Goal: Task Accomplishment & Management: Use online tool/utility

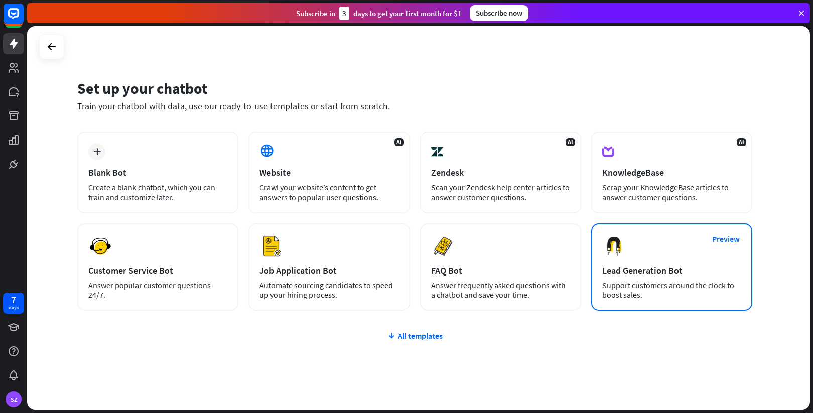
click at [654, 257] on div "Preview Lead Generation Bot Support customers around the clock to boost sales." at bounding box center [671, 266] width 161 height 87
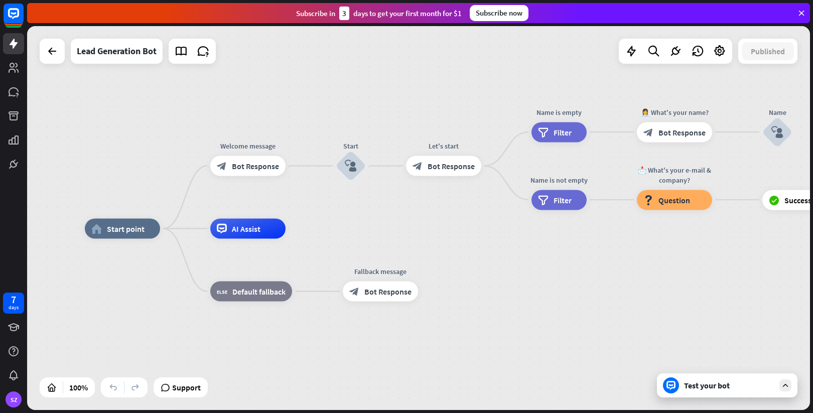
drag, startPoint x: 476, startPoint y: 227, endPoint x: 377, endPoint y: 237, distance: 99.9
click at [377, 237] on div "home_2 Start point Welcome message block_bot_response Bot Response Start block_…" at bounding box center [476, 421] width 783 height 384
click at [127, 229] on span "Start point" at bounding box center [126, 229] width 38 height 10
click at [237, 172] on div "block_bot_response Bot Response" at bounding box center [247, 166] width 75 height 20
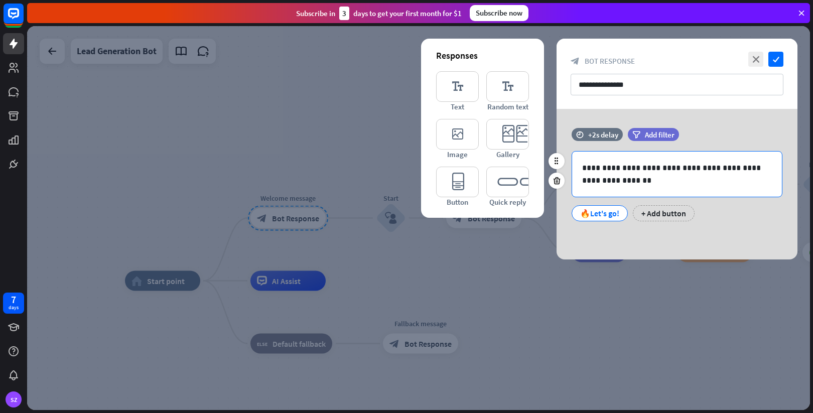
click at [612, 180] on p "**********" at bounding box center [677, 174] width 190 height 25
click at [651, 138] on span "Add filter" at bounding box center [660, 135] width 30 height 10
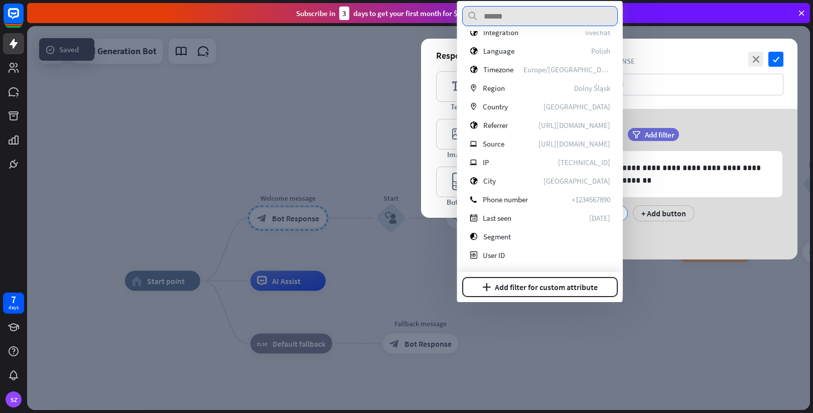
scroll to position [220, 0]
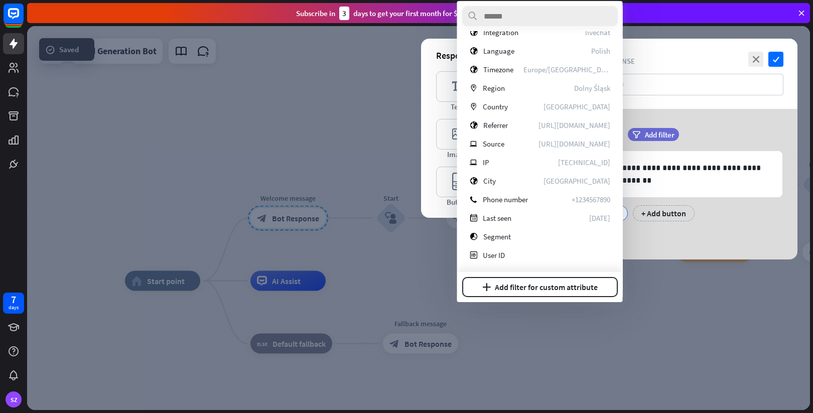
click at [726, 123] on div "**********" at bounding box center [676, 184] width 241 height 151
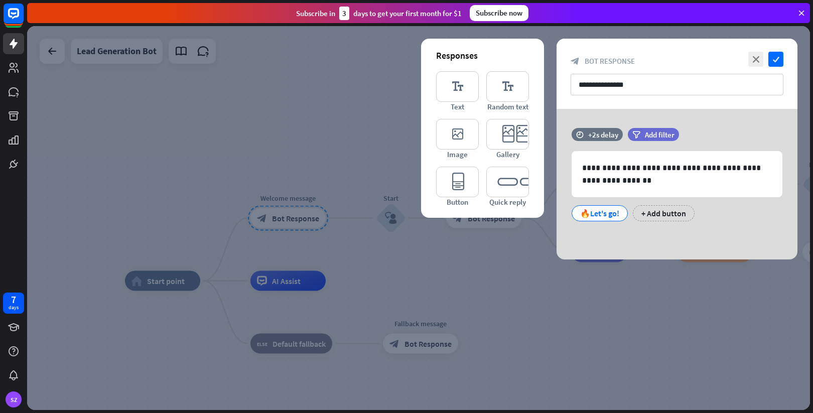
click at [801, 14] on icon at bounding box center [801, 13] width 9 height 9
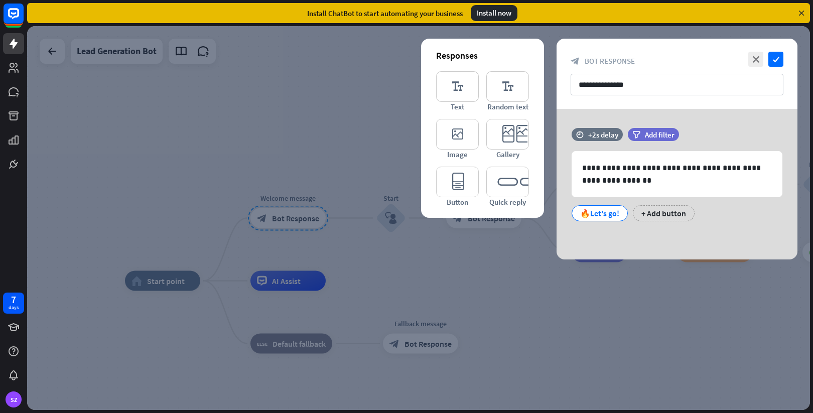
click at [801, 14] on icon at bounding box center [801, 13] width 9 height 9
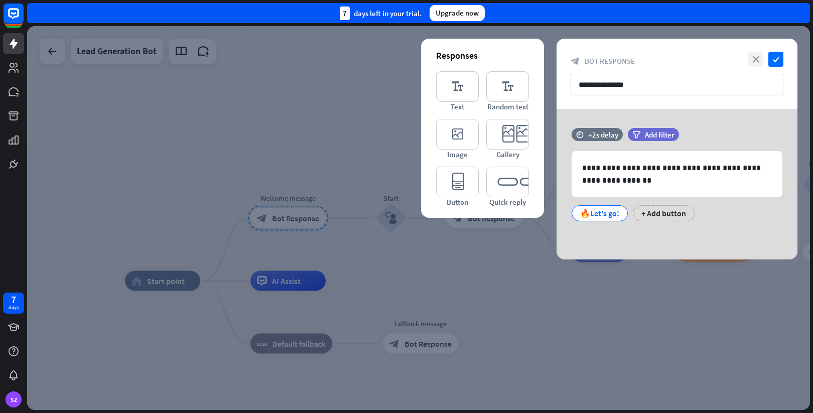
click at [762, 56] on icon "close" at bounding box center [755, 59] width 15 height 15
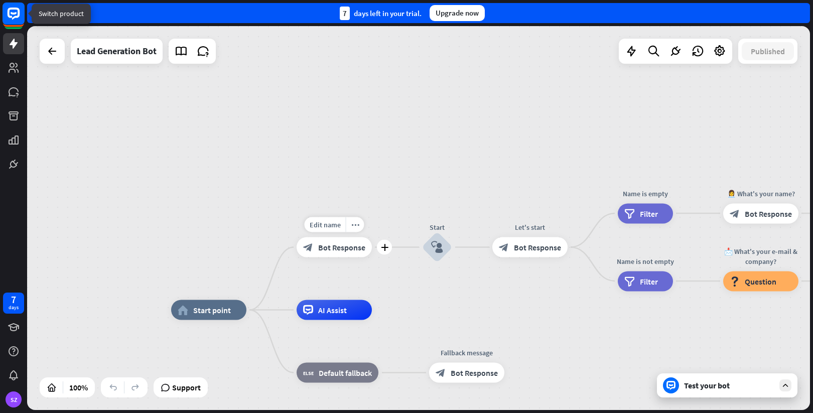
click at [14, 16] on rect at bounding box center [14, 14] width 22 height 22
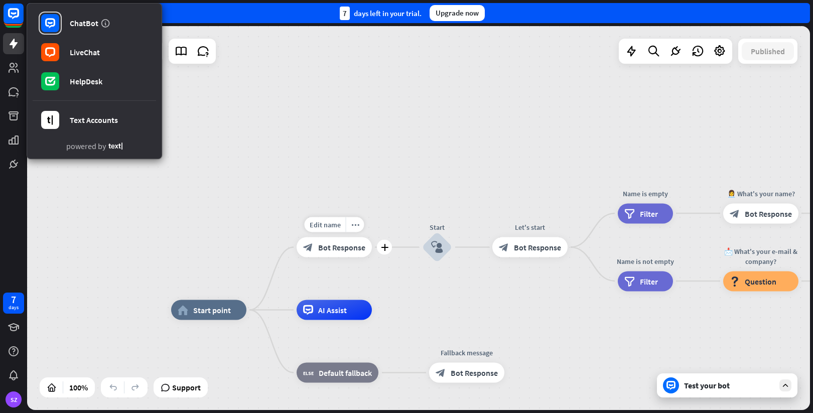
click at [116, 148] on icon at bounding box center [115, 146] width 14 height 7
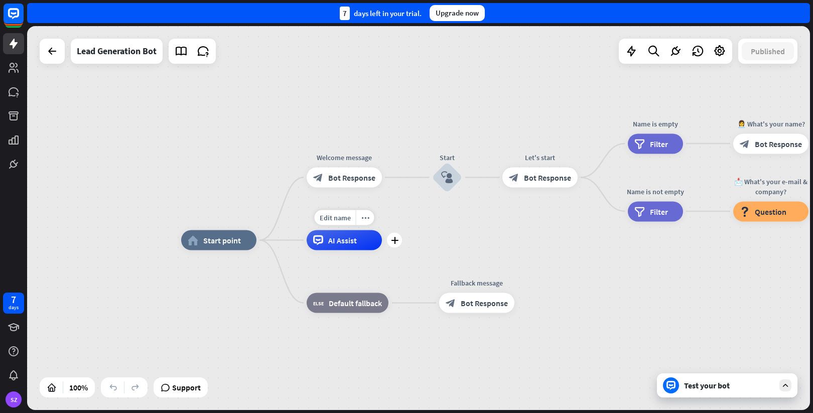
click at [351, 243] on span "AI Assist" at bounding box center [342, 240] width 29 height 10
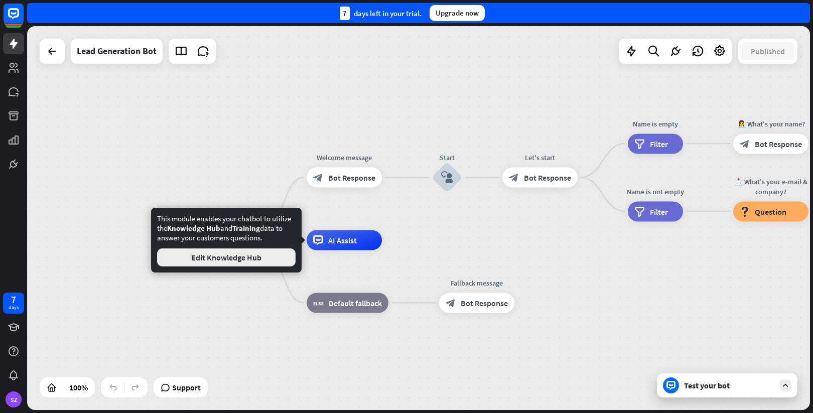
click at [232, 261] on button "Edit Knowledge Hub" at bounding box center [226, 257] width 138 height 18
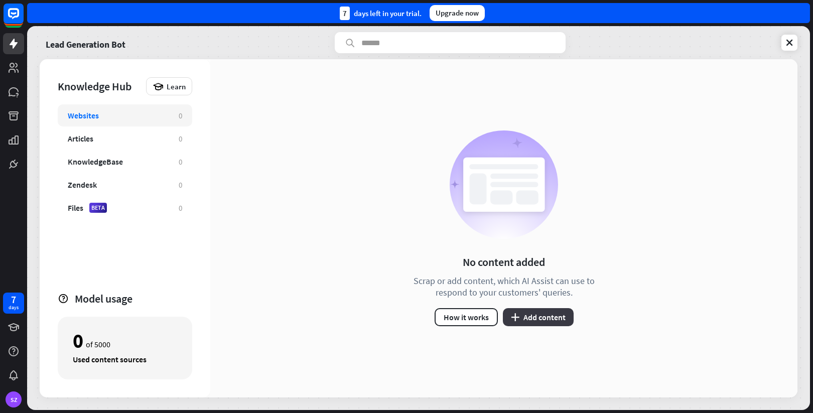
click at [530, 321] on button "plus Add content" at bounding box center [538, 317] width 71 height 18
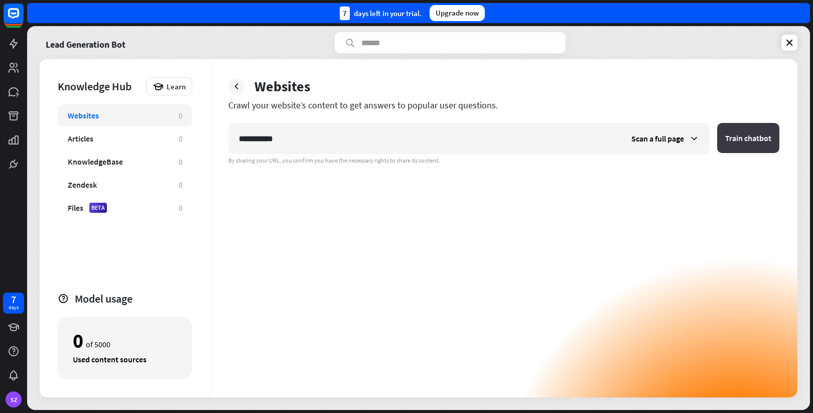
type input "**********"
click at [748, 144] on button "Train chatbot" at bounding box center [748, 138] width 62 height 30
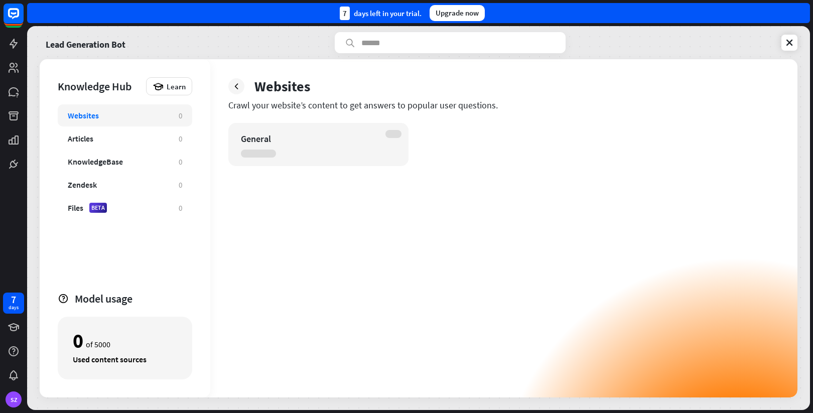
click at [358, 235] on div "General" at bounding box center [503, 260] width 551 height 274
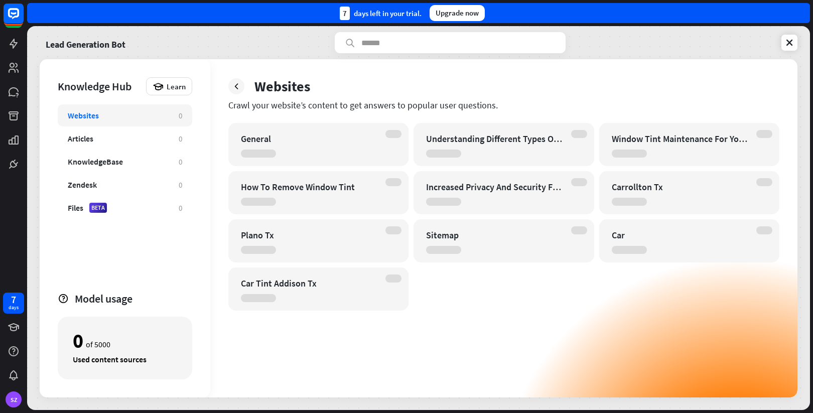
click at [542, 108] on div "Crawl your website’s content to get answers to popular user questions." at bounding box center [503, 105] width 551 height 12
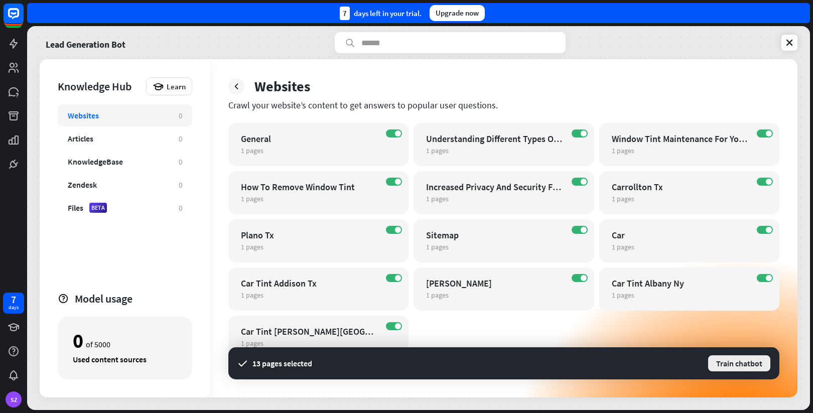
click at [730, 361] on button "Train chatbot" at bounding box center [739, 363] width 64 height 18
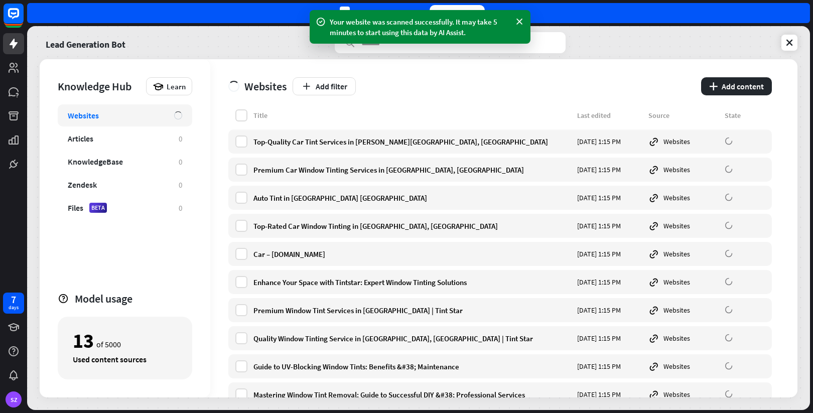
drag, startPoint x: 104, startPoint y: 347, endPoint x: 118, endPoint y: 347, distance: 13.5
click at [118, 347] on div "13 of 5000" at bounding box center [125, 340] width 104 height 17
drag, startPoint x: 64, startPoint y: 363, endPoint x: 155, endPoint y: 365, distance: 90.3
click at [155, 365] on div "13 of 5000 Used content sources" at bounding box center [125, 348] width 134 height 63
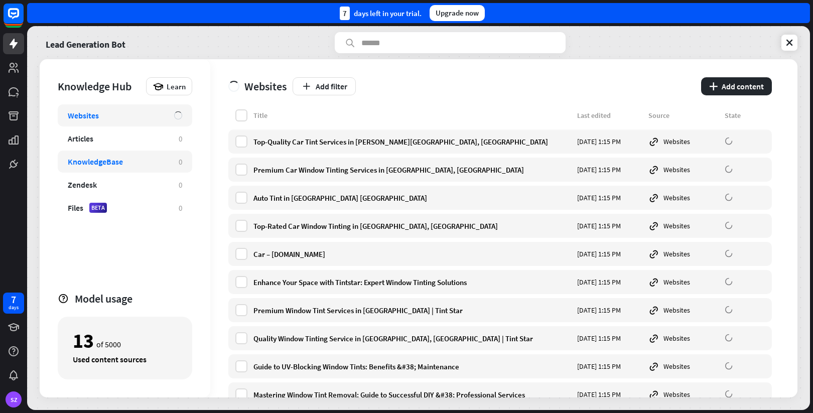
click at [91, 158] on div "KnowledgeBase" at bounding box center [95, 162] width 55 height 10
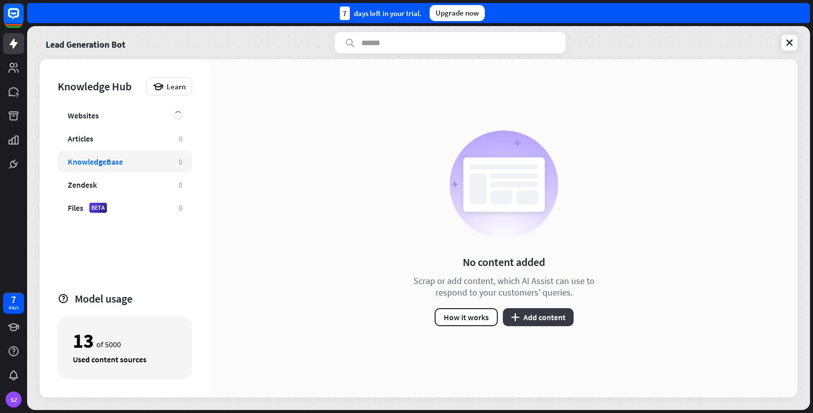
click at [523, 318] on button "plus Add content" at bounding box center [538, 317] width 71 height 18
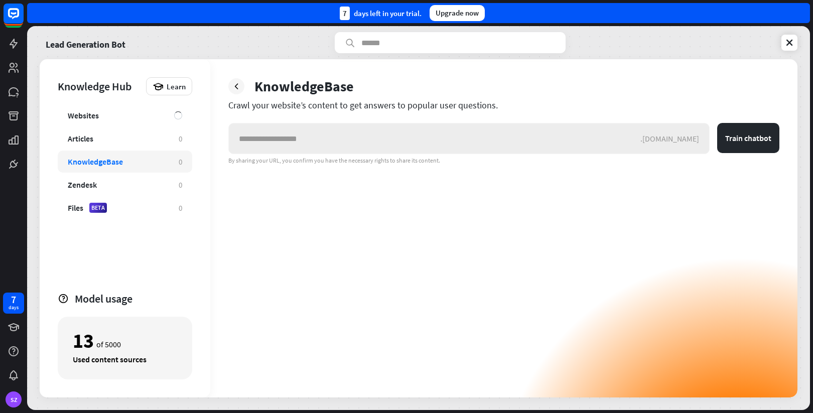
drag, startPoint x: 654, startPoint y: 143, endPoint x: 675, endPoint y: 149, distance: 21.3
click at [675, 149] on div ".[DOMAIN_NAME]" at bounding box center [468, 138] width 481 height 31
click at [238, 88] on icon at bounding box center [236, 86] width 10 height 10
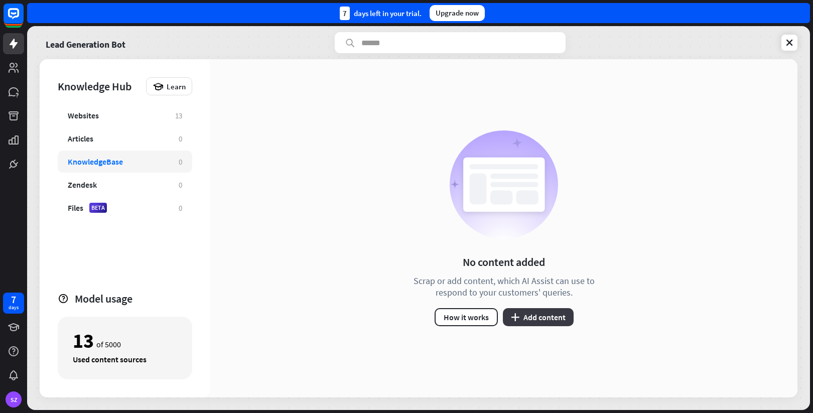
click at [530, 318] on button "plus Add content" at bounding box center [538, 317] width 71 height 18
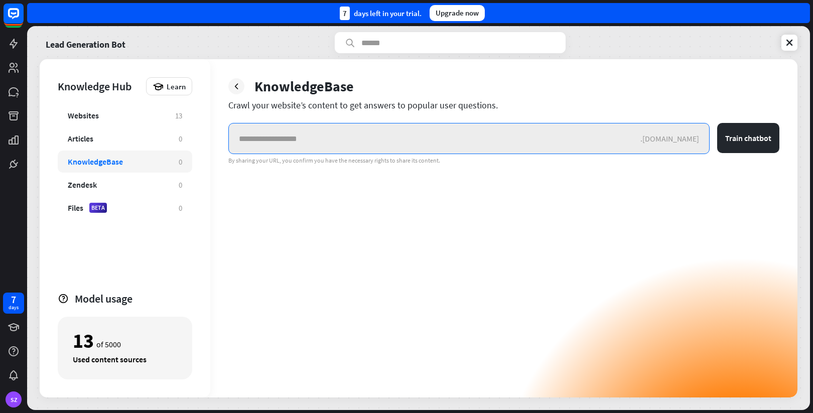
paste input "**********"
type input "**********"
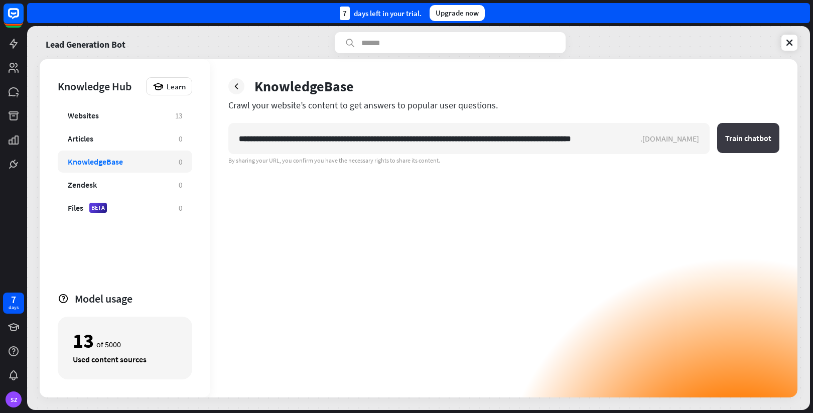
click at [756, 136] on button "Train chatbot" at bounding box center [748, 138] width 62 height 30
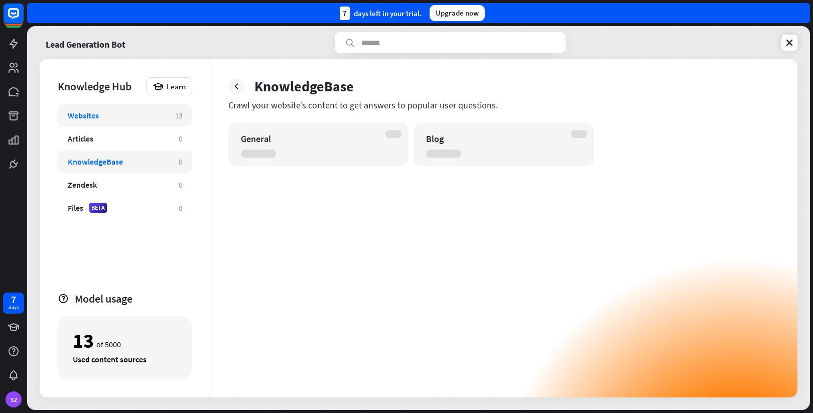
click at [95, 116] on div "Websites" at bounding box center [83, 115] width 31 height 10
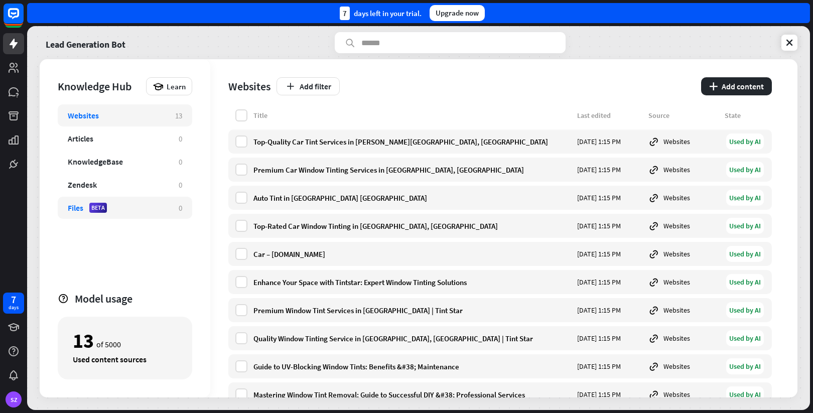
click at [115, 203] on div "Files BETA" at bounding box center [118, 208] width 101 height 10
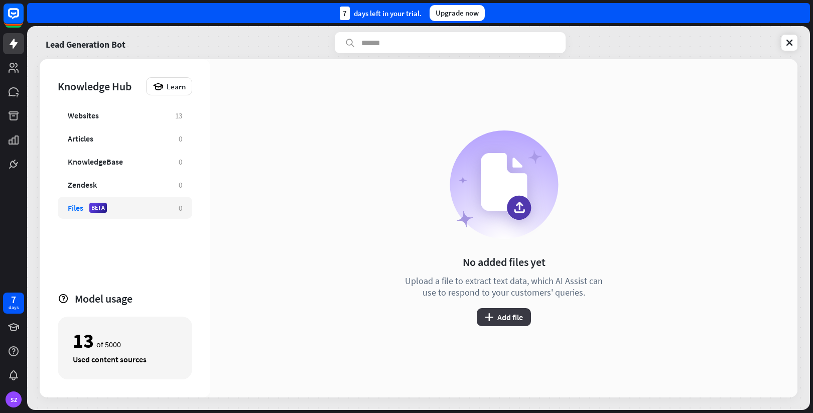
click at [515, 315] on button "plus Add file" at bounding box center [504, 317] width 54 height 18
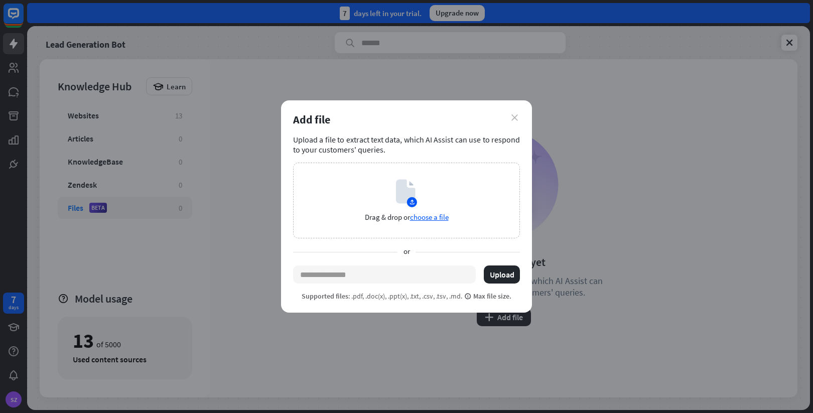
click at [517, 116] on icon "close" at bounding box center [514, 117] width 7 height 7
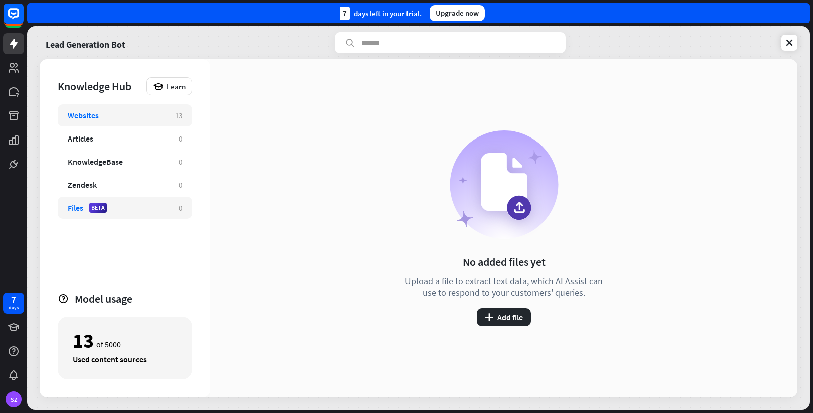
click at [138, 113] on div "Websites" at bounding box center [116, 115] width 97 height 10
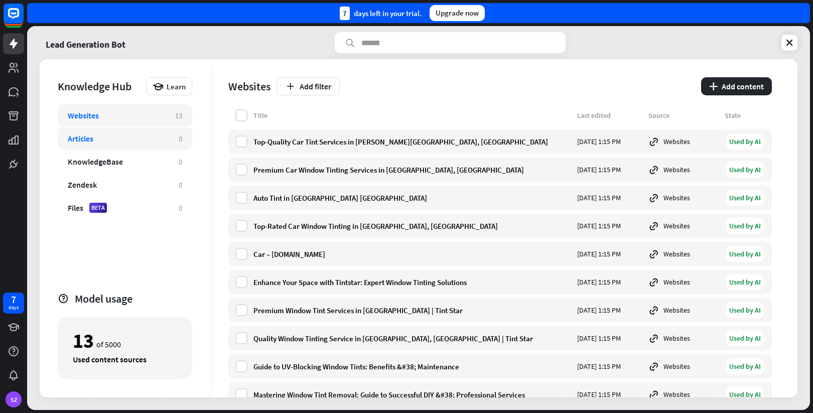
click at [140, 138] on div "Articles" at bounding box center [118, 138] width 101 height 10
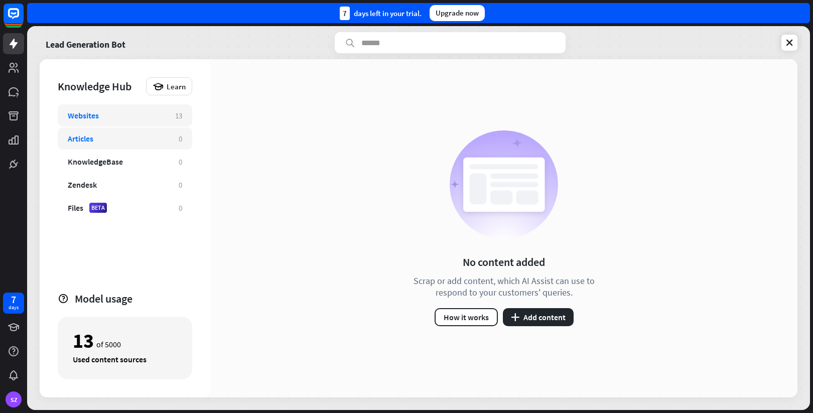
click at [145, 121] on div "Websites 13" at bounding box center [125, 115] width 134 height 22
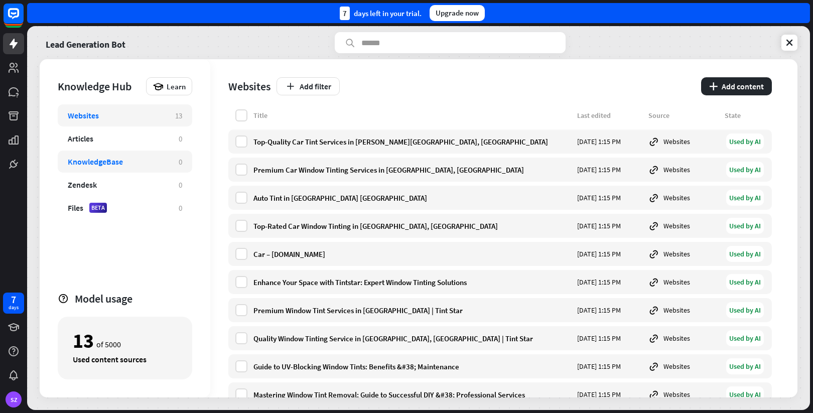
click at [120, 158] on div "KnowledgeBase" at bounding box center [95, 162] width 55 height 10
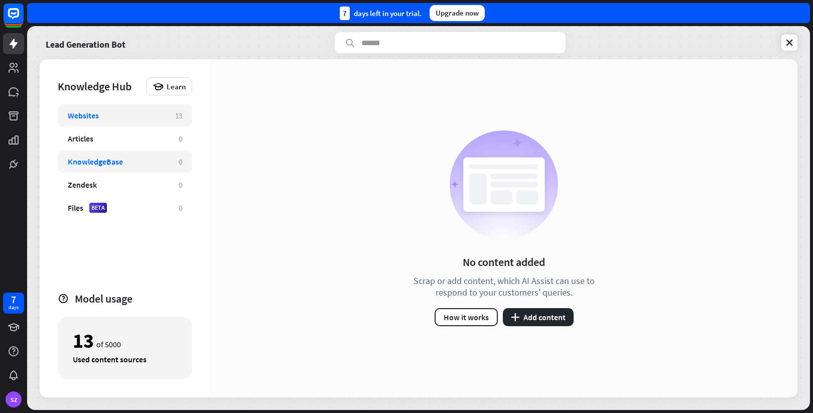
click at [84, 124] on div "Websites 13" at bounding box center [125, 115] width 134 height 22
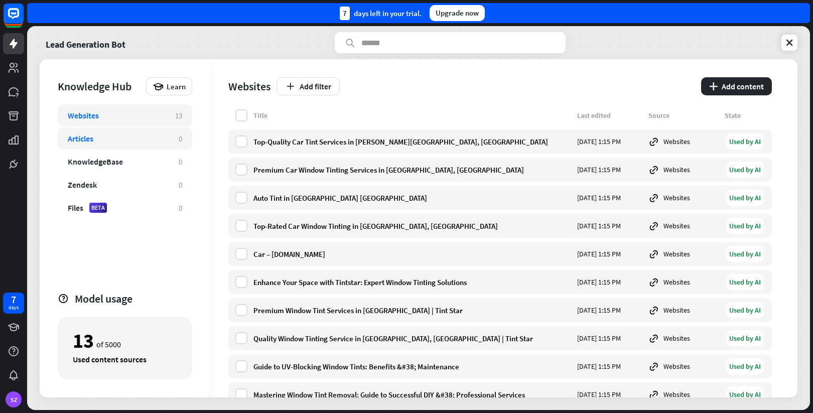
click at [112, 134] on div "Articles" at bounding box center [118, 138] width 101 height 10
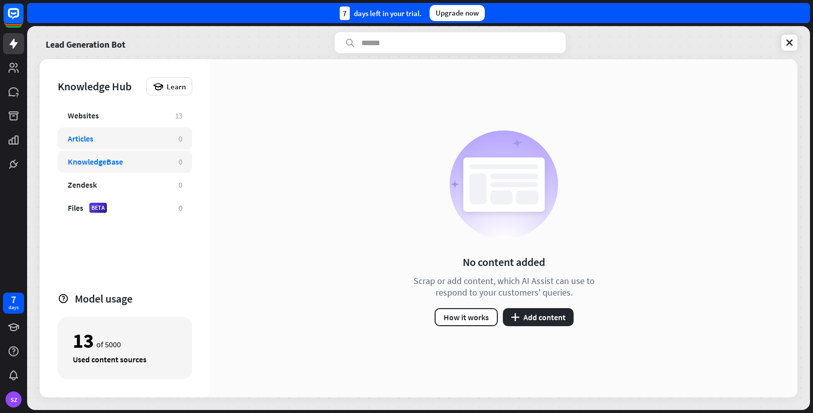
click at [130, 159] on div "KnowledgeBase" at bounding box center [118, 162] width 101 height 10
click at [131, 181] on div "Zendesk" at bounding box center [118, 185] width 101 height 10
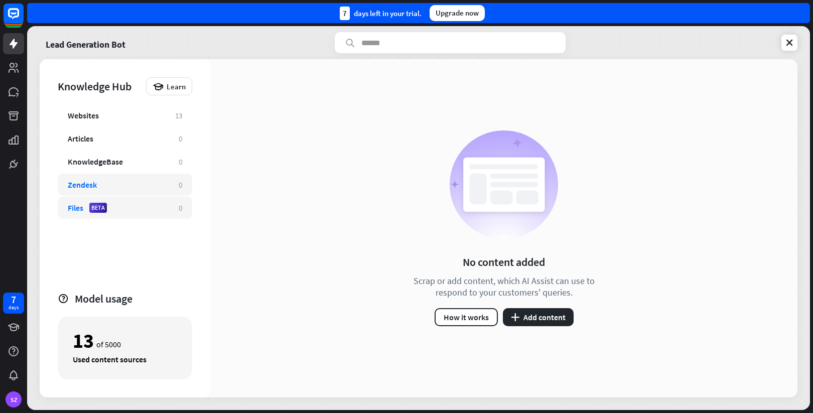
click at [154, 201] on div "Files BETA 0" at bounding box center [125, 208] width 134 height 22
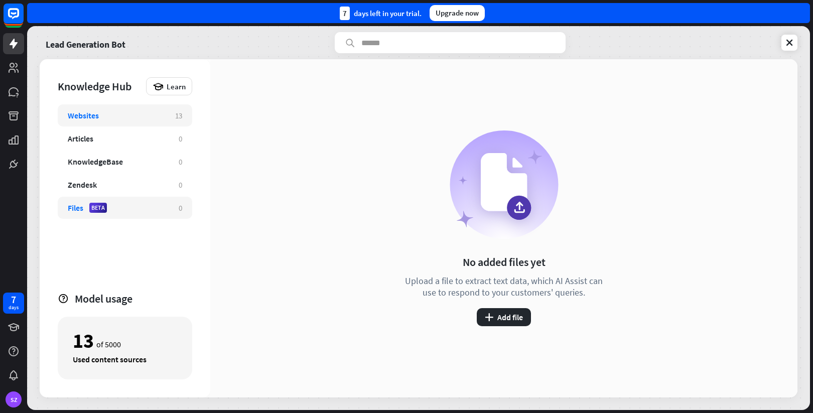
click at [102, 121] on div "Websites 13" at bounding box center [125, 115] width 134 height 22
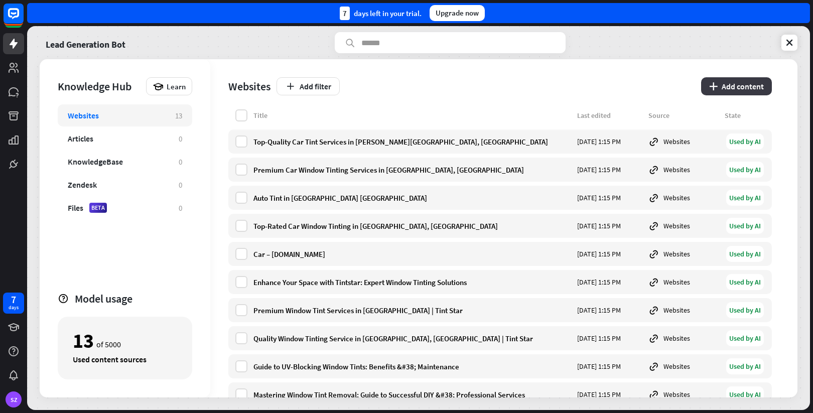
click at [764, 81] on button "plus Add content" at bounding box center [736, 86] width 71 height 18
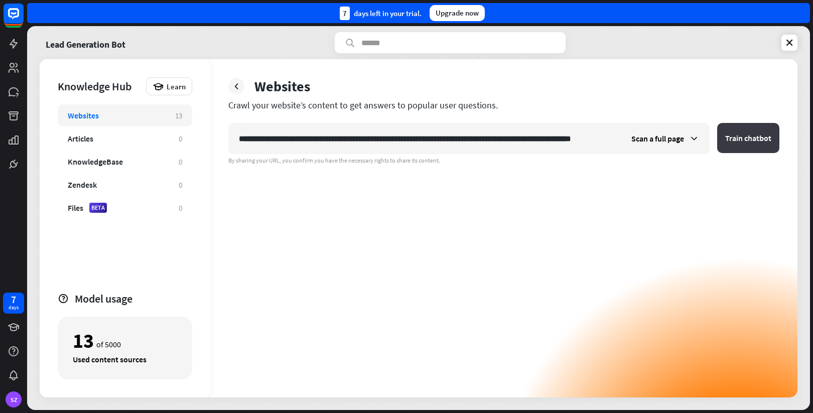
type input "**********"
click at [741, 142] on button "Train chatbot" at bounding box center [748, 138] width 62 height 30
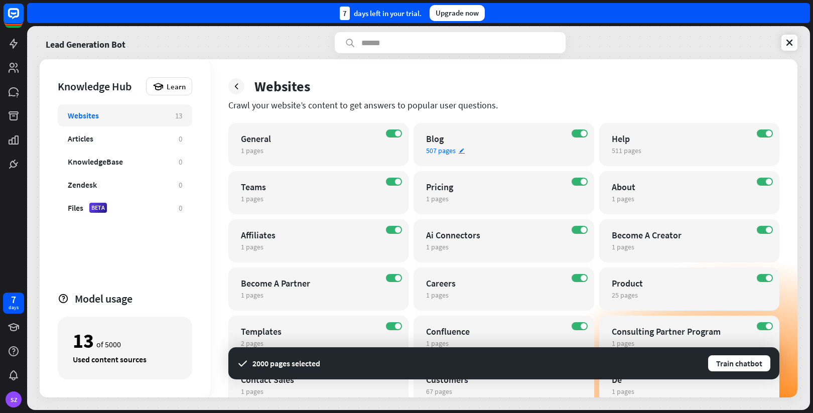
click at [450, 153] on span "507 pages" at bounding box center [441, 150] width 30 height 9
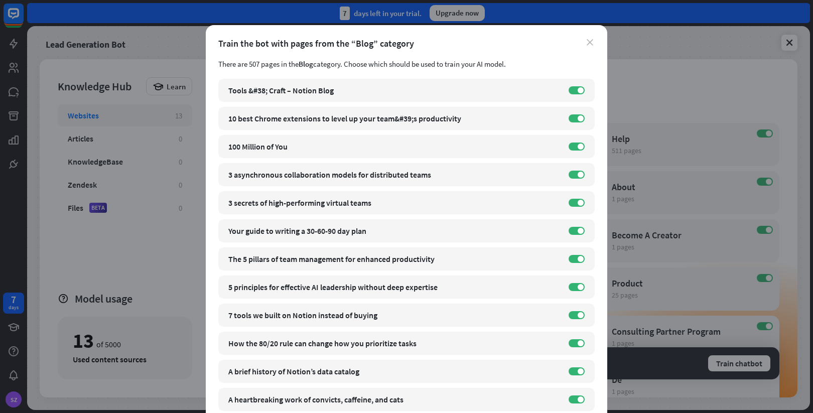
click at [591, 42] on icon "close" at bounding box center [590, 42] width 7 height 7
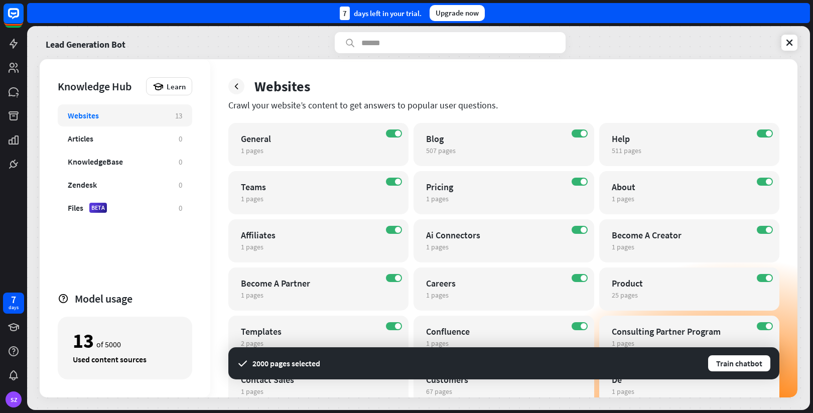
click at [107, 119] on div "Websites" at bounding box center [116, 115] width 97 height 10
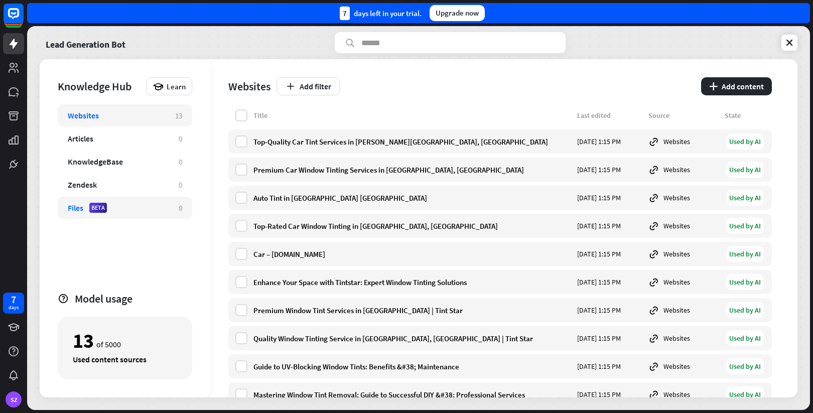
click at [72, 208] on div "Files" at bounding box center [76, 208] width 16 height 10
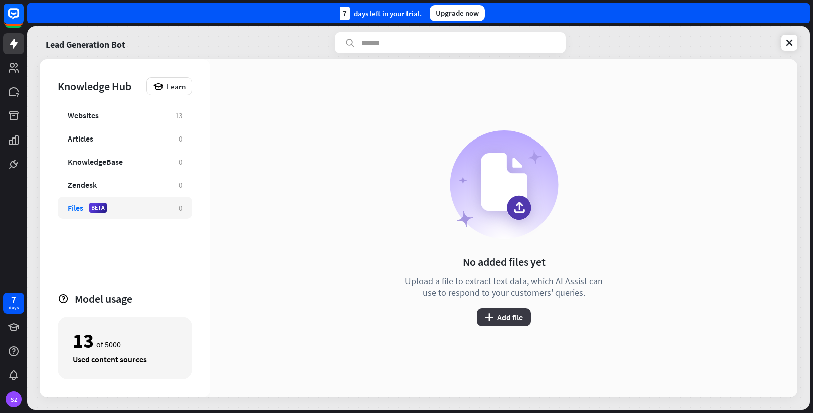
click at [502, 319] on button "plus Add file" at bounding box center [504, 317] width 54 height 18
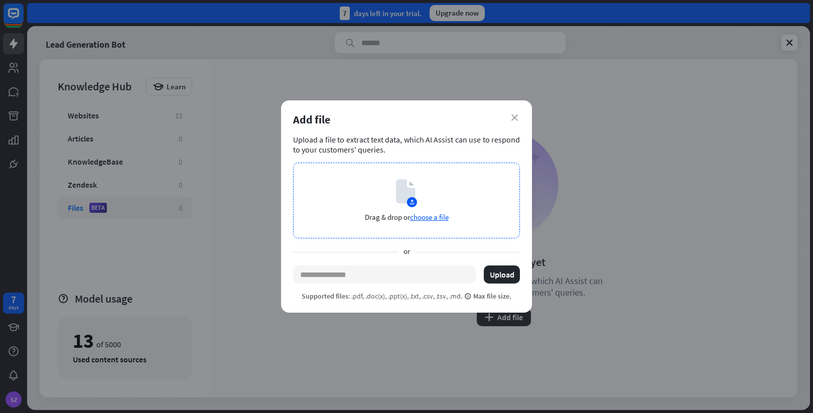
click at [399, 186] on icon at bounding box center [405, 192] width 19 height 24
click at [415, 195] on icon at bounding box center [405, 192] width 19 height 24
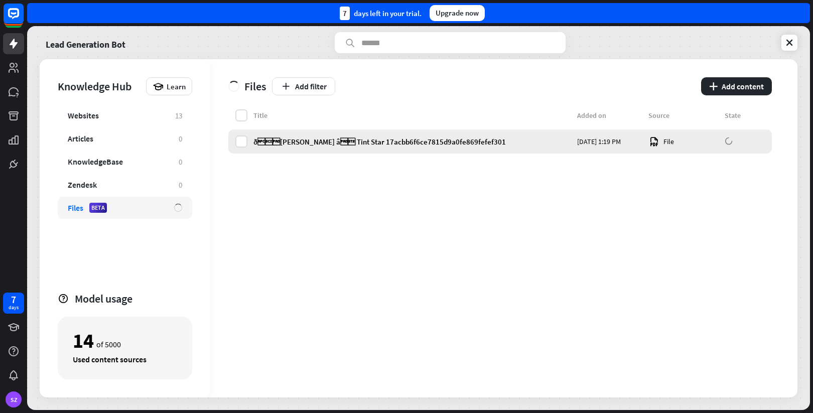
click at [429, 139] on div "ð[PERSON_NAME] â Tint Star 17acbb6f6ce7815d9a0fe869fefef301" at bounding box center [412, 142] width 318 height 10
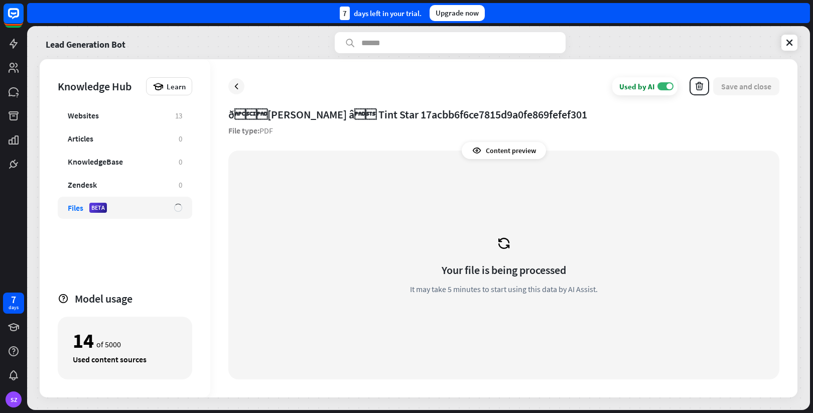
click at [503, 258] on div "Your file is being processed It may take 5 minutes to start using this data by …" at bounding box center [503, 265] width 527 height 205
click at [510, 145] on div "Content preview" at bounding box center [504, 150] width 84 height 17
click at [232, 84] on icon at bounding box center [236, 86] width 10 height 10
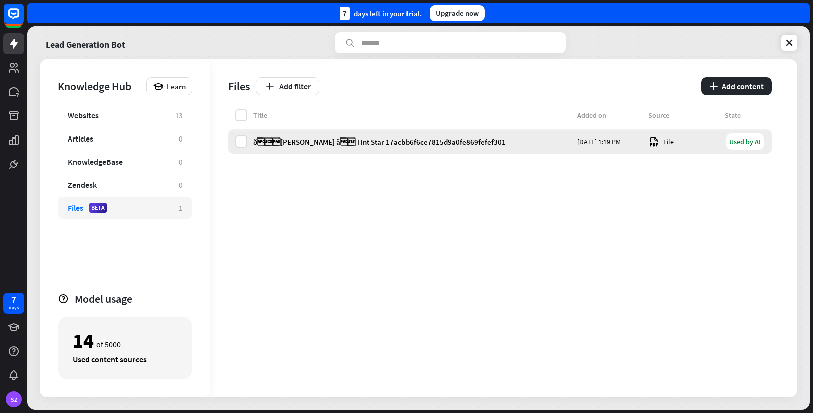
click at [464, 143] on div "ð[PERSON_NAME] â Tint Star 17acbb6f6ce7815d9a0fe869fefef301" at bounding box center [412, 142] width 318 height 10
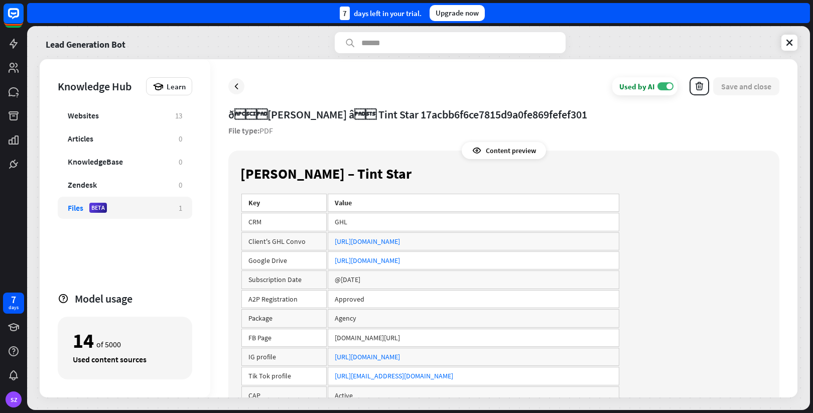
click at [501, 155] on div "Content preview" at bounding box center [504, 150] width 84 height 17
click at [515, 151] on div "Content preview" at bounding box center [504, 150] width 84 height 17
click at [608, 109] on div "ð[PERSON_NAME] â Tint Star 17acbb6f6ce7815d9a0fe869fefef301" at bounding box center [503, 114] width 551 height 14
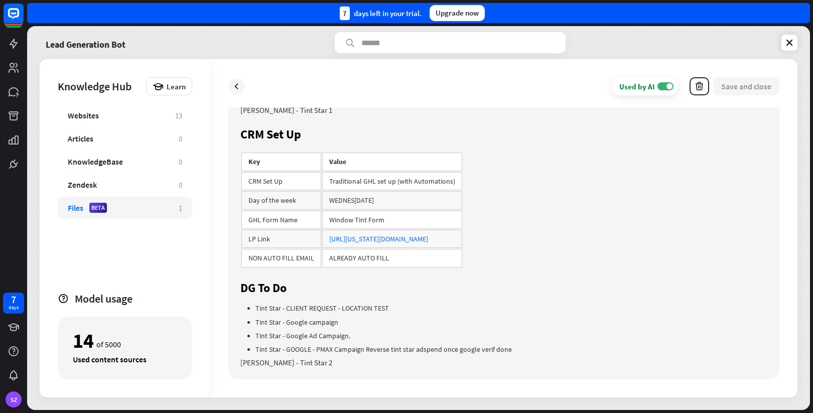
scroll to position [560, 0]
click at [17, 42] on icon at bounding box center [14, 44] width 12 height 12
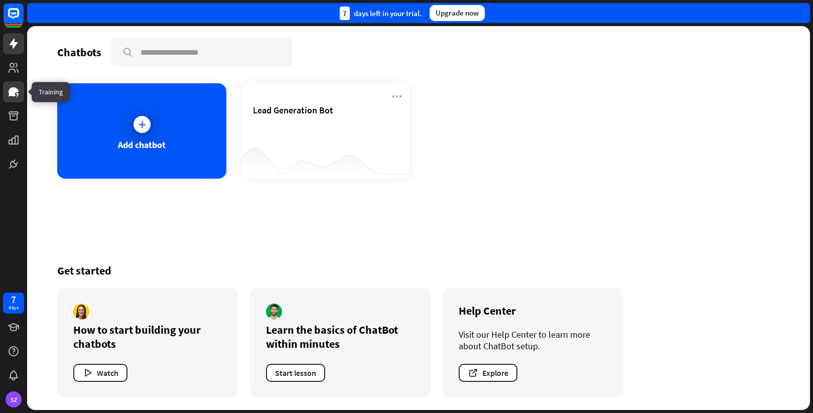
click at [15, 96] on icon at bounding box center [14, 91] width 10 height 9
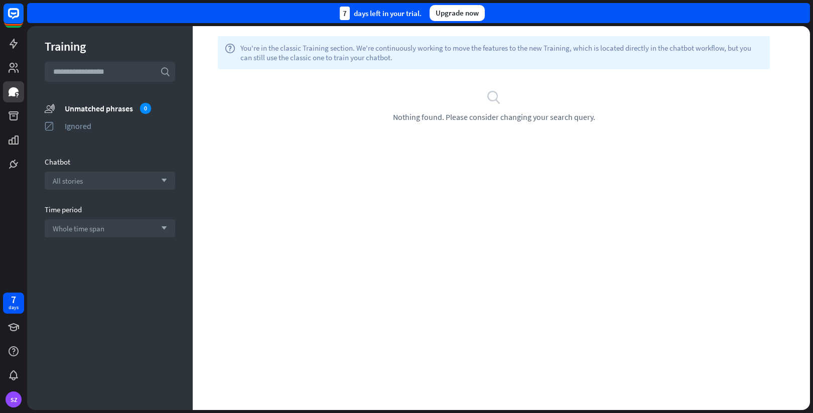
drag, startPoint x: 424, startPoint y: 58, endPoint x: 303, endPoint y: 46, distance: 121.0
click at [303, 46] on span "You're in the classic Training section. We're continuously working to move the …" at bounding box center [501, 52] width 522 height 19
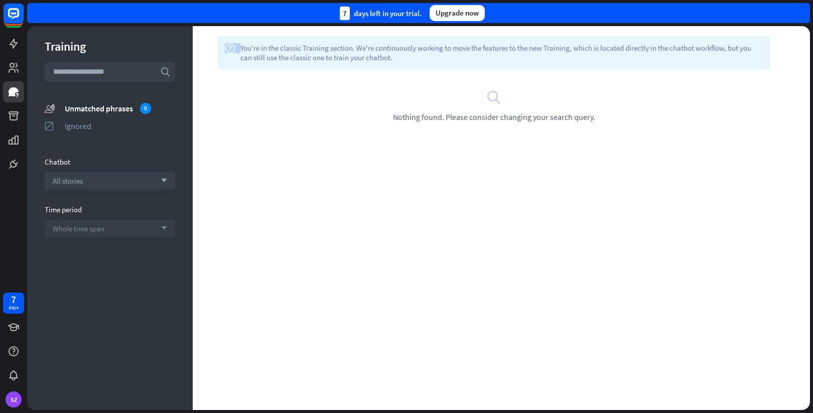
click at [53, 227] on span "Whole time span" at bounding box center [79, 229] width 52 height 10
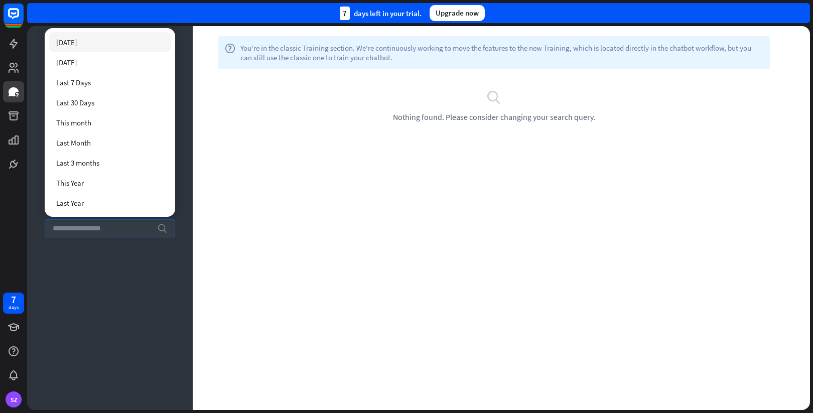
click at [77, 270] on div "Training search unmatched_phrases Unmatched phrases 0 ignored Ignored Chatbot A…" at bounding box center [110, 218] width 166 height 384
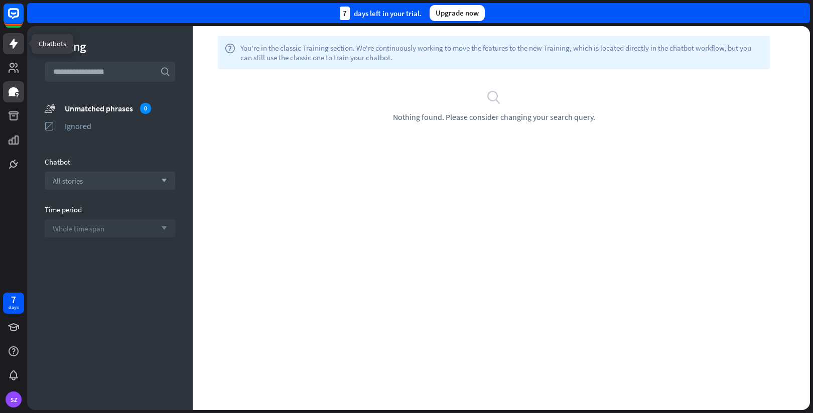
click at [11, 48] on icon at bounding box center [14, 44] width 12 height 12
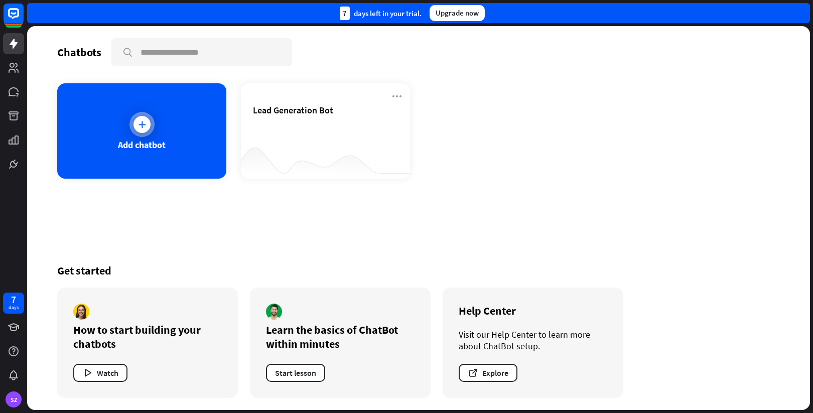
click at [166, 131] on div "Add chatbot" at bounding box center [141, 130] width 169 height 95
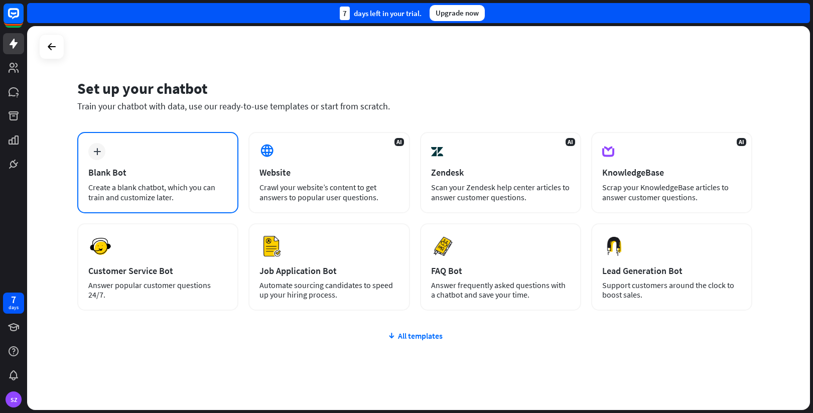
click at [172, 151] on div "plus Blank Bot Create a blank chatbot, which you can train and customize later." at bounding box center [157, 172] width 161 height 81
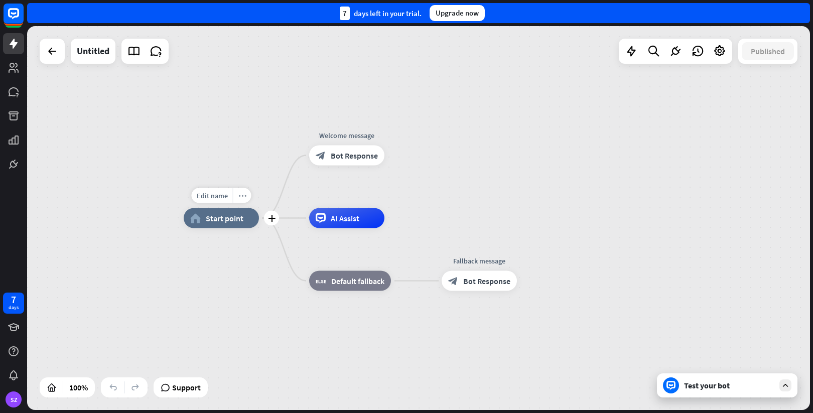
click at [239, 193] on icon "more_horiz" at bounding box center [242, 196] width 8 height 8
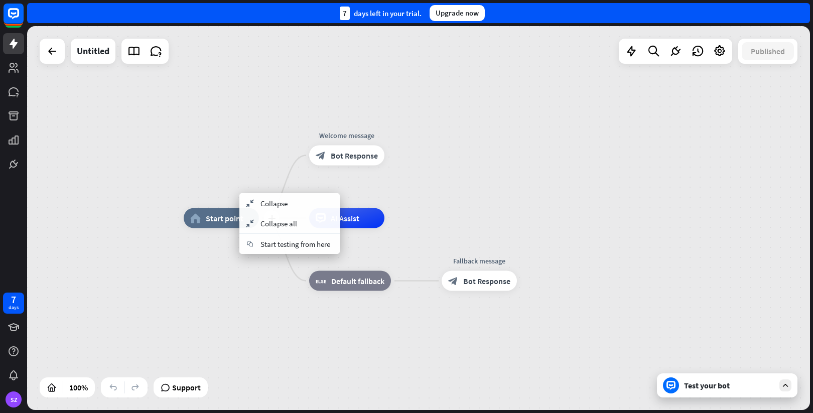
click at [217, 222] on span "Start point" at bounding box center [225, 218] width 38 height 10
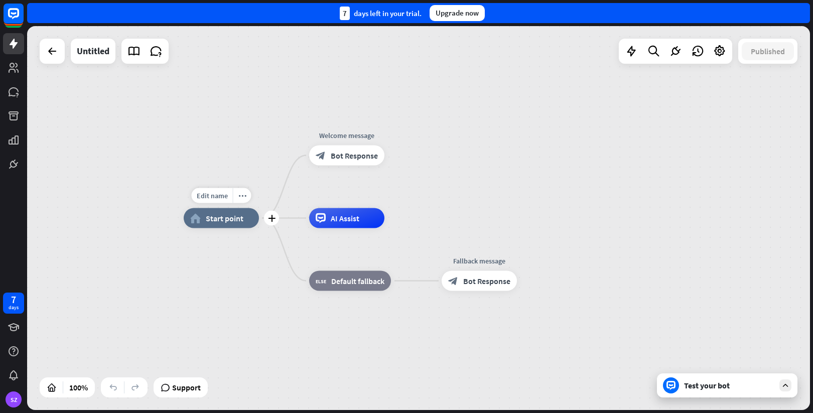
click at [217, 222] on span "Start point" at bounding box center [225, 218] width 38 height 10
click at [338, 224] on div "AI Assist" at bounding box center [346, 218] width 75 height 20
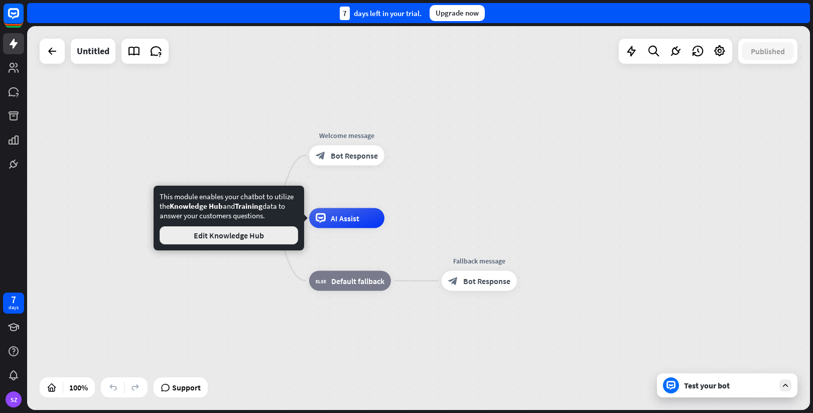
click at [232, 234] on button "Edit Knowledge Hub" at bounding box center [229, 235] width 138 height 18
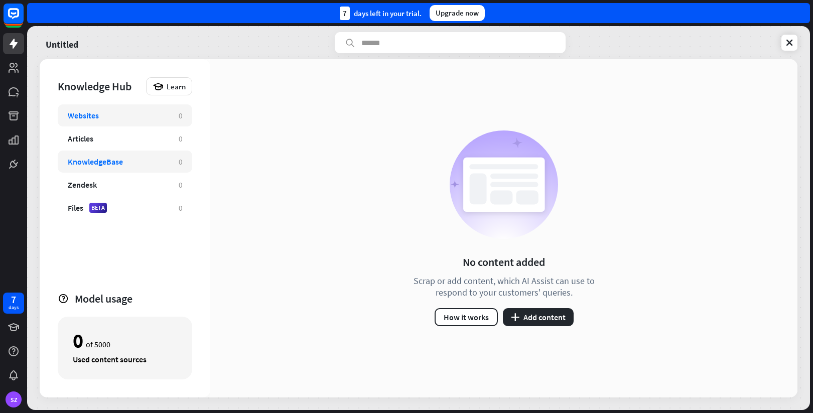
click at [113, 162] on div "KnowledgeBase" at bounding box center [95, 162] width 55 height 10
click at [123, 119] on div "Websites" at bounding box center [118, 115] width 101 height 10
drag, startPoint x: 15, startPoint y: 43, endPoint x: 15, endPoint y: 49, distance: 6.0
click at [15, 43] on icon at bounding box center [14, 44] width 8 height 10
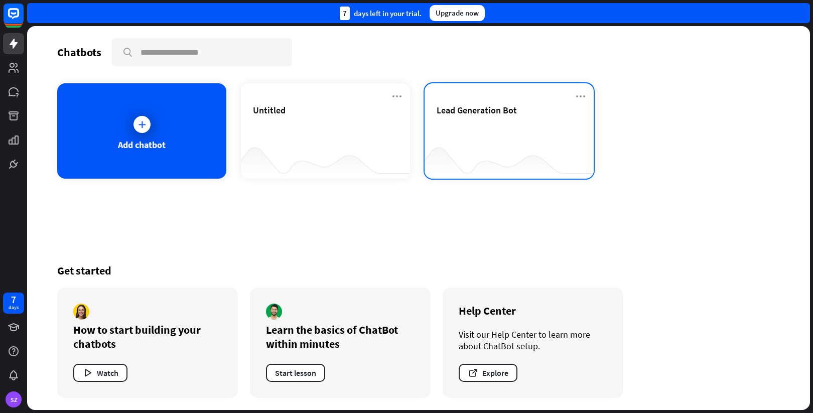
click at [511, 118] on div "Lead Generation Bot" at bounding box center [509, 121] width 145 height 35
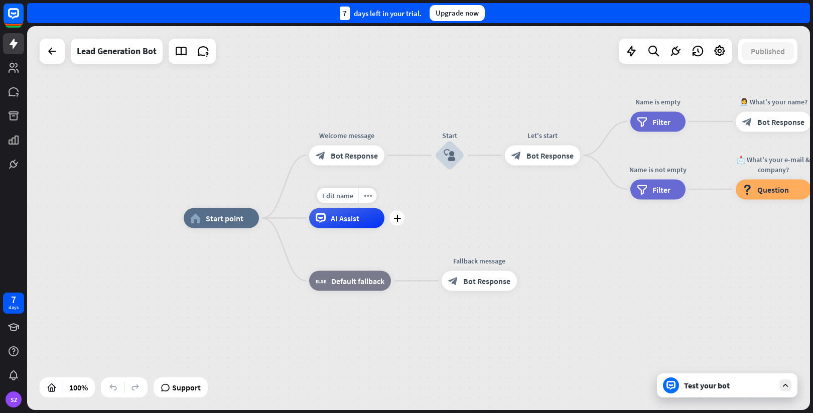
click at [351, 221] on span "AI Assist" at bounding box center [345, 218] width 29 height 10
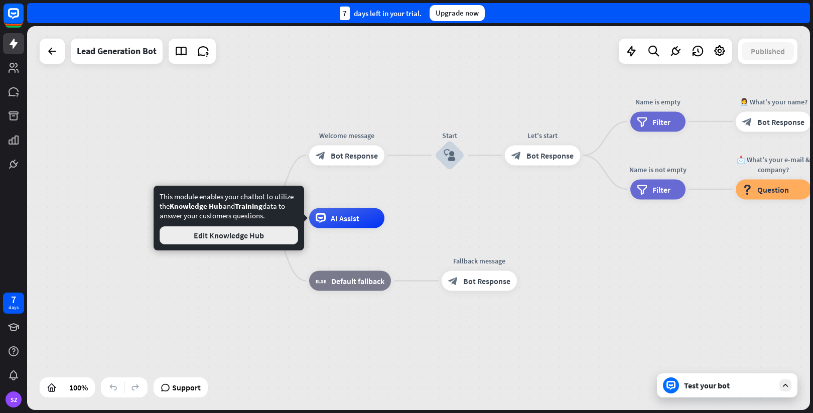
click at [246, 235] on button "Edit Knowledge Hub" at bounding box center [229, 235] width 138 height 18
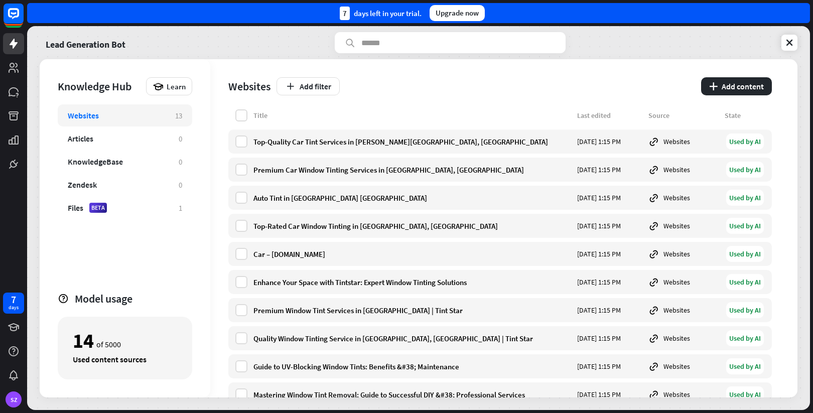
drag, startPoint x: 100, startPoint y: 344, endPoint x: 133, endPoint y: 351, distance: 33.4
click at [133, 351] on div "14 of 5000 Used content sources" at bounding box center [125, 348] width 134 height 63
drag, startPoint x: 75, startPoint y: 361, endPoint x: 164, endPoint y: 361, distance: 88.8
click at [164, 361] on div "Used content sources" at bounding box center [125, 359] width 104 height 10
click at [169, 133] on div "Articles 0" at bounding box center [125, 138] width 134 height 22
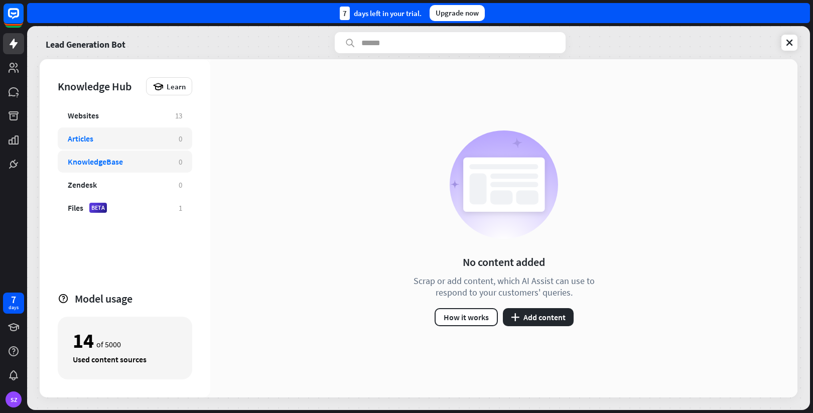
click at [148, 164] on div "KnowledgeBase" at bounding box center [118, 162] width 101 height 10
click at [143, 167] on div "KnowledgeBase 0" at bounding box center [125, 162] width 134 height 22
click at [533, 311] on button "plus Add content" at bounding box center [538, 317] width 71 height 18
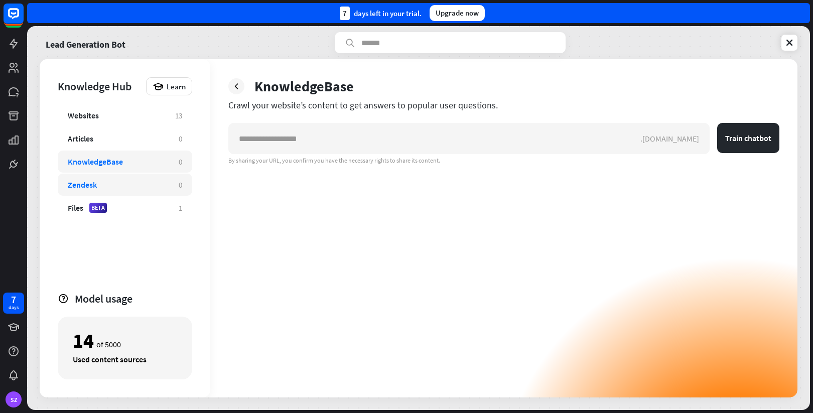
click at [86, 184] on div "Zendesk" at bounding box center [82, 185] width 29 height 10
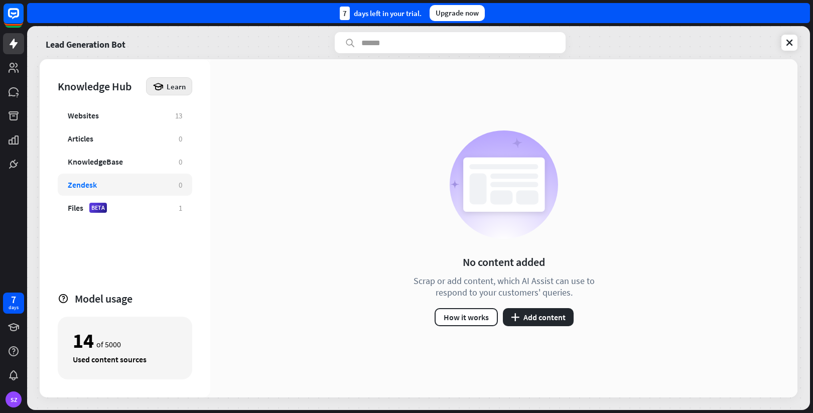
click at [166, 89] on div "Learn" at bounding box center [169, 86] width 46 height 18
click at [274, 80] on div "No content added Scrap or add content, which AI Assist can use to respond to yo…" at bounding box center [503, 228] width 587 height 338
click at [81, 207] on div "Files" at bounding box center [76, 208] width 16 height 10
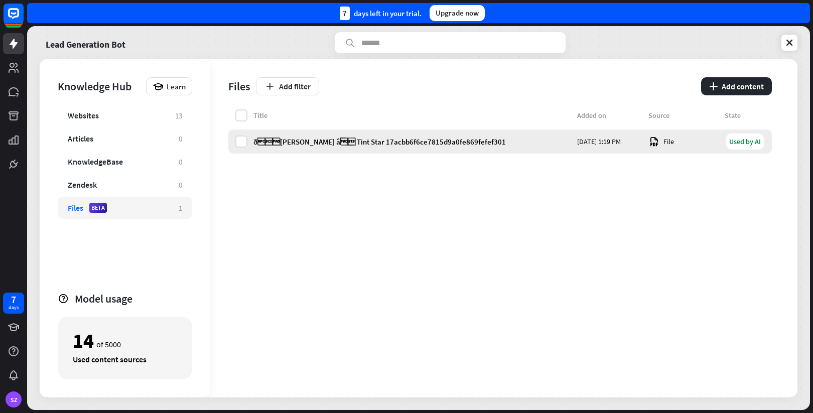
click at [413, 144] on div "ð[PERSON_NAME] â Tint Star 17acbb6f6ce7815d9a0fe869fefef301" at bounding box center [412, 142] width 318 height 10
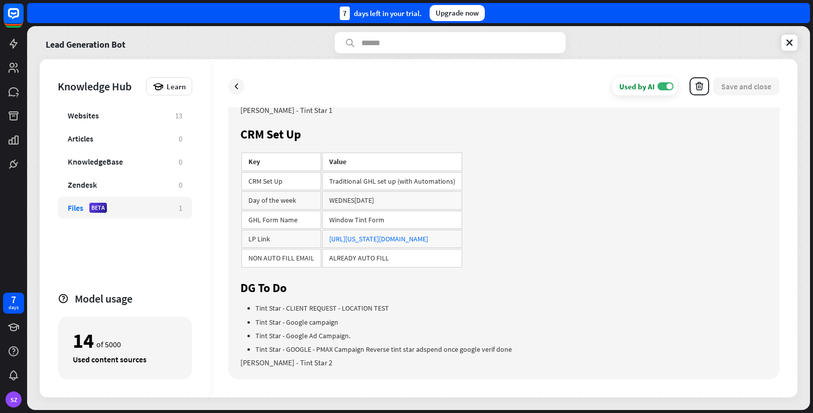
scroll to position [560, 0]
drag, startPoint x: 492, startPoint y: 283, endPoint x: 219, endPoint y: 152, distance: 302.8
click at [218, 151] on div "Used by AI ON Save and close ð[PERSON_NAME] â Tint Star 17acbb6f6ce7815d9a0…" at bounding box center [503, 228] width 587 height 338
click at [219, 152] on div "Used by AI ON Save and close ð[PERSON_NAME] â Tint Star 17acbb6f6ce7815d9a0…" at bounding box center [503, 228] width 587 height 338
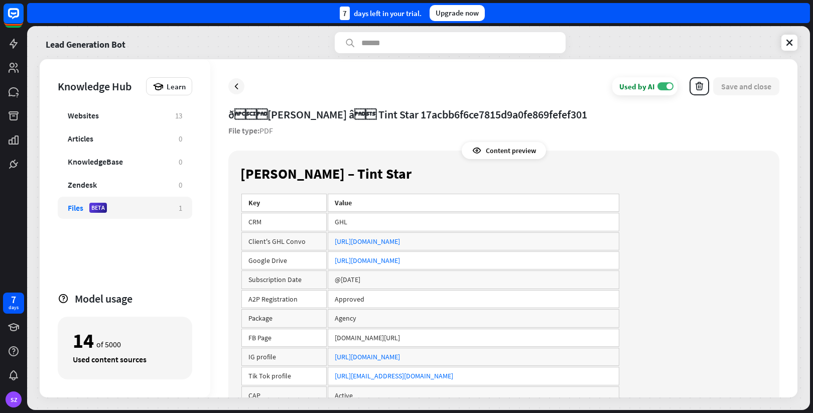
scroll to position [0, 0]
click at [789, 44] on icon at bounding box center [789, 43] width 10 height 10
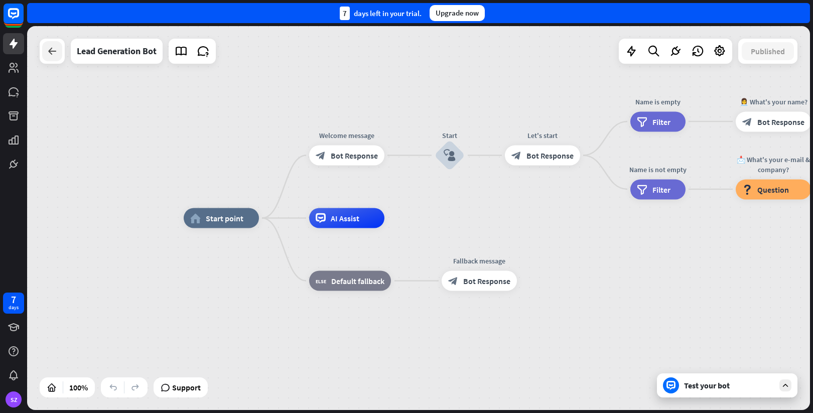
click at [47, 51] on icon at bounding box center [52, 51] width 12 height 12
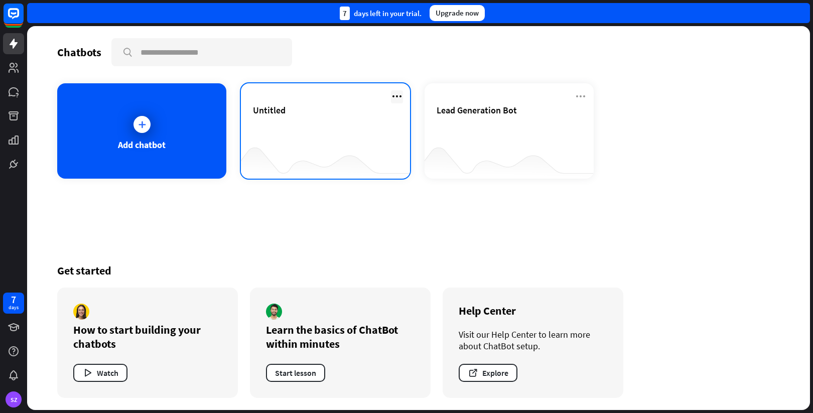
click at [397, 96] on icon at bounding box center [397, 96] width 12 height 12
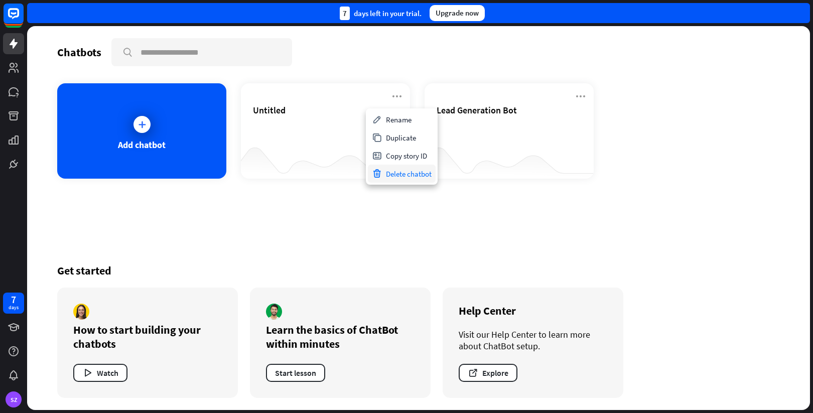
click at [396, 170] on div "Delete chatbot" at bounding box center [402, 174] width 68 height 18
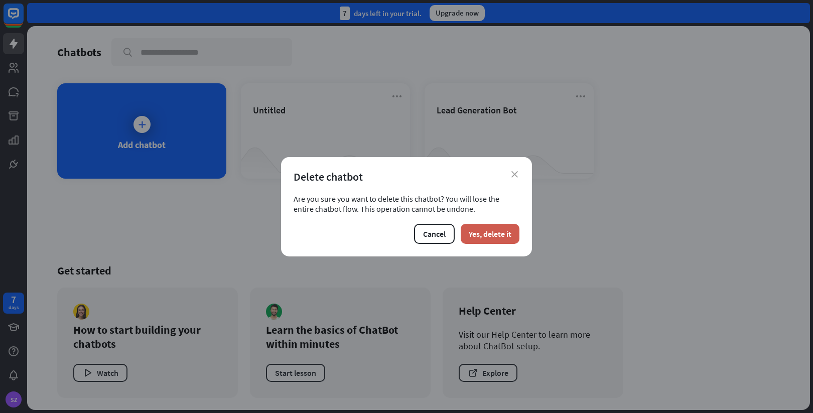
click at [479, 234] on button "Yes, delete it" at bounding box center [490, 234] width 59 height 20
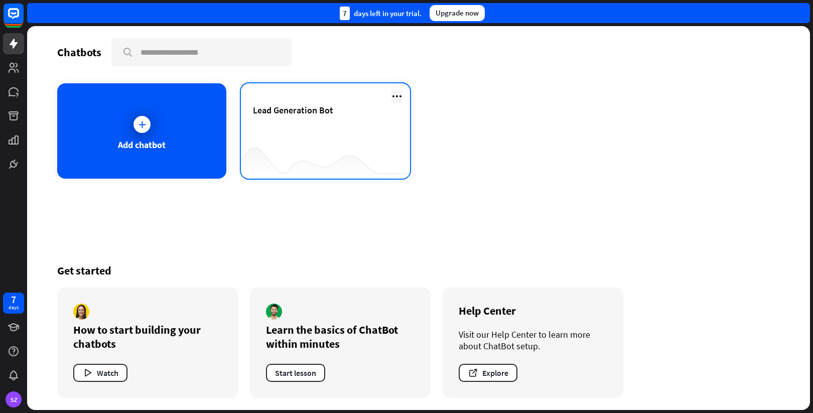
click at [398, 96] on icon at bounding box center [397, 96] width 12 height 12
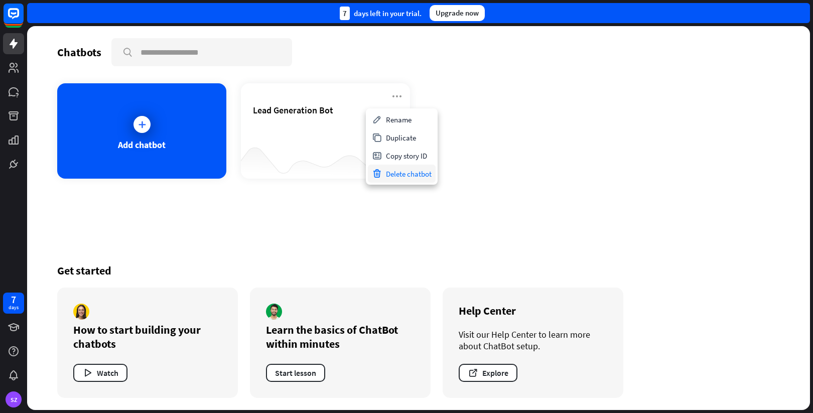
click at [406, 171] on div "Delete chatbot" at bounding box center [402, 174] width 68 height 18
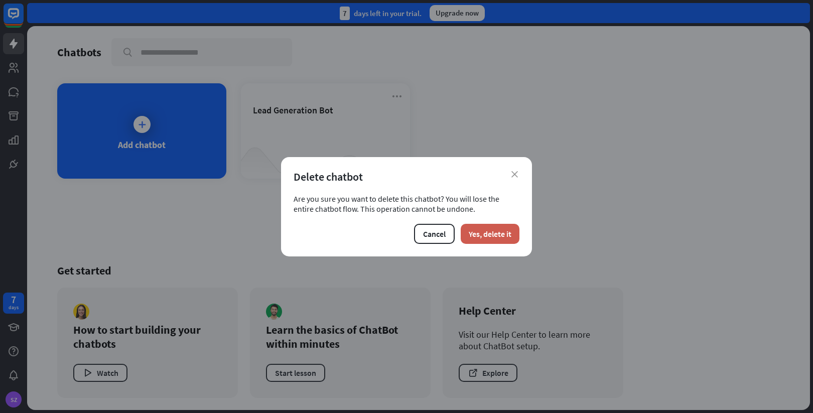
click at [492, 242] on button "Yes, delete it" at bounding box center [490, 234] width 59 height 20
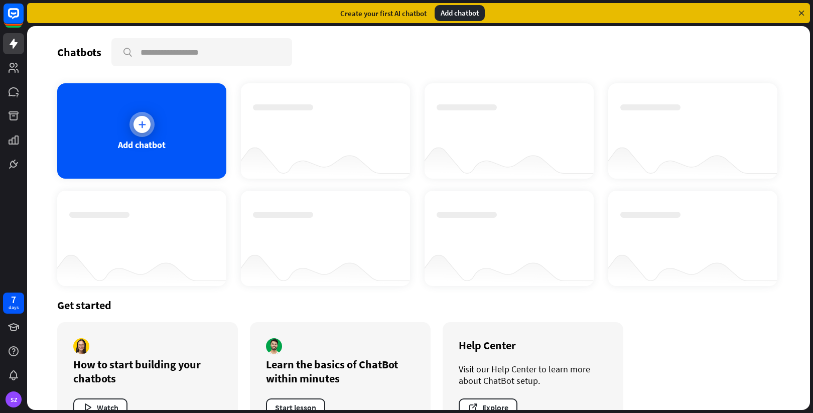
click at [162, 147] on div "Add chatbot" at bounding box center [142, 145] width 48 height 12
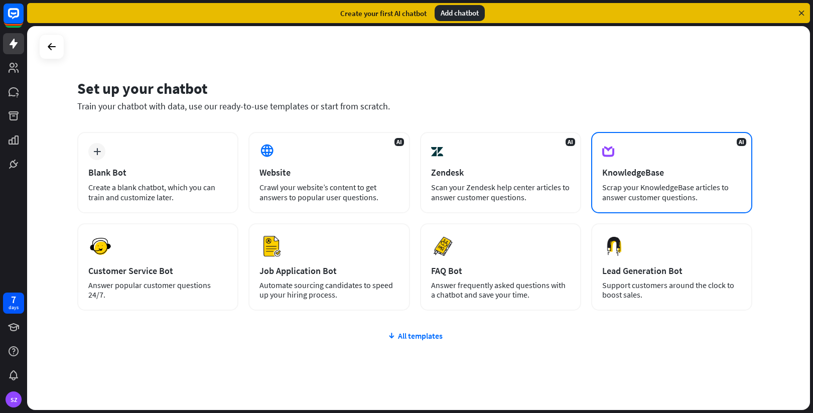
click at [680, 180] on div "AI KnowledgeBase Scrap your KnowledgeBase articles to answer customer questions." at bounding box center [671, 172] width 161 height 81
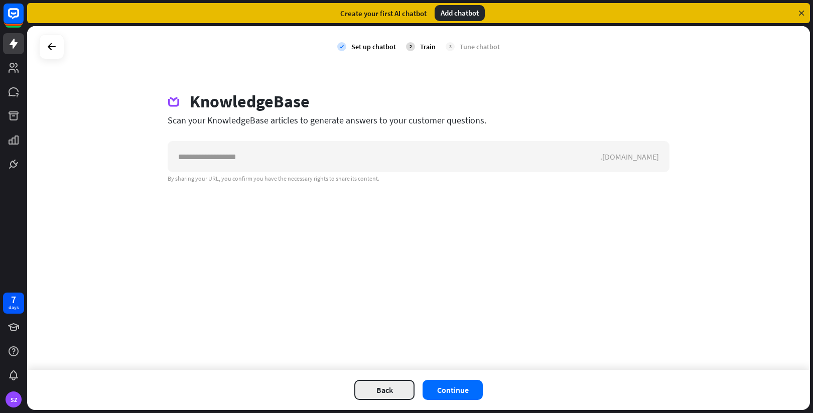
click at [373, 395] on button "Back" at bounding box center [384, 390] width 60 height 20
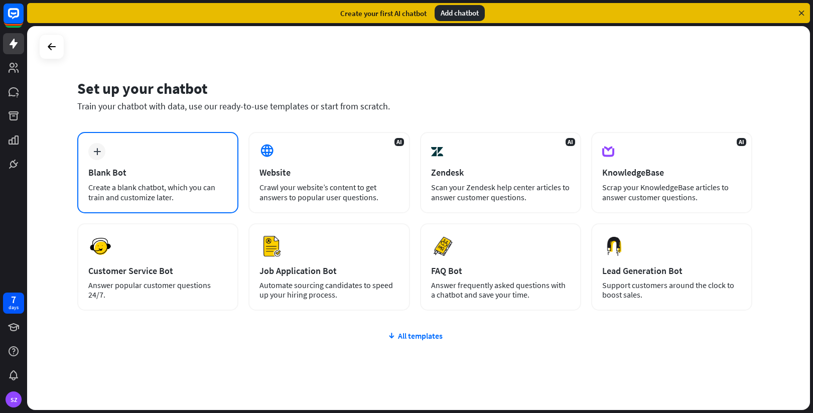
click at [146, 200] on div "Create a blank chatbot, which you can train and customize later." at bounding box center [157, 192] width 139 height 20
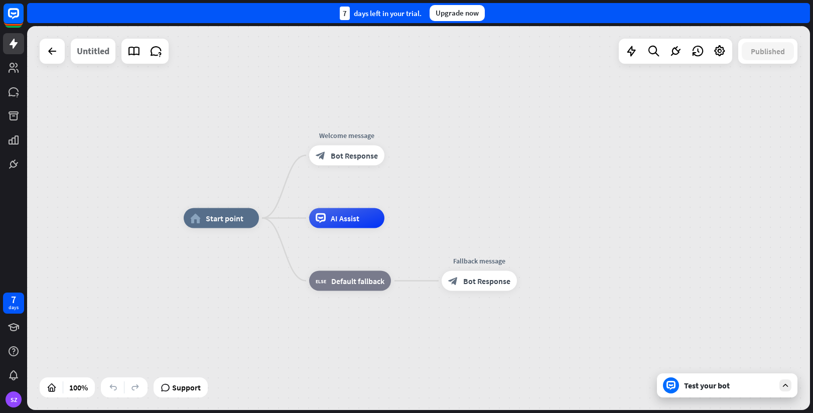
click at [95, 49] on div "Untitled" at bounding box center [93, 51] width 33 height 25
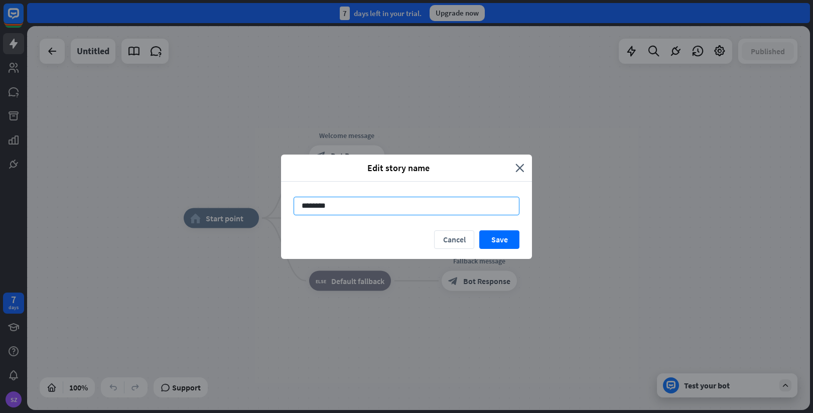
click at [308, 206] on input "********" at bounding box center [407, 206] width 226 height 19
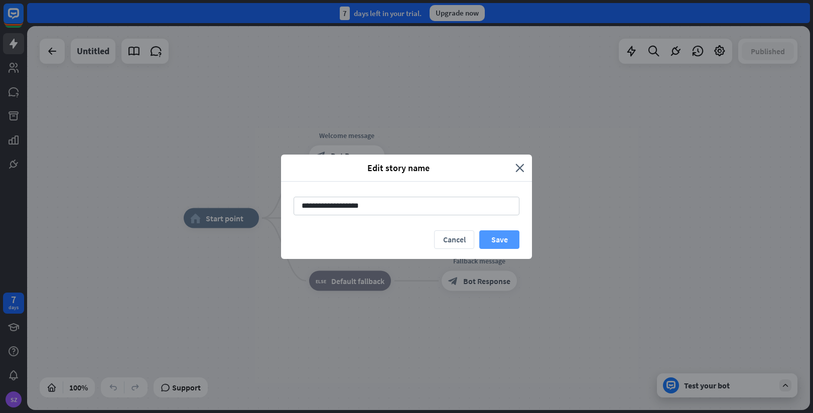
type input "**********"
click at [506, 240] on button "Save" at bounding box center [499, 239] width 40 height 19
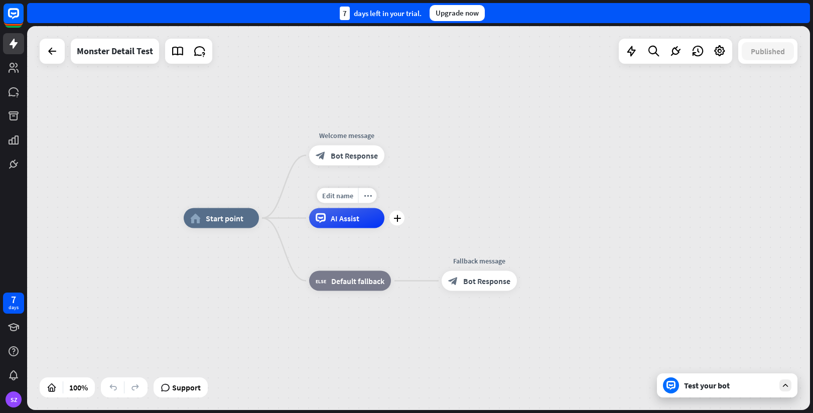
click at [367, 216] on div "AI Assist" at bounding box center [346, 218] width 75 height 20
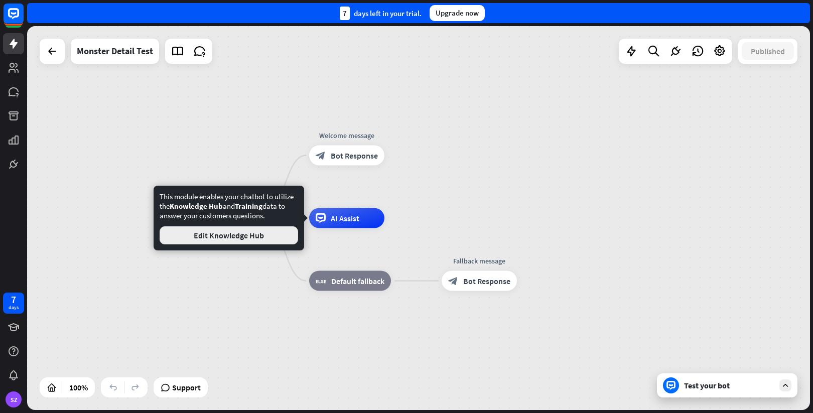
click at [256, 232] on button "Edit Knowledge Hub" at bounding box center [229, 235] width 138 height 18
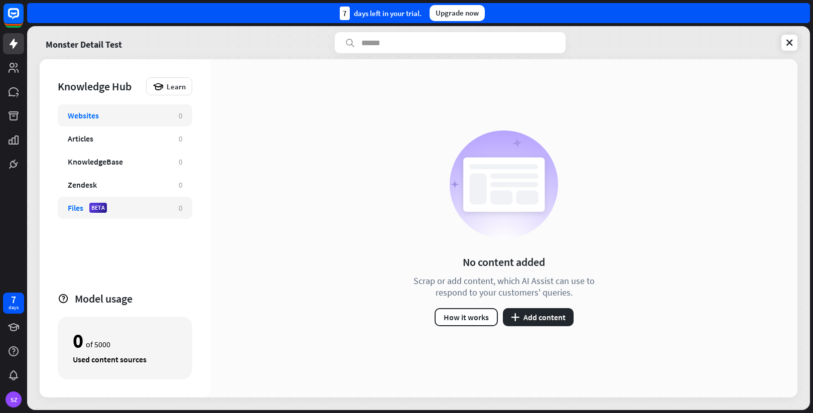
click at [117, 209] on div "Files BETA" at bounding box center [118, 208] width 101 height 10
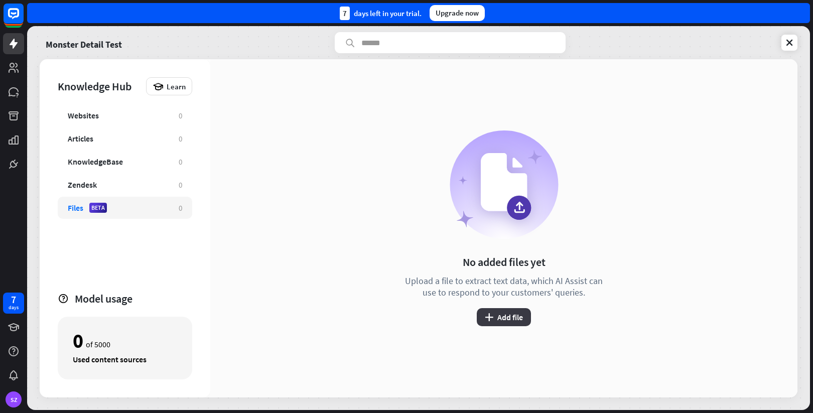
click at [499, 318] on button "plus Add file" at bounding box center [504, 317] width 54 height 18
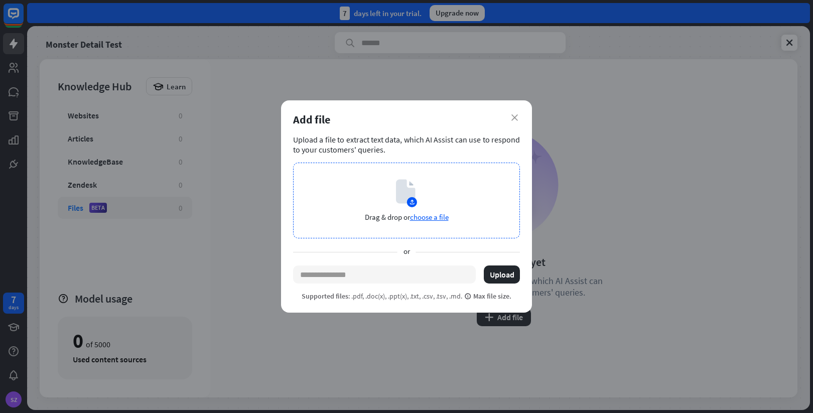
click at [406, 224] on div "Drag & drop or choose a file" at bounding box center [406, 201] width 227 height 76
click at [443, 214] on span "choose a file" at bounding box center [429, 217] width 39 height 10
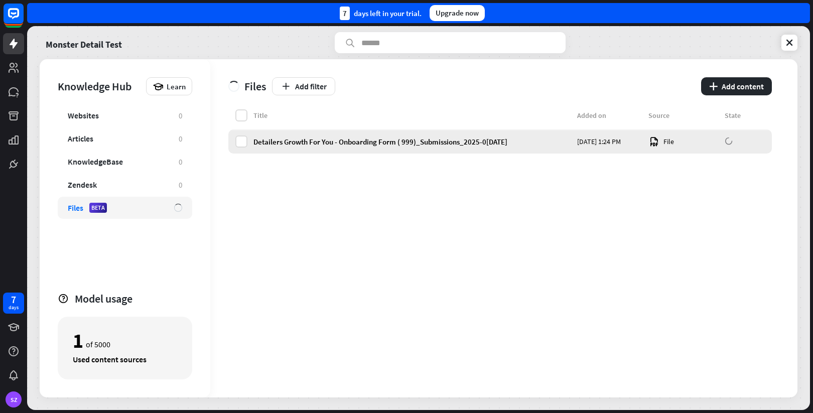
click at [520, 140] on div "Detailers Growth For You - Onboarding Form ( 999)_Submissions_2025-0[DATE]" at bounding box center [412, 142] width 318 height 10
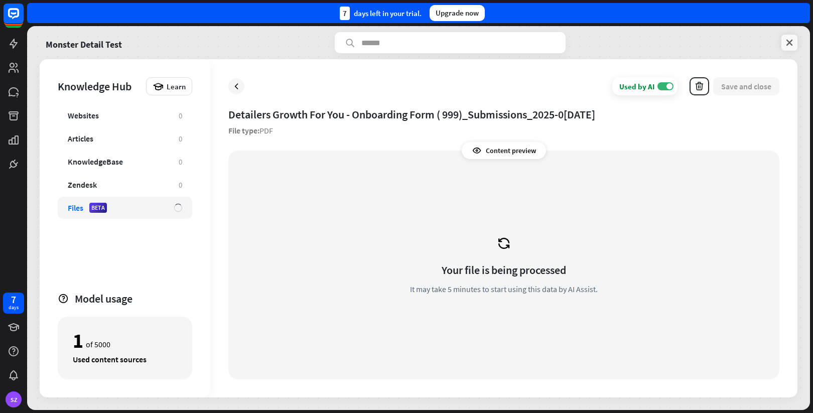
click at [791, 43] on icon at bounding box center [789, 43] width 10 height 10
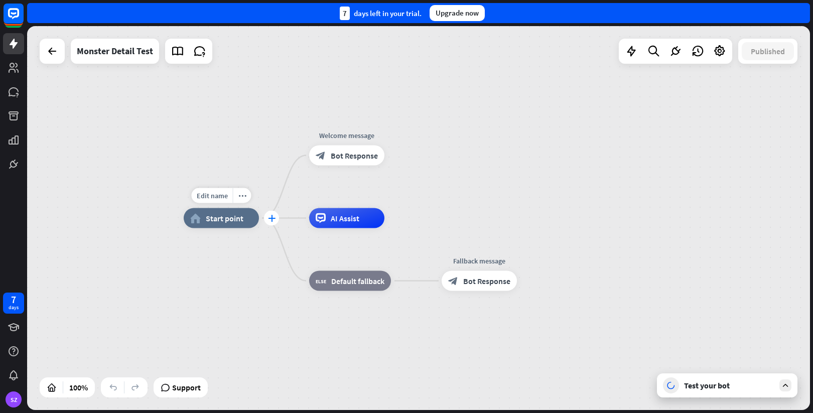
click at [271, 220] on icon "plus" at bounding box center [272, 218] width 8 height 7
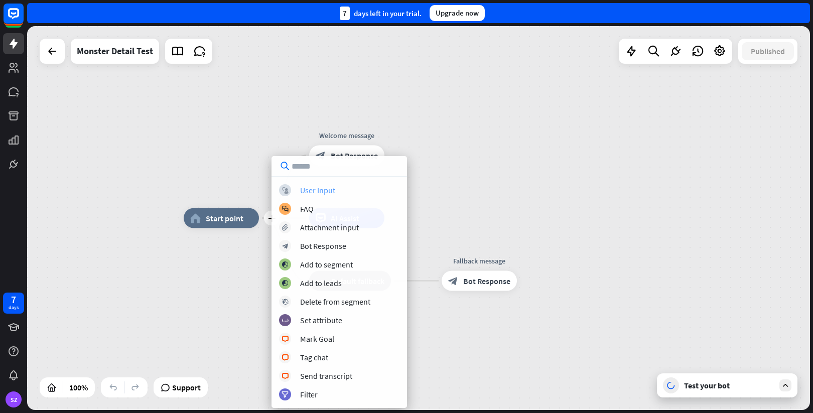
click at [321, 186] on div "User Input" at bounding box center [317, 190] width 35 height 10
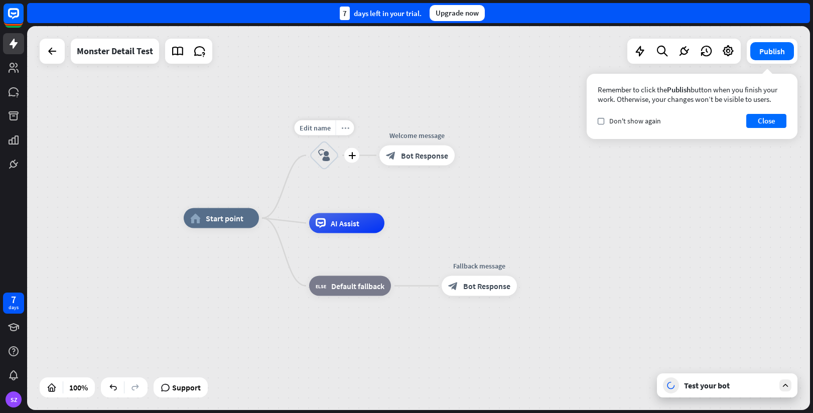
click at [344, 126] on icon "more_horiz" at bounding box center [345, 128] width 8 height 8
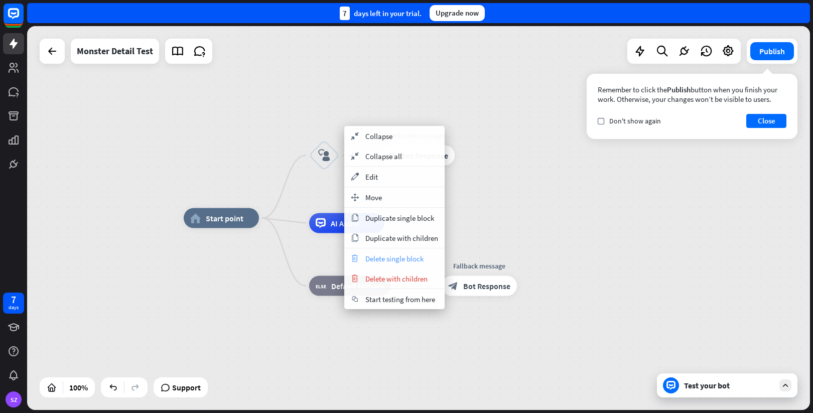
click at [382, 260] on span "Delete single block" at bounding box center [394, 259] width 58 height 10
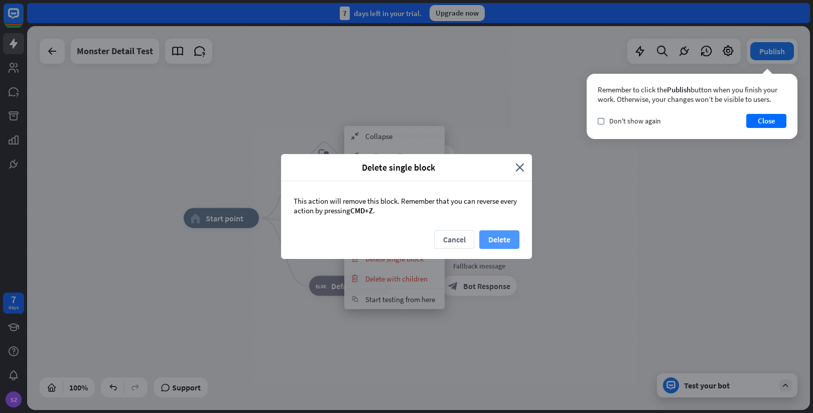
click at [491, 241] on button "Delete" at bounding box center [499, 239] width 40 height 19
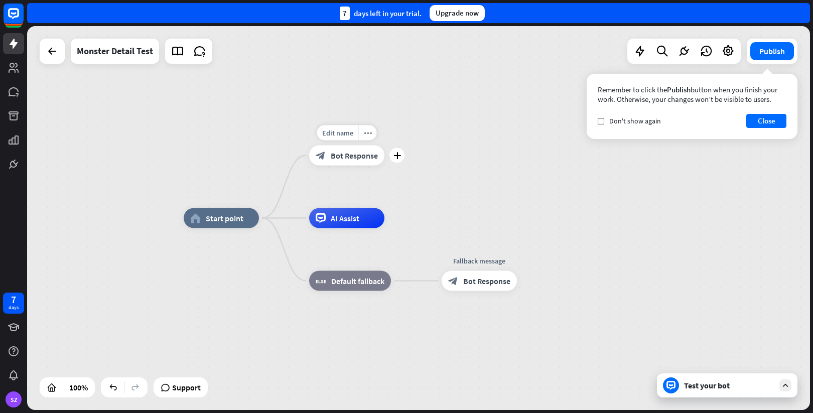
click at [357, 154] on span "Bot Response" at bounding box center [354, 156] width 47 height 10
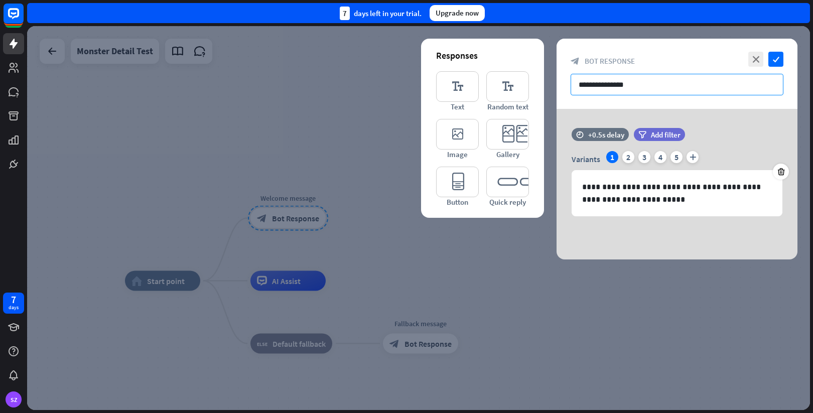
click at [614, 79] on input "**********" at bounding box center [677, 85] width 213 height 22
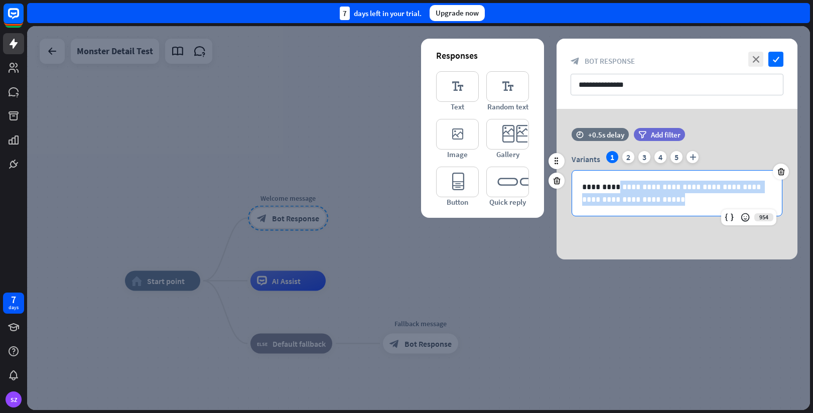
drag, startPoint x: 682, startPoint y: 195, endPoint x: 619, endPoint y: 188, distance: 64.1
click at [619, 188] on p "**********" at bounding box center [677, 193] width 190 height 25
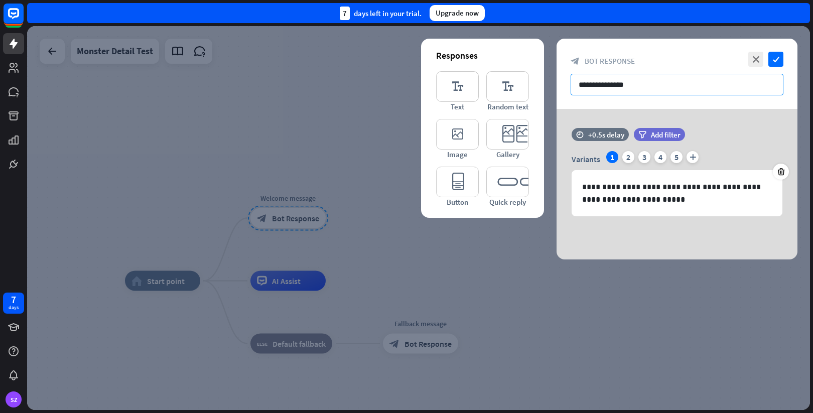
click at [634, 85] on input "**********" at bounding box center [677, 85] width 213 height 22
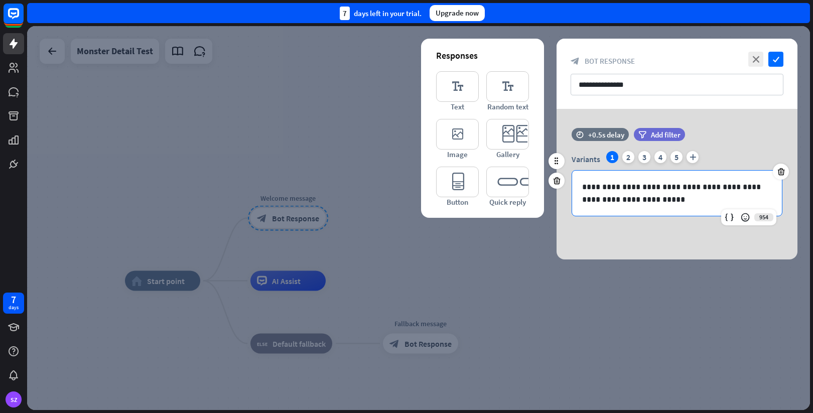
click at [658, 197] on p "**********" at bounding box center [677, 193] width 190 height 25
click at [462, 90] on icon "editor_text" at bounding box center [457, 86] width 43 height 31
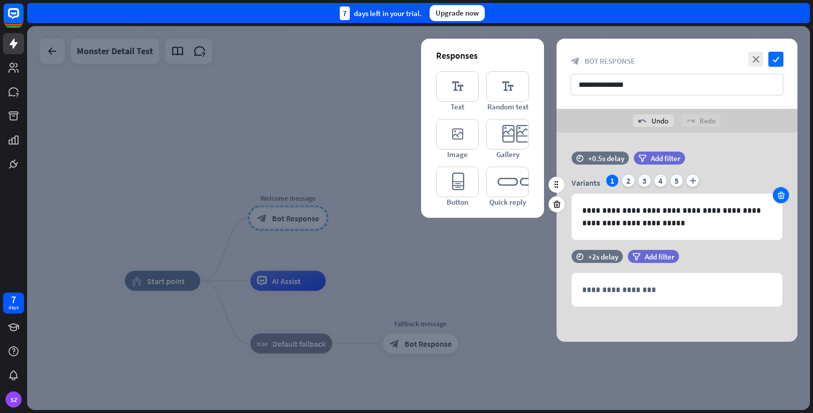
click at [782, 196] on icon at bounding box center [781, 195] width 10 height 9
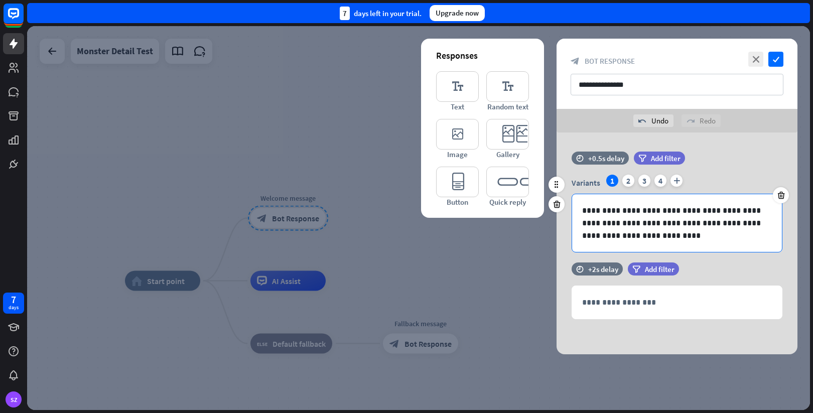
click at [627, 228] on p "**********" at bounding box center [677, 223] width 190 height 38
click at [730, 257] on icon at bounding box center [729, 253] width 10 height 10
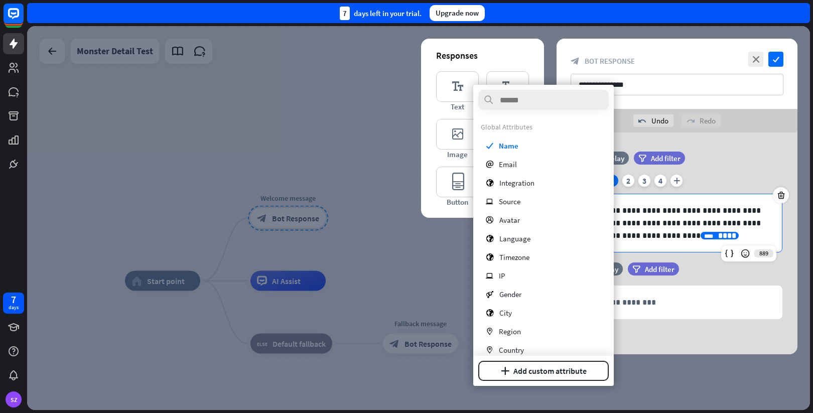
click at [723, 167] on div "filter Add filter" at bounding box center [684, 163] width 101 height 23
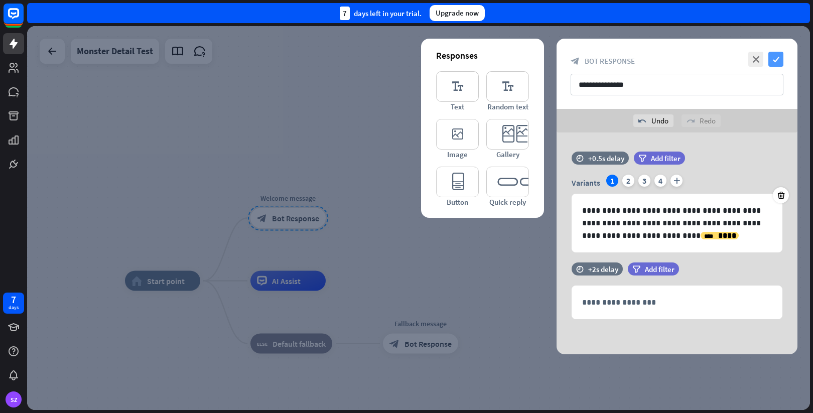
click at [774, 63] on icon "check" at bounding box center [775, 59] width 15 height 15
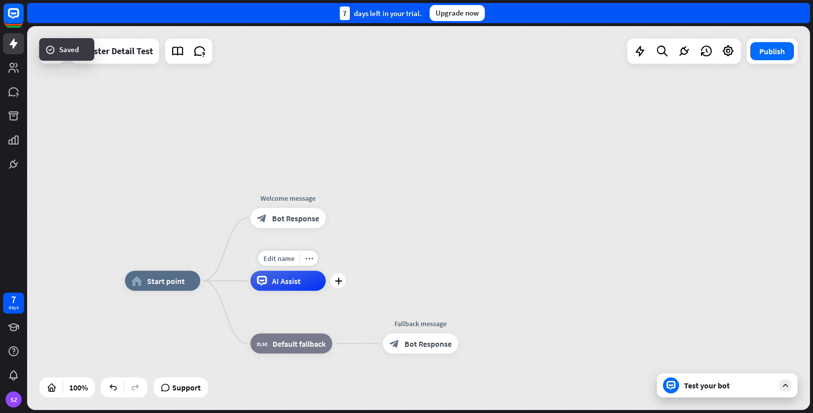
click at [283, 274] on div "AI Assist" at bounding box center [287, 281] width 75 height 20
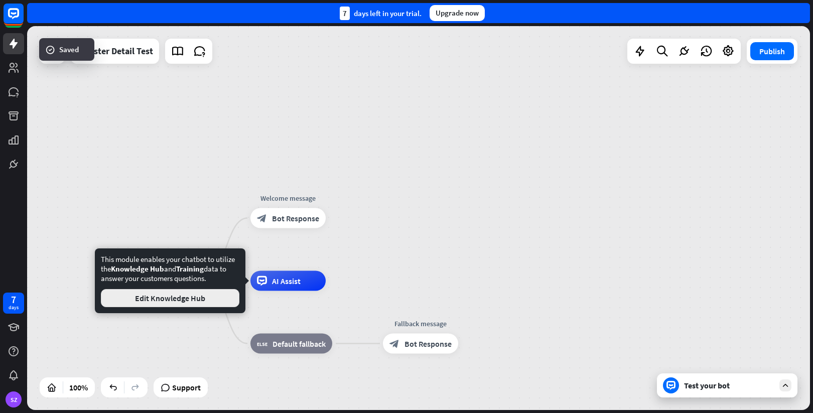
click at [160, 294] on button "Edit Knowledge Hub" at bounding box center [170, 298] width 138 height 18
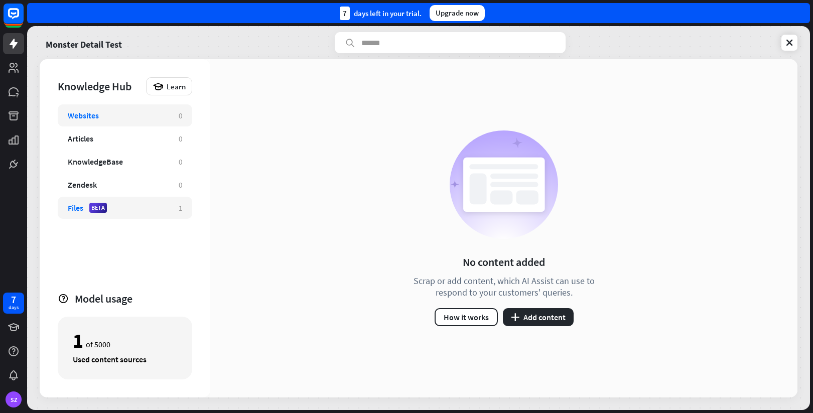
click at [107, 208] on div "Files BETA" at bounding box center [118, 208] width 101 height 10
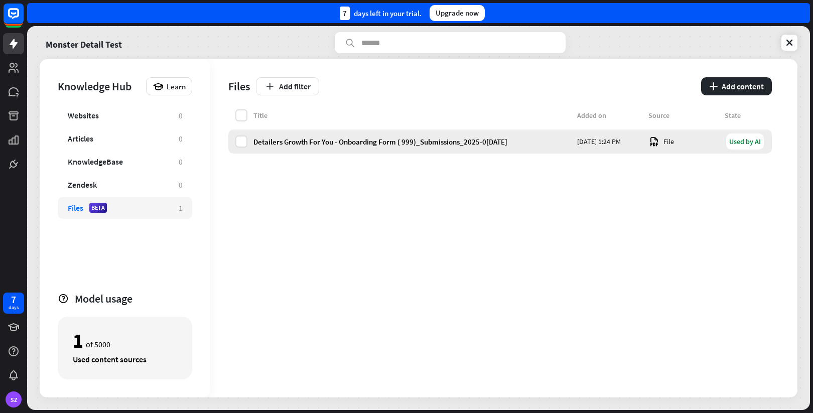
click at [400, 140] on div "Detailers Growth For You - Onboarding Form ( 999)_Submissions_2025-0[DATE]" at bounding box center [412, 142] width 318 height 10
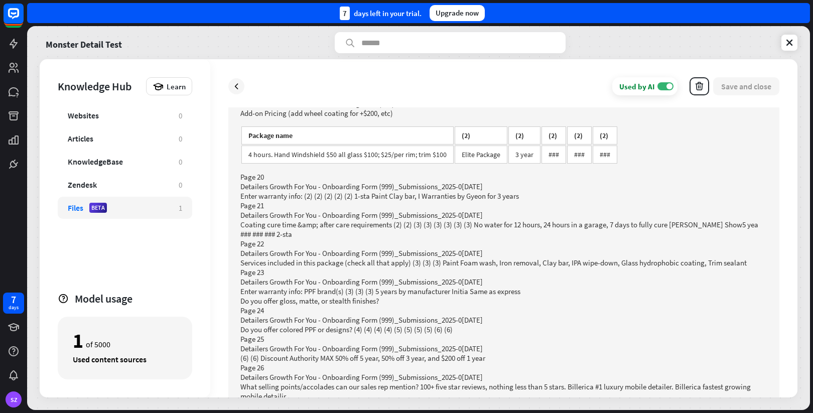
scroll to position [981, 0]
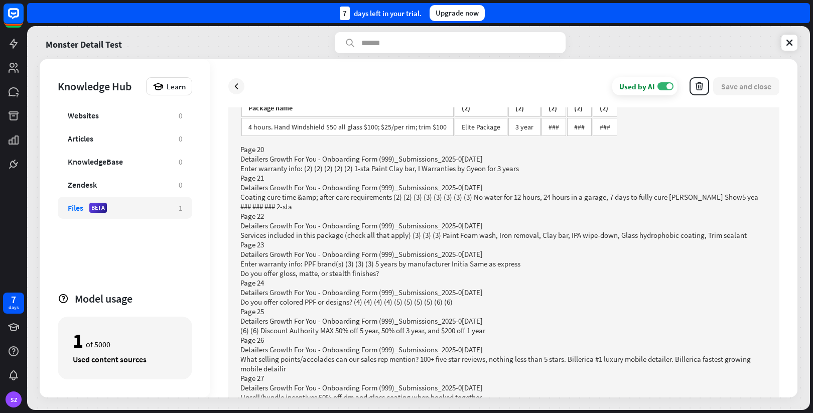
drag, startPoint x: 88, startPoint y: 341, endPoint x: 127, endPoint y: 351, distance: 39.8
click at [127, 351] on div "1 of 5000 Used content sources" at bounding box center [125, 348] width 134 height 63
drag, startPoint x: 73, startPoint y: 341, endPoint x: 150, endPoint y: 368, distance: 80.9
click at [150, 368] on div "1 of 5000 Used content sources" at bounding box center [125, 348] width 134 height 63
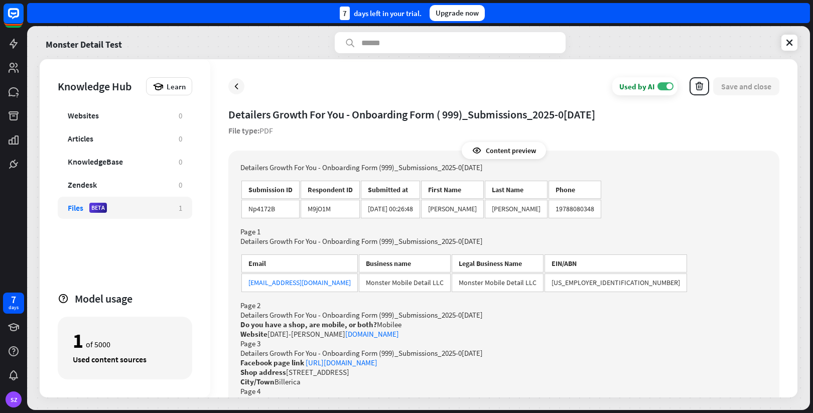
scroll to position [0, 0]
click at [89, 113] on div "Websites" at bounding box center [83, 115] width 31 height 10
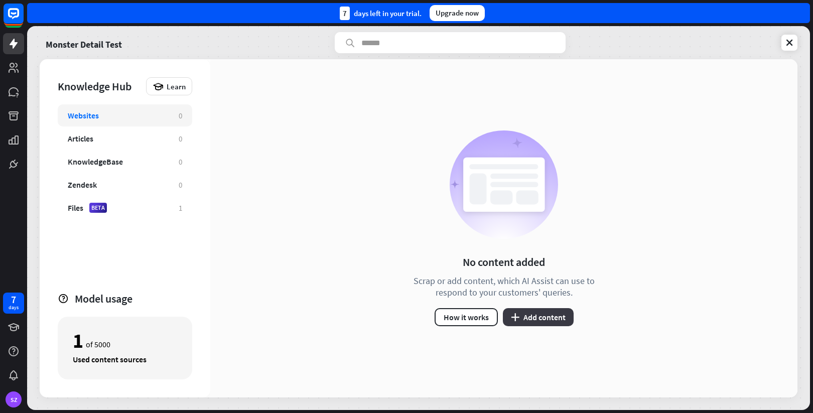
click at [538, 323] on button "plus Add content" at bounding box center [538, 317] width 71 height 18
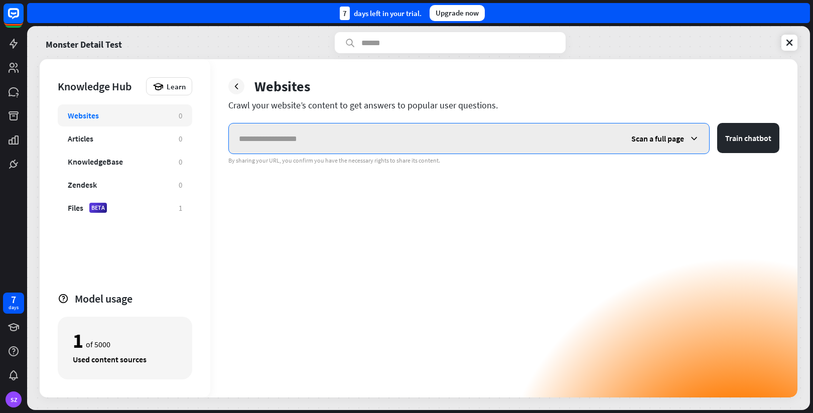
paste input "**********"
type input "**********"
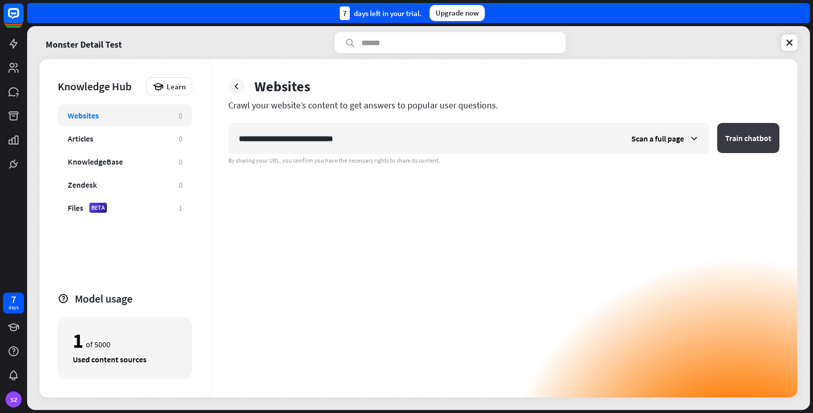
click at [739, 146] on button "Train chatbot" at bounding box center [748, 138] width 62 height 30
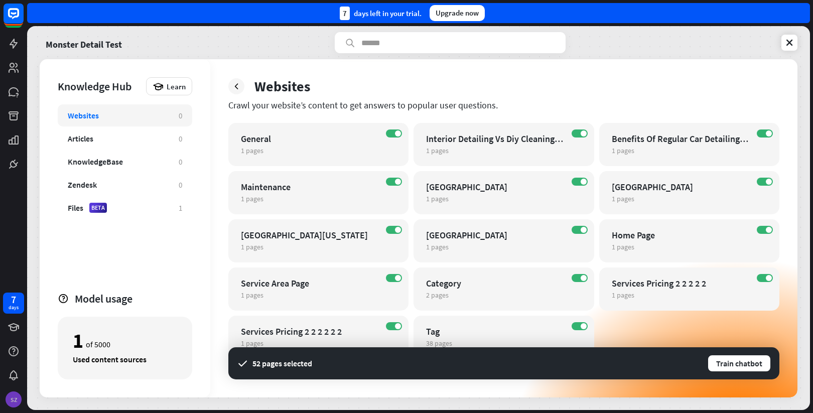
click at [18, 399] on div "SZ" at bounding box center [14, 399] width 16 height 16
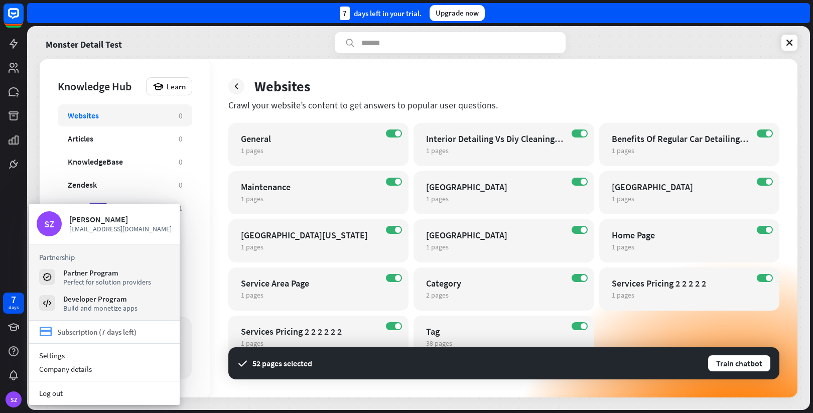
click at [85, 335] on div "Subscription (7 days left)" at bounding box center [96, 332] width 79 height 10
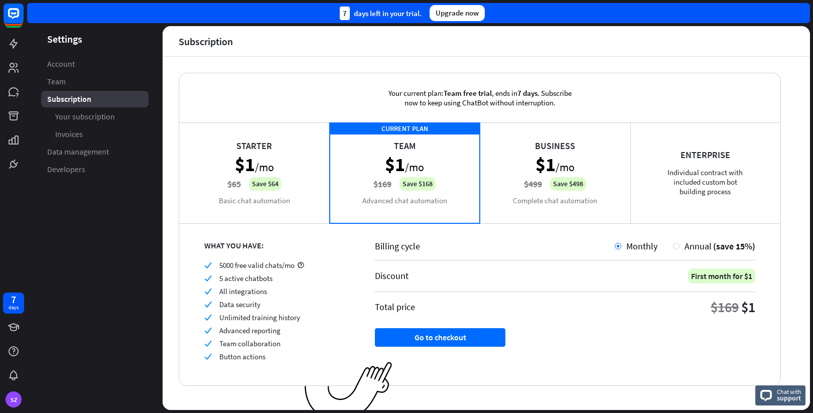
scroll to position [1, 0]
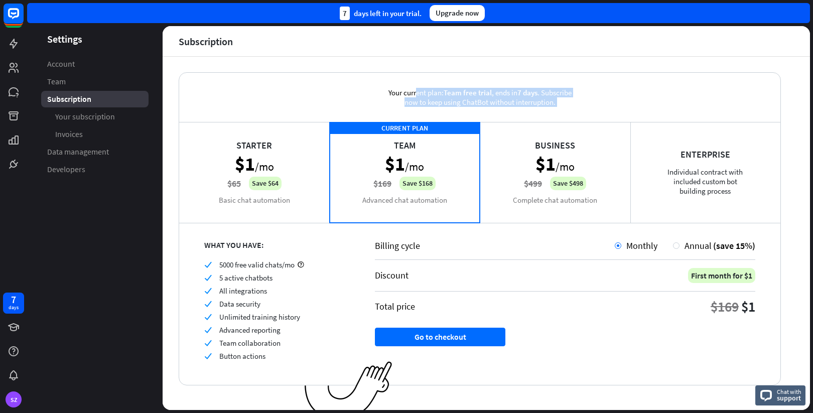
drag, startPoint x: 374, startPoint y: 91, endPoint x: 556, endPoint y: 123, distance: 184.4
click at [556, 123] on div "Your current plan: Team free trial , ends [DATE] . Subscribe now to keep using …" at bounding box center [480, 228] width 602 height 313
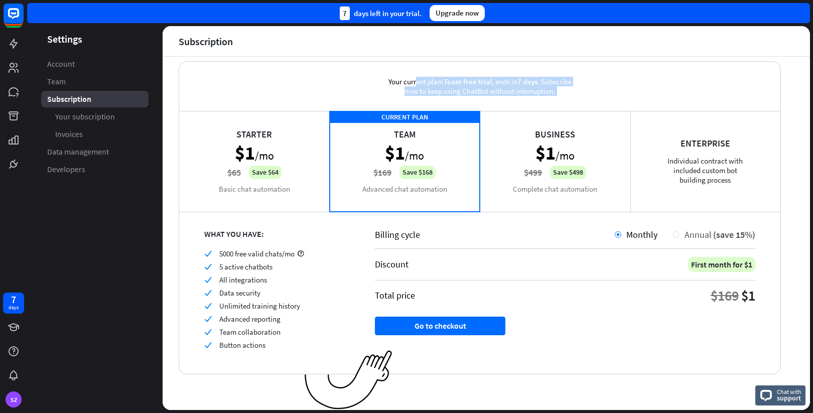
scroll to position [12, 0]
click at [52, 119] on link "Your subscription" at bounding box center [94, 116] width 107 height 17
click at [72, 103] on span "Subscription" at bounding box center [69, 99] width 44 height 11
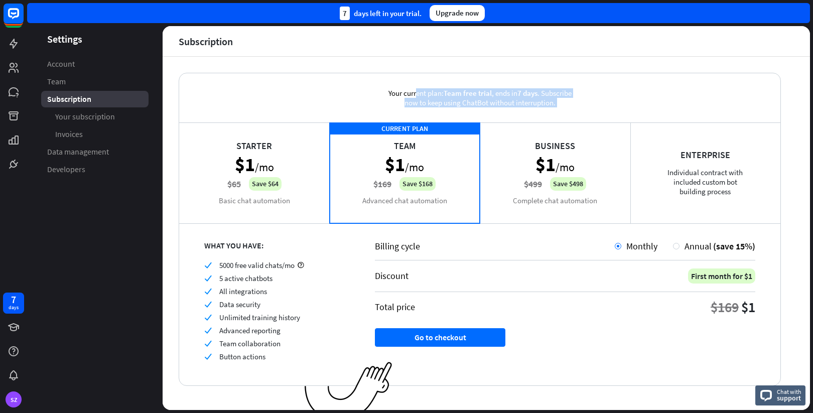
click at [454, 16] on div "Upgrade now" at bounding box center [457, 13] width 55 height 16
click at [448, 13] on div "Upgrade now" at bounding box center [457, 13] width 55 height 16
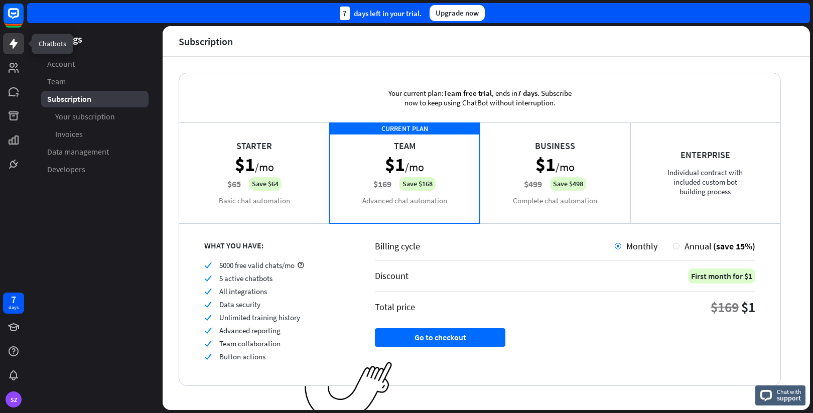
click at [11, 44] on icon at bounding box center [14, 44] width 8 height 10
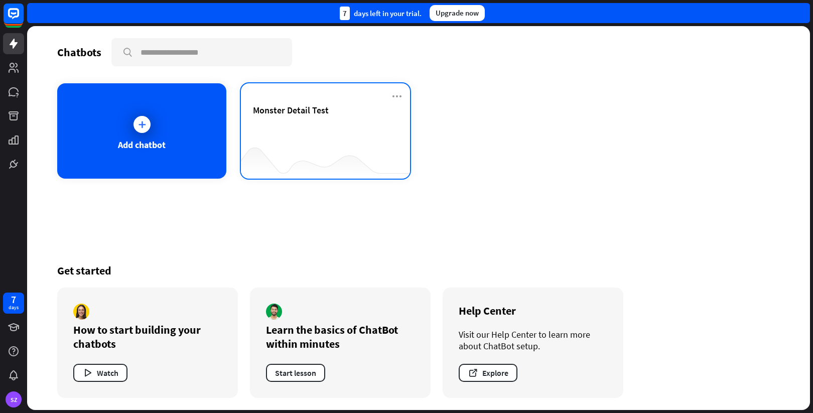
click at [288, 116] on div "Monster Detail Test" at bounding box center [325, 121] width 145 height 35
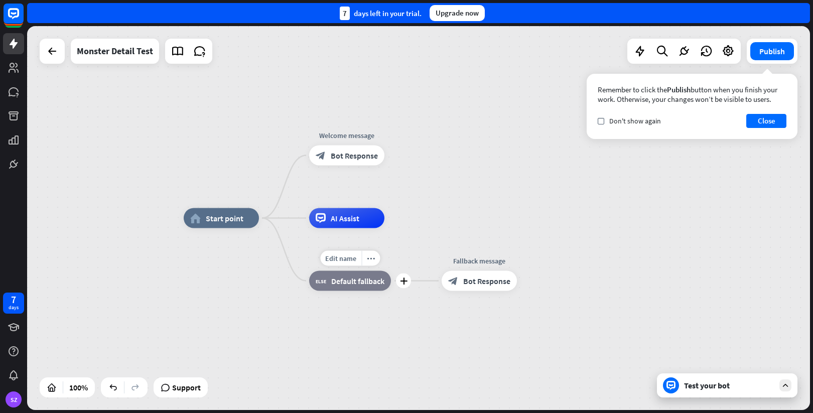
click at [341, 280] on span "Default fallback" at bounding box center [357, 281] width 53 height 10
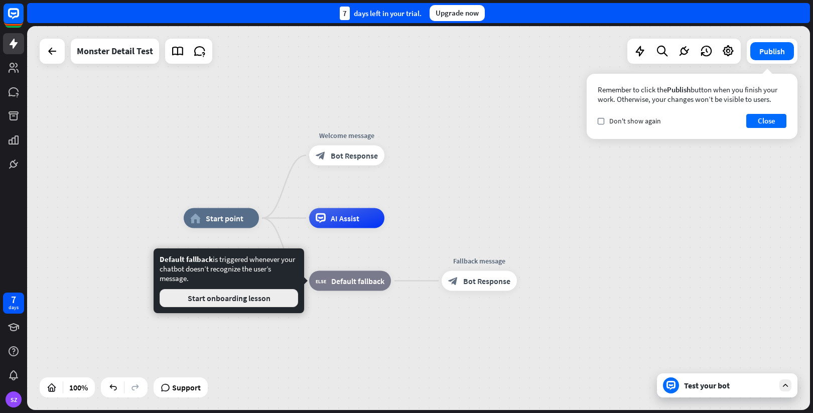
click at [262, 297] on button "Start onboarding lesson" at bounding box center [229, 298] width 138 height 18
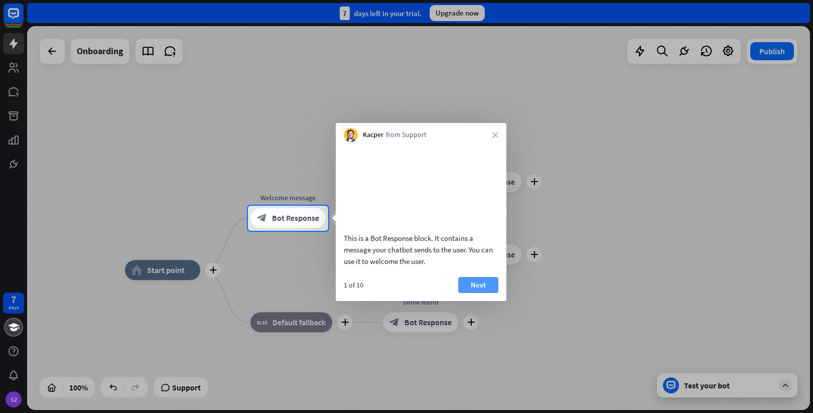
click at [477, 293] on button "Next" at bounding box center [478, 285] width 40 height 16
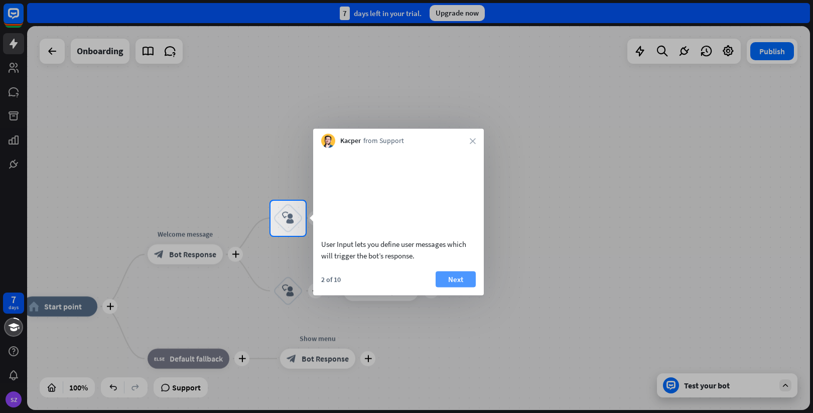
click at [456, 287] on button "Next" at bounding box center [456, 279] width 40 height 16
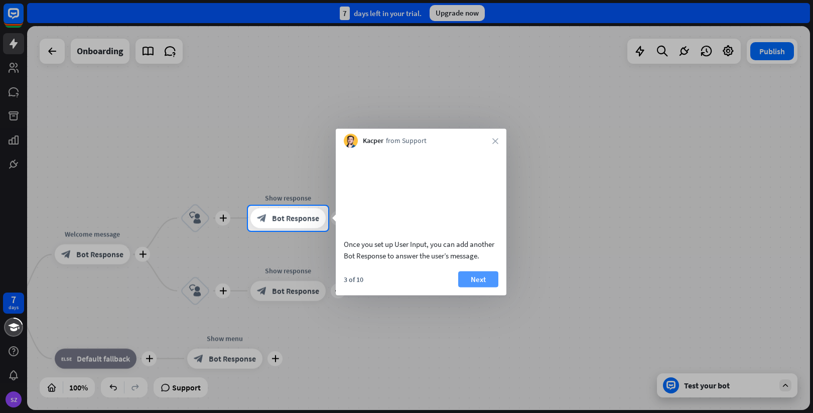
click at [484, 287] on button "Next" at bounding box center [478, 279] width 40 height 16
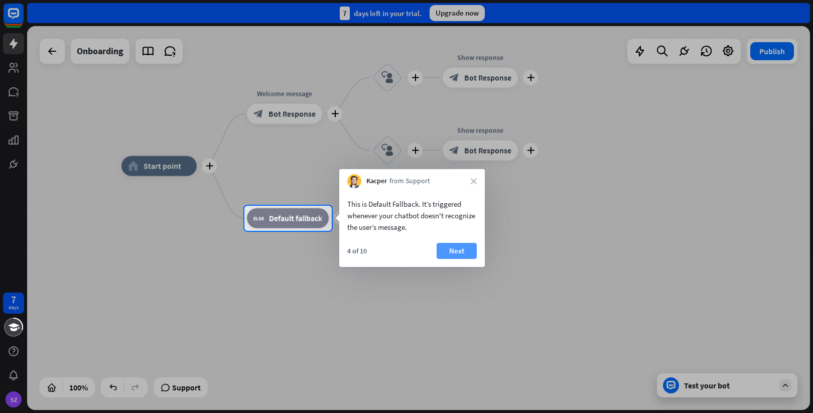
click at [471, 250] on button "Next" at bounding box center [457, 251] width 40 height 16
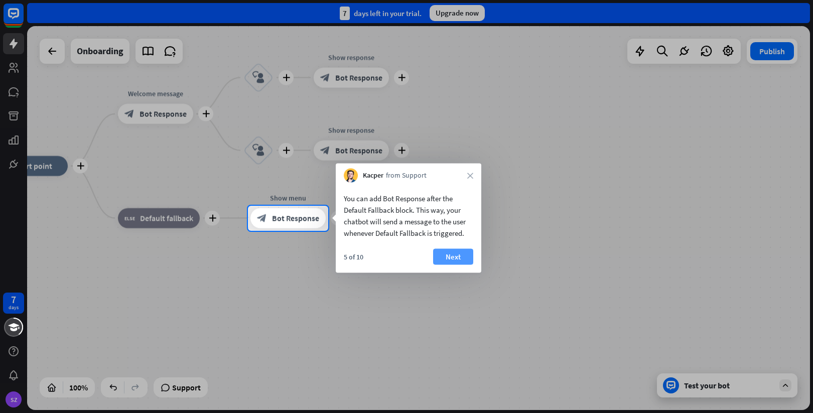
click at [444, 256] on button "Next" at bounding box center [453, 257] width 40 height 16
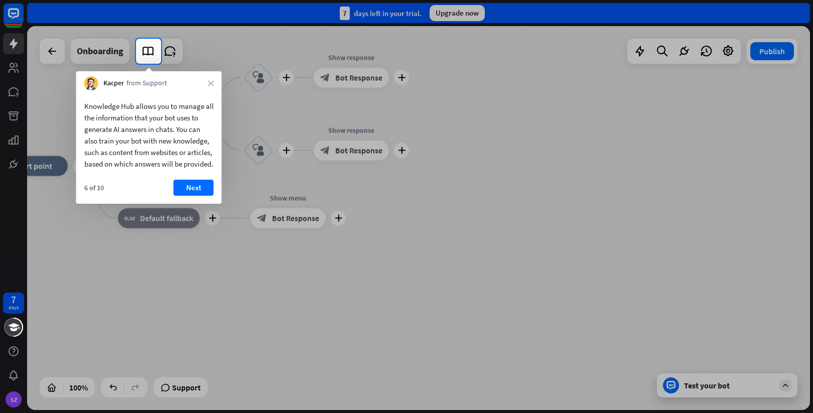
click at [171, 200] on div "6 of 10 Next" at bounding box center [149, 192] width 146 height 24
click at [191, 196] on button "Next" at bounding box center [194, 188] width 40 height 16
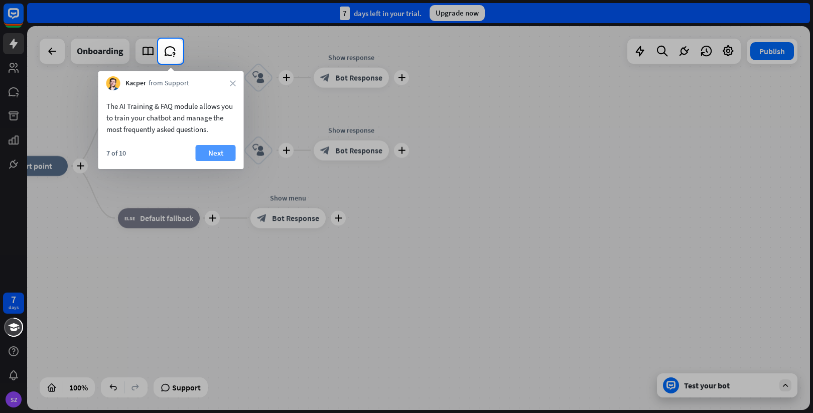
click at [209, 150] on button "Next" at bounding box center [216, 153] width 40 height 16
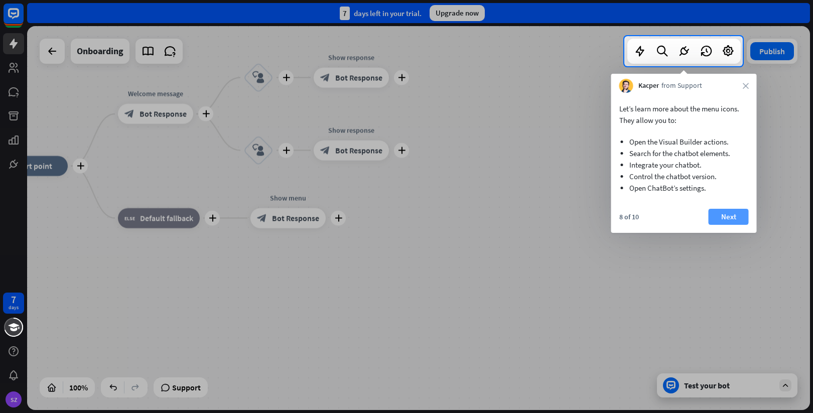
click at [725, 215] on button "Next" at bounding box center [729, 217] width 40 height 16
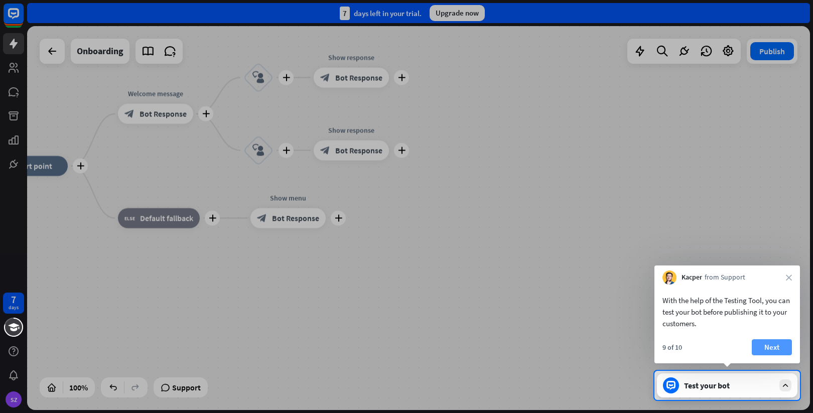
click at [768, 349] on button "Next" at bounding box center [772, 347] width 40 height 16
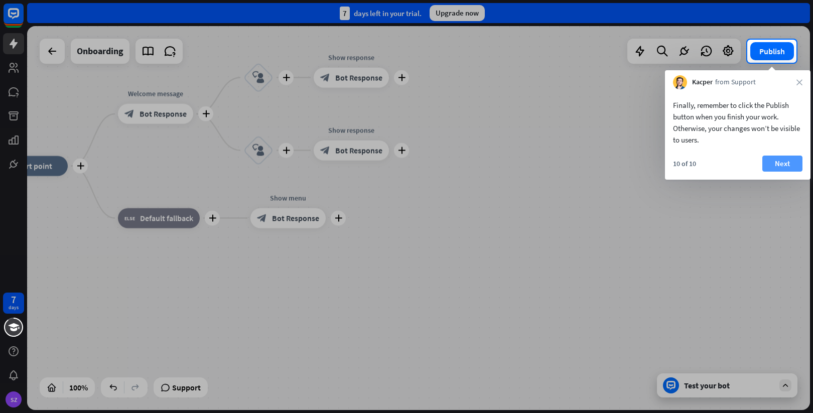
click at [784, 158] on button "Next" at bounding box center [782, 164] width 40 height 16
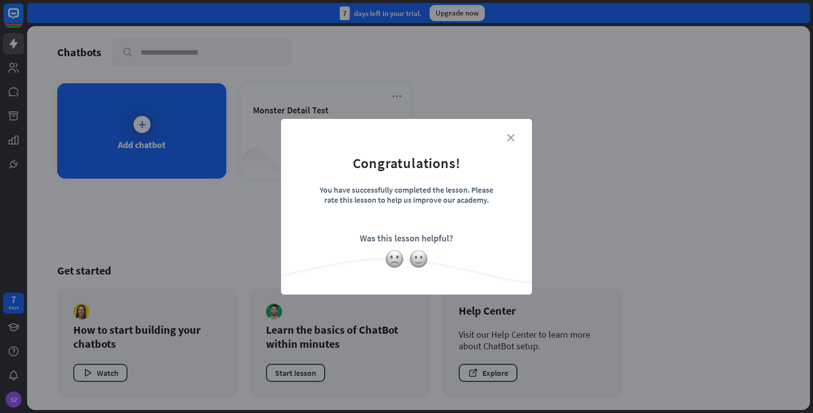
click at [511, 137] on icon "close" at bounding box center [511, 138] width 8 height 8
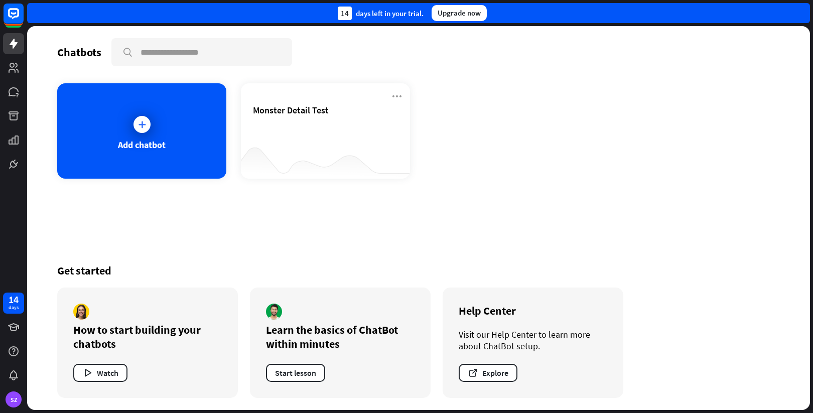
click at [286, 139] on div "Monster Detail Test" at bounding box center [325, 121] width 145 height 35
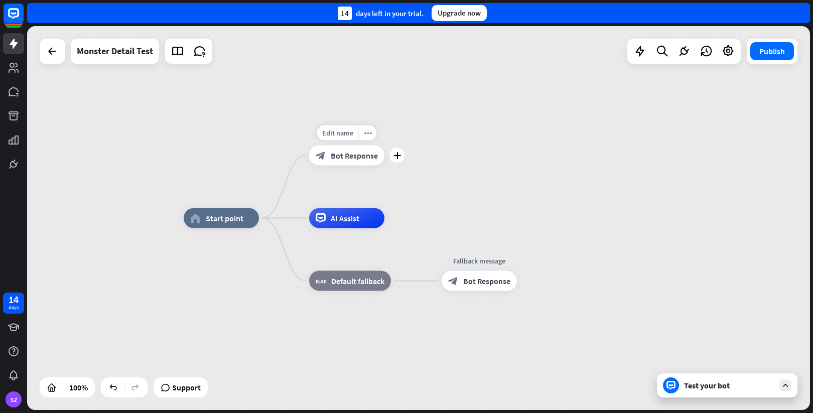
click at [350, 160] on span "Bot Response" at bounding box center [354, 156] width 47 height 10
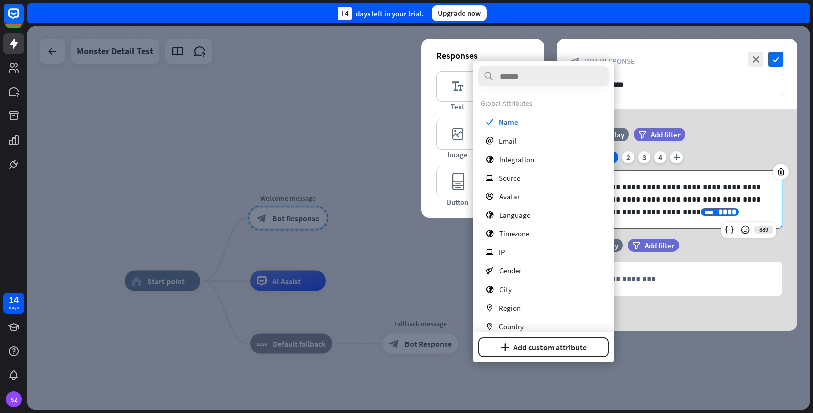
drag, startPoint x: 665, startPoint y: 215, endPoint x: 626, endPoint y: 210, distance: 39.5
click at [626, 210] on p "**********" at bounding box center [677, 200] width 190 height 38
drag, startPoint x: 669, startPoint y: 213, endPoint x: 632, endPoint y: 211, distance: 37.7
click at [632, 211] on p "**********" at bounding box center [677, 200] width 190 height 38
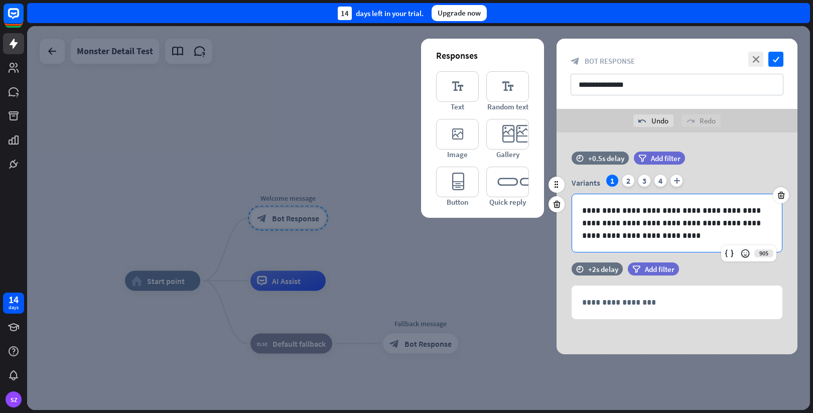
click at [624, 217] on p "**********" at bounding box center [677, 223] width 190 height 38
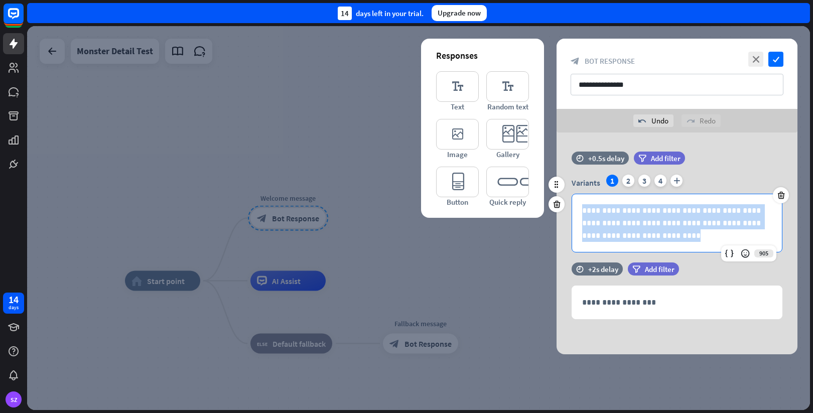
click at [624, 217] on p "**********" at bounding box center [677, 223] width 190 height 38
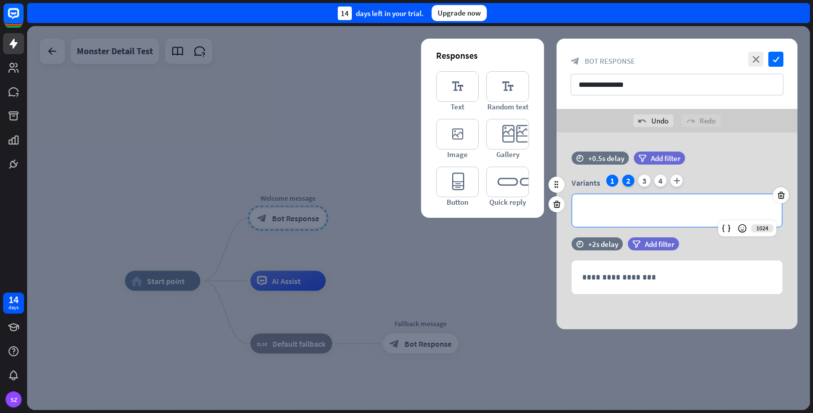
click at [628, 183] on div "2" at bounding box center [628, 181] width 12 height 12
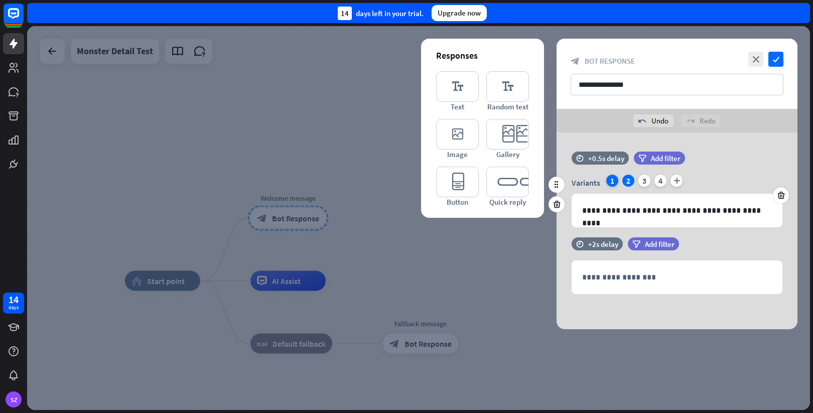
click at [609, 178] on div "1" at bounding box center [612, 181] width 12 height 12
click at [650, 182] on div "Variants 1 2 3 4 plus" at bounding box center [677, 183] width 211 height 16
click at [649, 182] on div "3" at bounding box center [644, 181] width 12 height 12
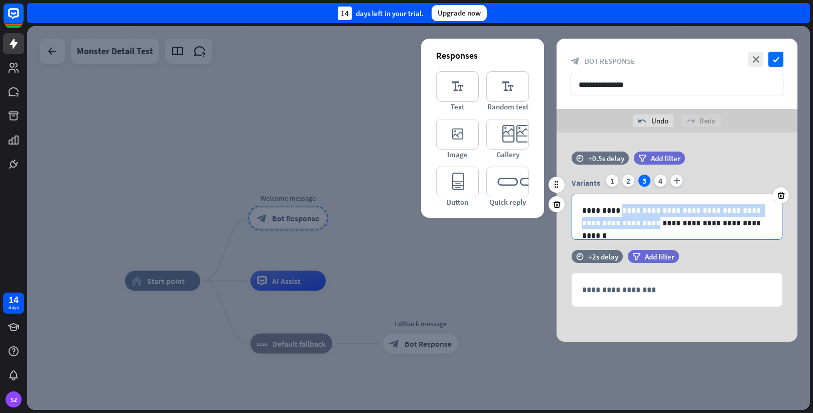
click at [613, 215] on p "**********" at bounding box center [677, 216] width 190 height 25
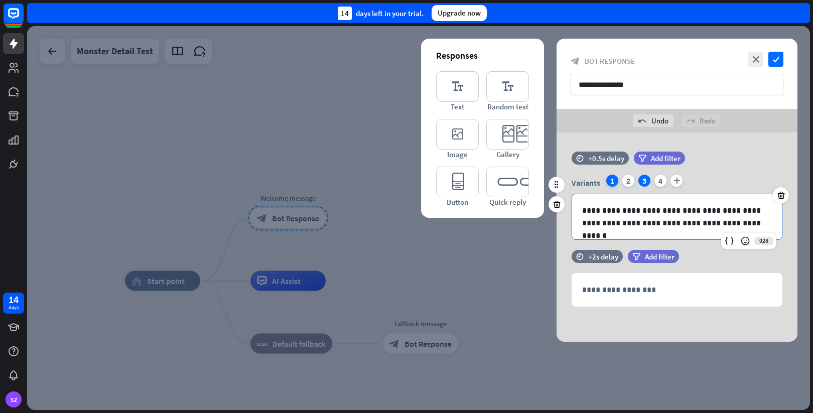
click at [611, 181] on div "1" at bounding box center [612, 181] width 12 height 12
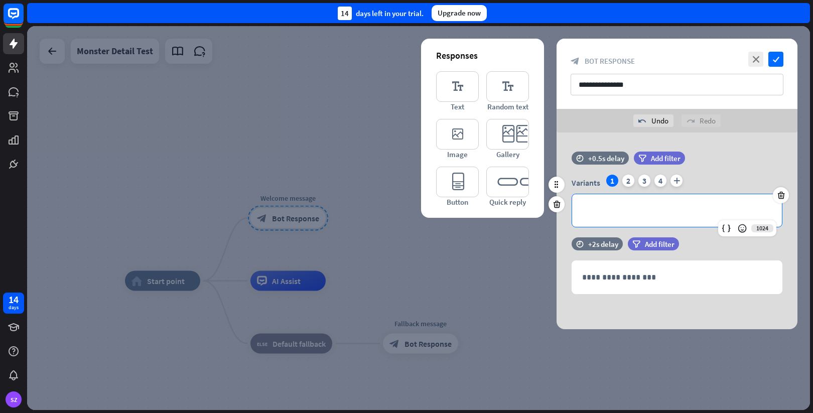
click at [600, 204] on div "**********" at bounding box center [677, 210] width 210 height 33
click at [724, 229] on icon at bounding box center [726, 228] width 10 height 10
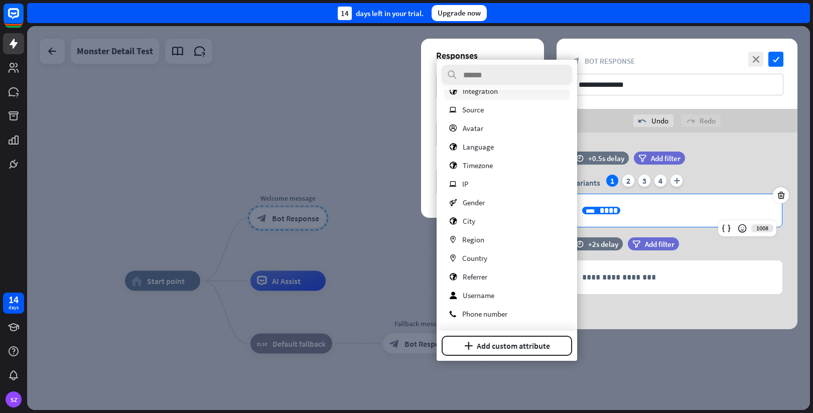
scroll to position [67, 0]
click at [490, 348] on button "plus Add custom attribute" at bounding box center [507, 346] width 130 height 20
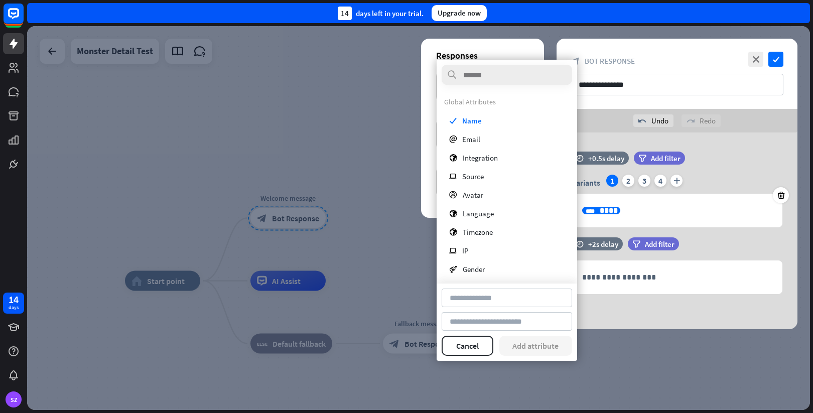
scroll to position [0, 0]
click at [636, 82] on input "**********" at bounding box center [677, 85] width 213 height 22
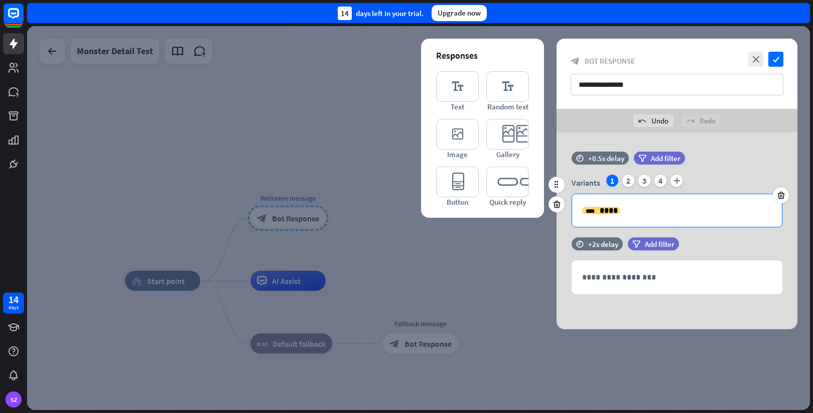
click at [639, 216] on p "**********" at bounding box center [677, 210] width 190 height 13
click at [609, 211] on p "**********" at bounding box center [677, 210] width 190 height 13
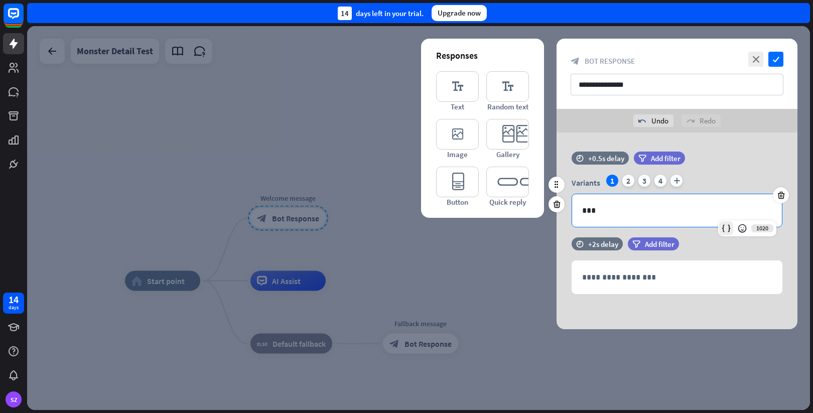
click at [728, 227] on icon at bounding box center [726, 228] width 10 height 10
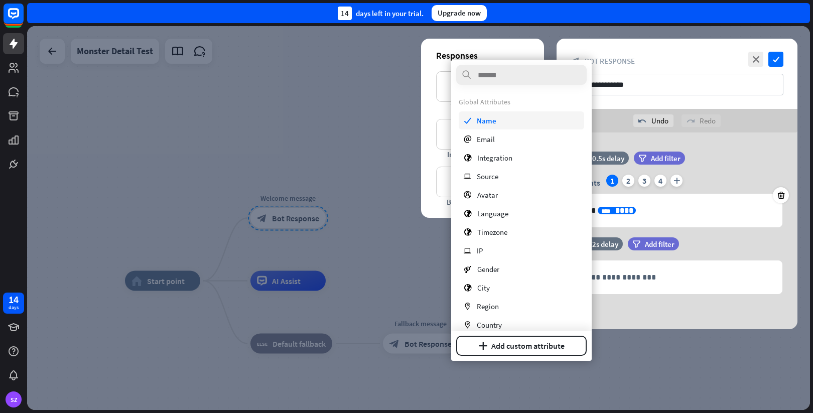
click at [491, 120] on span "Name" at bounding box center [487, 121] width 20 height 10
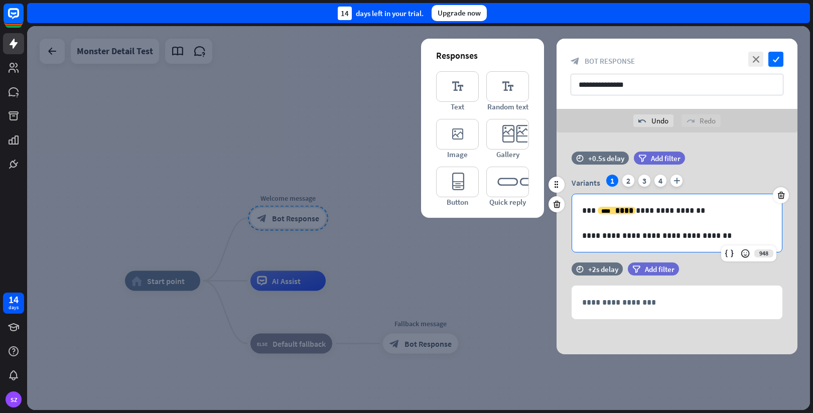
click at [718, 239] on p "**********" at bounding box center [677, 235] width 190 height 13
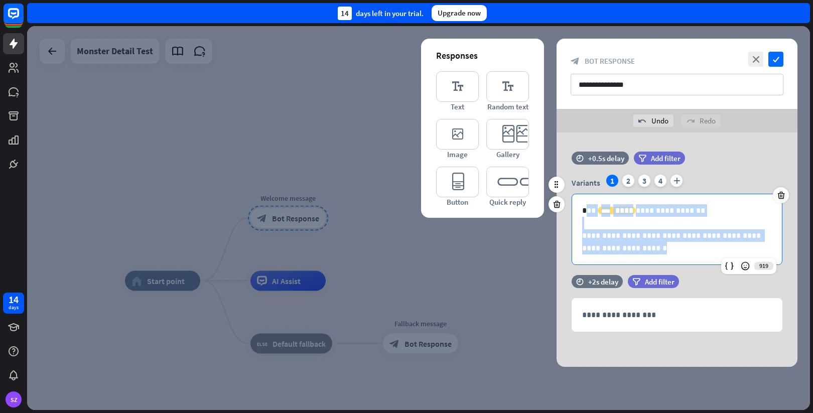
drag, startPoint x: 641, startPoint y: 244, endPoint x: 586, endPoint y: 206, distance: 66.8
click at [586, 206] on div "**********" at bounding box center [677, 229] width 210 height 70
click at [556, 328] on icon at bounding box center [557, 327] width 10 height 9
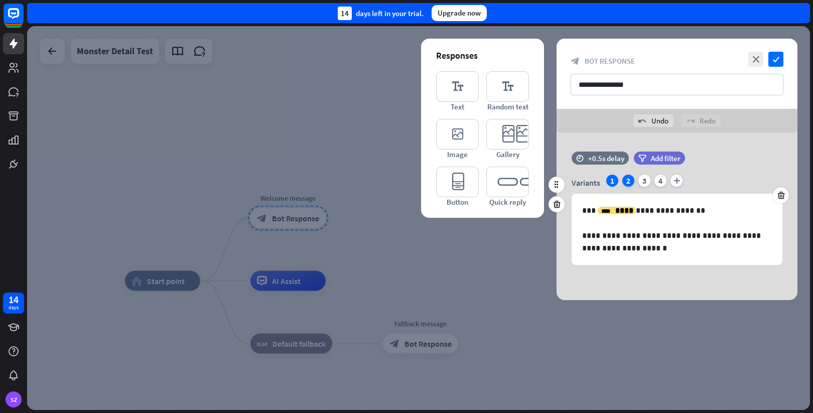
click at [630, 182] on div "2" at bounding box center [628, 181] width 12 height 12
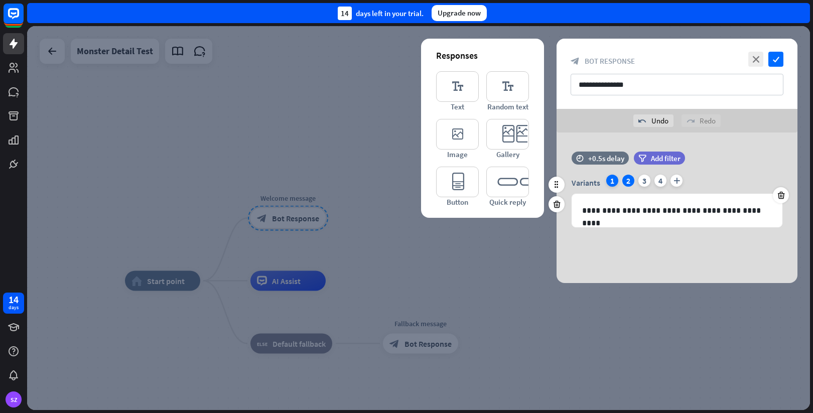
click at [616, 179] on div "1" at bounding box center [612, 181] width 12 height 12
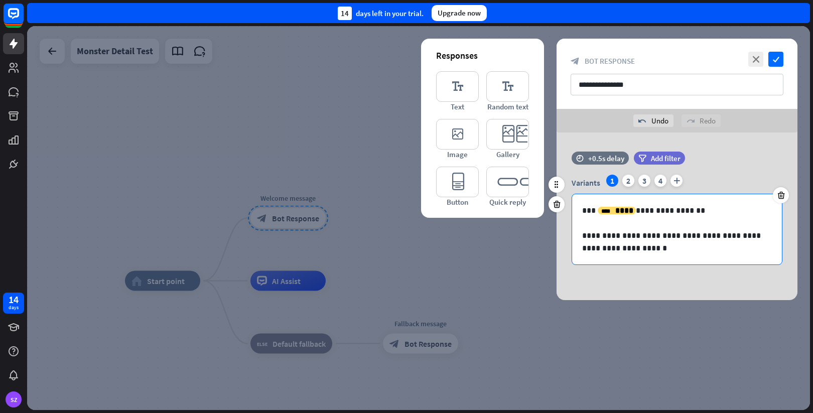
click at [617, 240] on p "**********" at bounding box center [677, 241] width 190 height 25
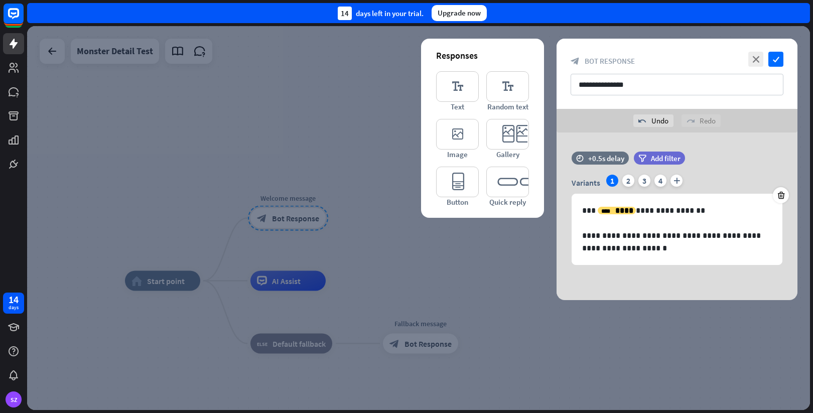
click at [702, 283] on div "**********" at bounding box center [676, 216] width 241 height 168
click at [779, 58] on icon "check" at bounding box center [775, 59] width 15 height 15
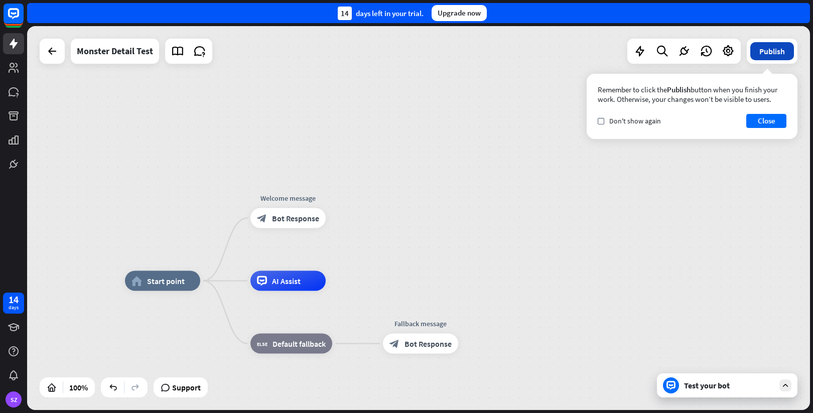
click at [760, 57] on button "Publish" at bounding box center [772, 51] width 44 height 18
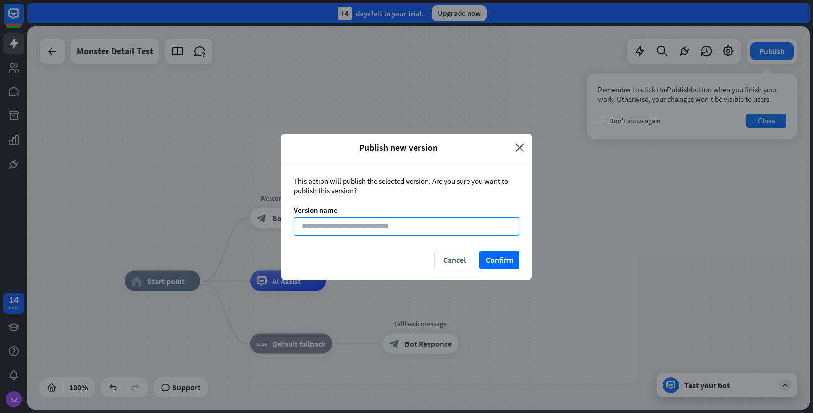
click at [312, 226] on input at bounding box center [407, 226] width 226 height 19
type input "**"
click at [492, 262] on button "Confirm" at bounding box center [499, 260] width 40 height 19
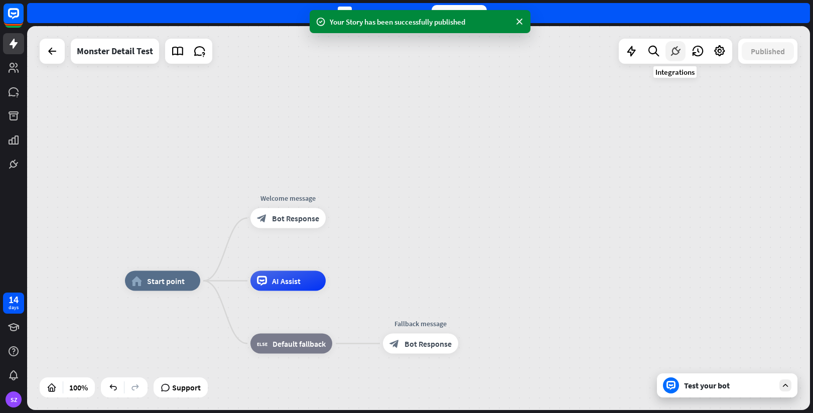
click at [675, 55] on icon at bounding box center [675, 51] width 13 height 13
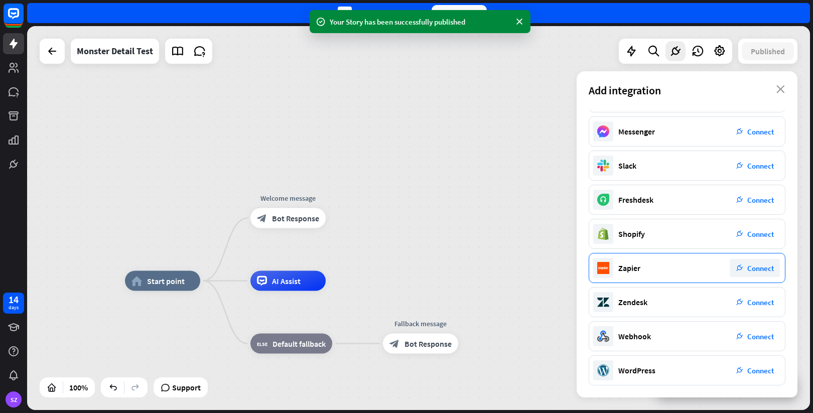
scroll to position [95, 0]
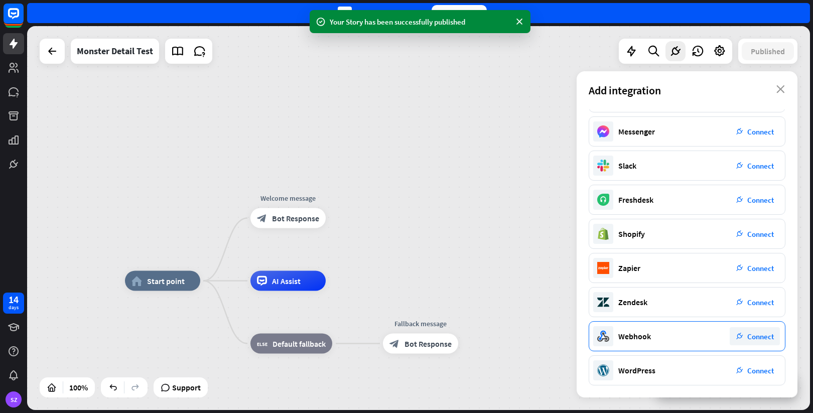
click at [758, 340] on span "Connect" at bounding box center [760, 337] width 27 height 10
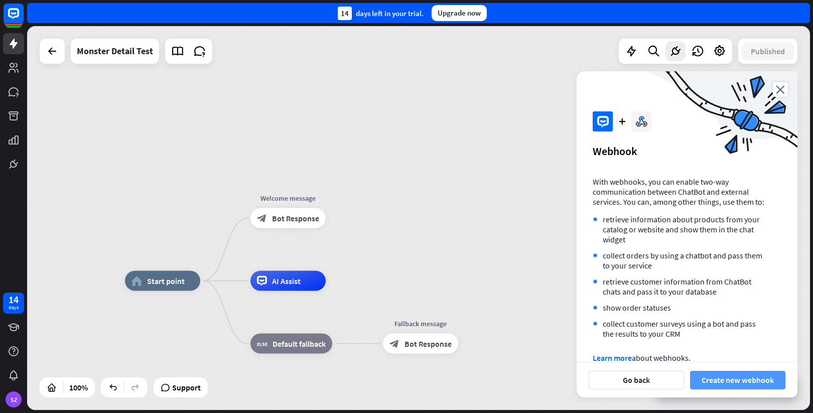
click at [721, 383] on button "Create new webhook" at bounding box center [737, 380] width 95 height 19
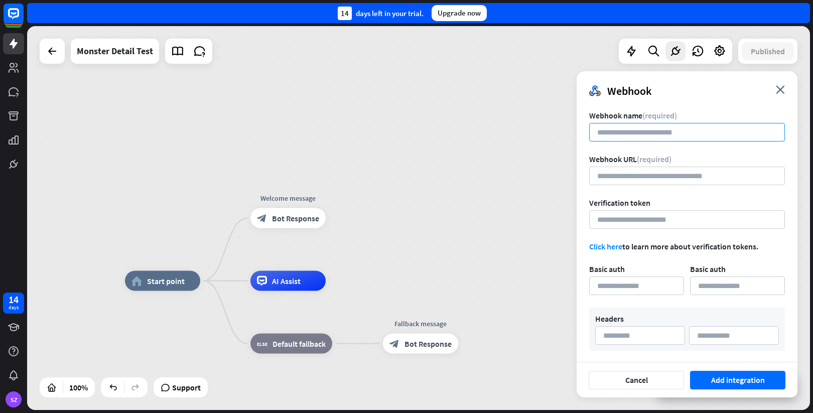
click at [627, 128] on input at bounding box center [687, 132] width 196 height 19
type input "**********"
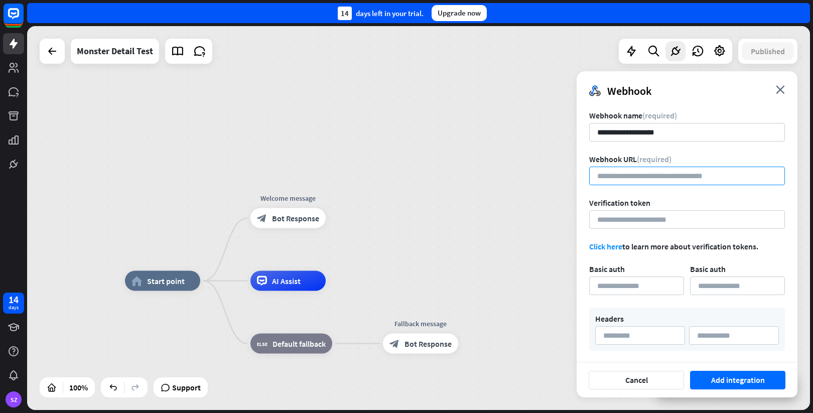
click at [658, 171] on input "url" at bounding box center [687, 176] width 196 height 19
paste input "**********"
type input "**********"
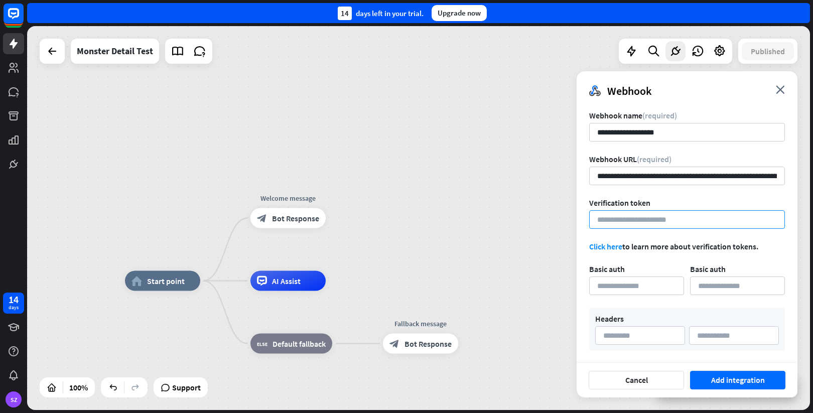
click at [642, 219] on input at bounding box center [687, 219] width 196 height 19
click at [747, 383] on button "Add integration" at bounding box center [737, 380] width 95 height 19
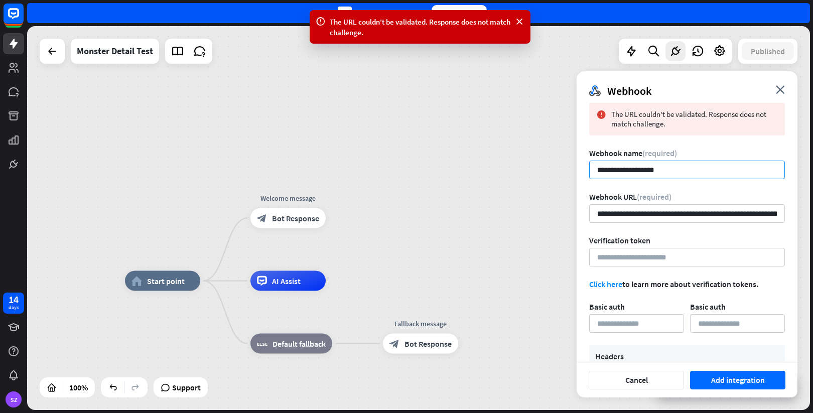
scroll to position [9, 0]
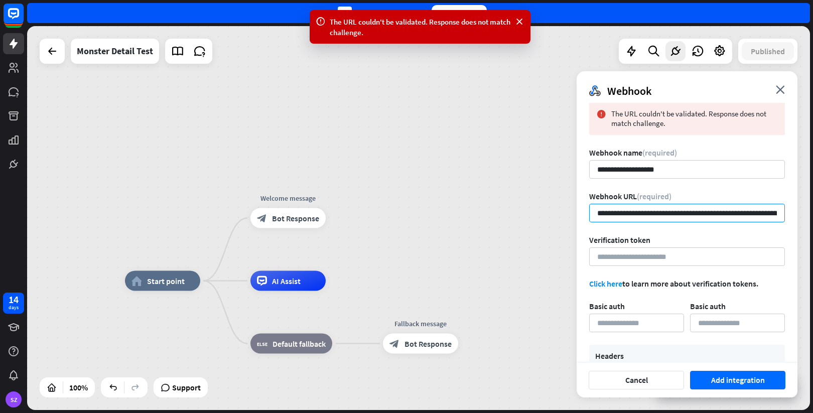
click at [664, 211] on input "**********" at bounding box center [687, 213] width 196 height 19
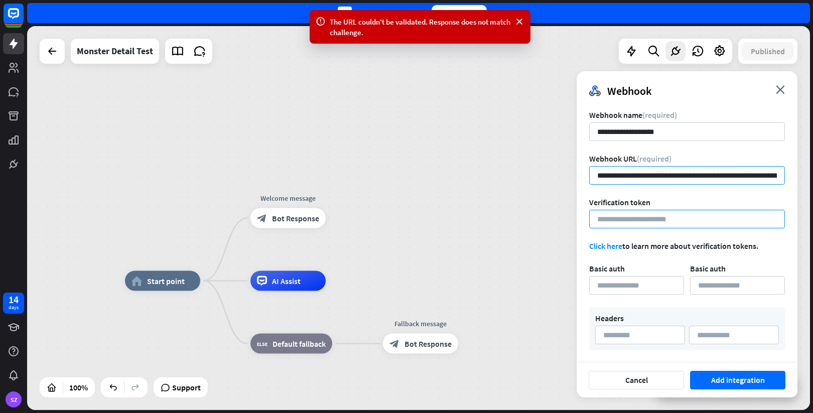
scroll to position [46, 0]
click at [660, 216] on input at bounding box center [687, 219] width 196 height 19
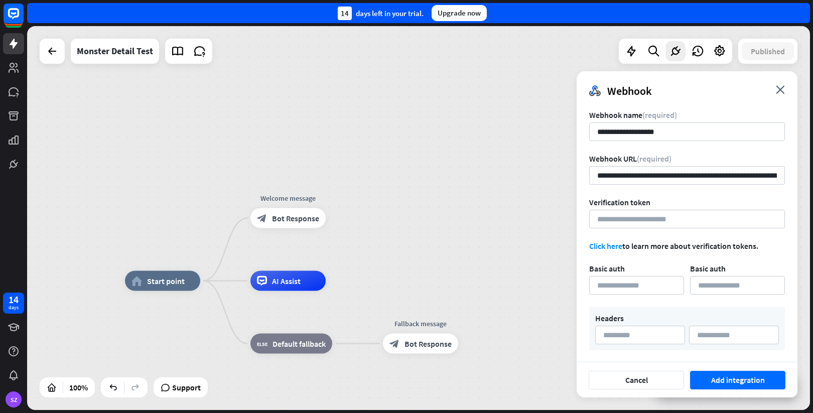
click at [610, 243] on link "Click here" at bounding box center [605, 246] width 33 height 10
click at [622, 218] on input at bounding box center [687, 219] width 196 height 19
paste input "**********"
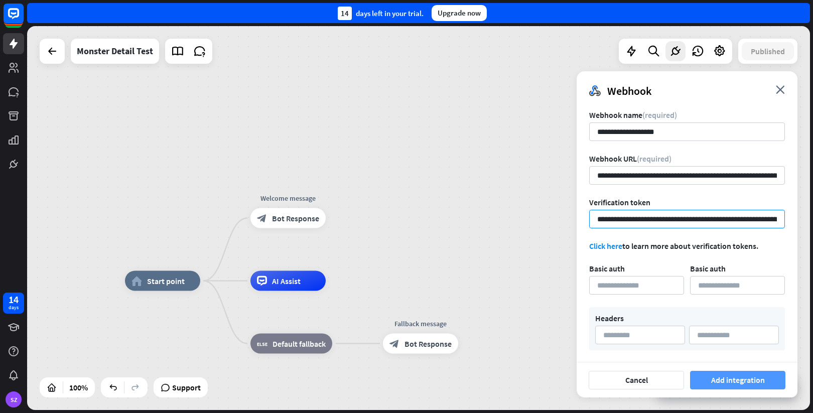
type input "**********"
click at [725, 382] on button "Add integration" at bounding box center [737, 380] width 95 height 19
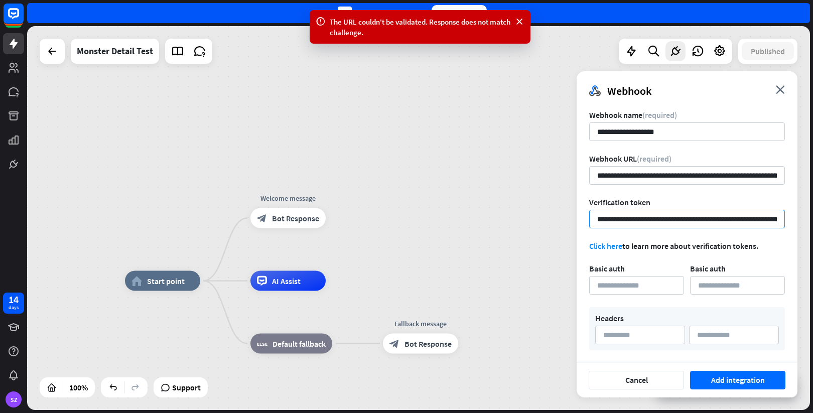
click at [657, 218] on input "**********" at bounding box center [687, 219] width 196 height 19
click at [631, 288] on input at bounding box center [636, 285] width 95 height 19
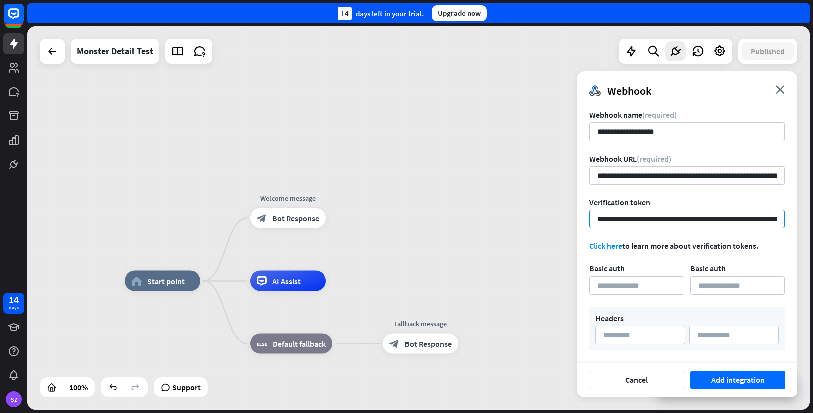
click at [641, 214] on input "**********" at bounding box center [687, 219] width 196 height 19
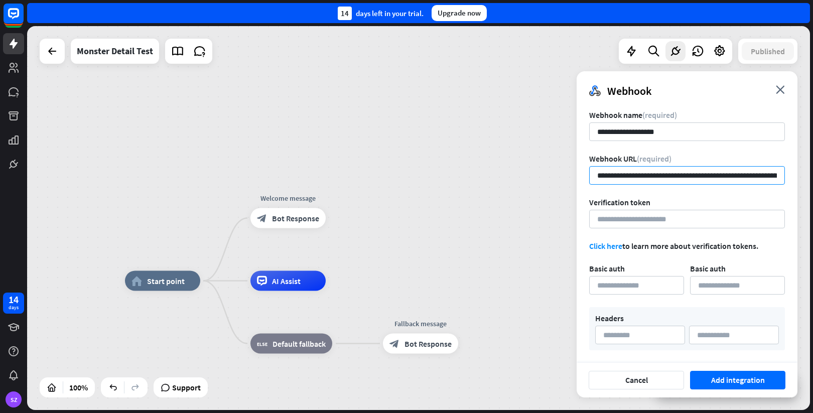
click at [650, 178] on input "**********" at bounding box center [687, 175] width 196 height 19
click at [656, 217] on input at bounding box center [687, 219] width 196 height 19
paste input "**********"
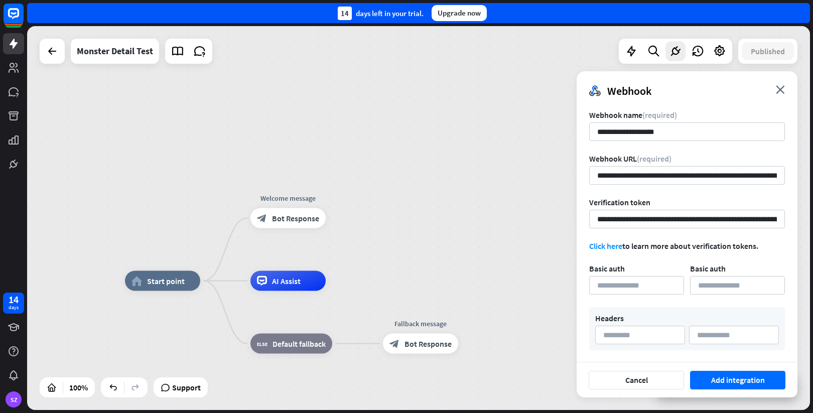
click at [735, 390] on div "Cancel Add integration" at bounding box center [687, 380] width 221 height 35
click at [735, 383] on button "Add integration" at bounding box center [737, 380] width 95 height 19
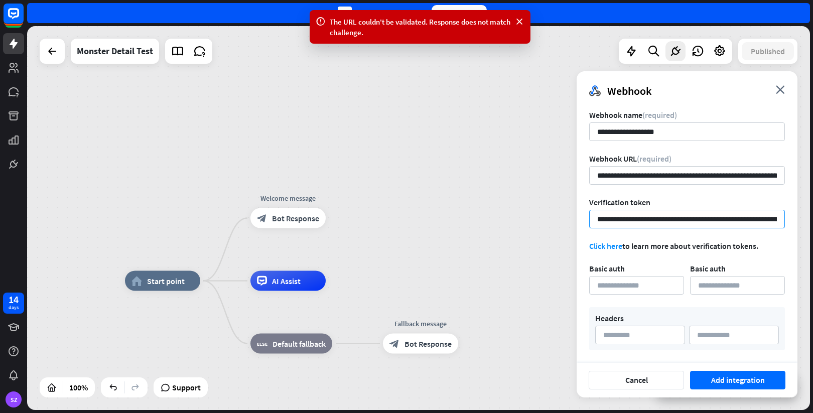
click at [653, 214] on input "**********" at bounding box center [687, 219] width 196 height 19
paste input
type input "**********"
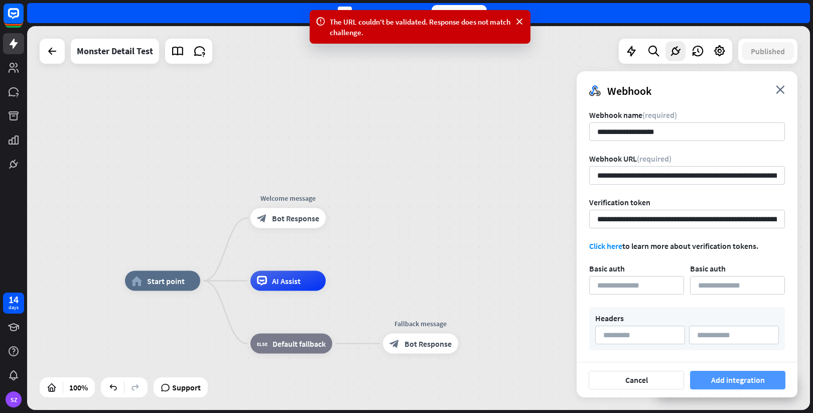
click at [727, 382] on button "Add integration" at bounding box center [737, 380] width 95 height 19
click at [624, 210] on input "**********" at bounding box center [687, 219] width 196 height 19
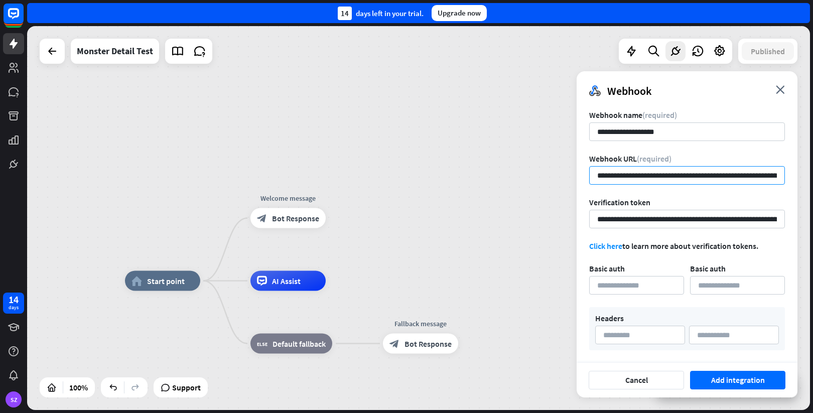
click at [656, 180] on input "**********" at bounding box center [687, 175] width 196 height 19
paste input "url"
click at [644, 210] on input "**********" at bounding box center [687, 219] width 196 height 19
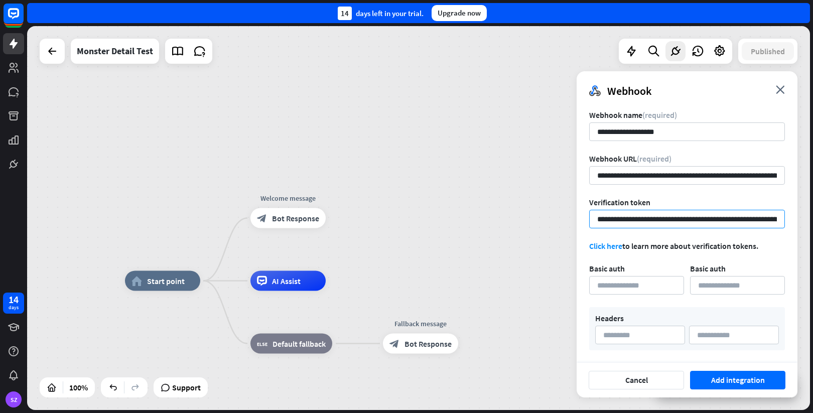
click at [644, 210] on input "**********" at bounding box center [687, 219] width 196 height 19
click at [714, 382] on button "Add integration" at bounding box center [737, 380] width 95 height 19
click at [645, 173] on input "**********" at bounding box center [687, 175] width 196 height 19
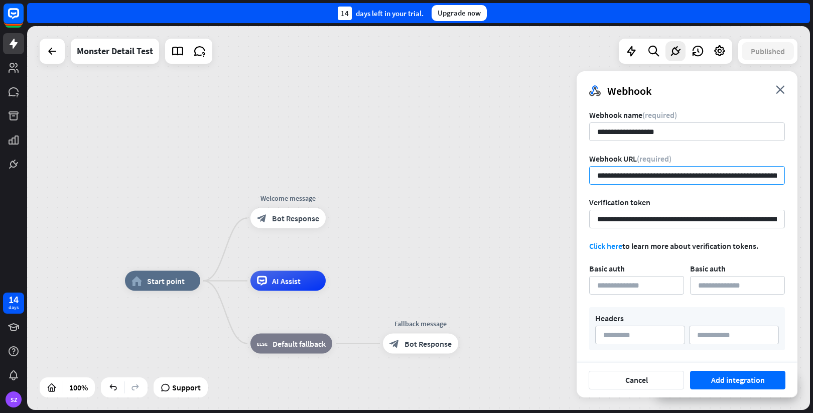
click at [645, 173] on input "**********" at bounding box center [687, 175] width 196 height 19
paste input "**********"
type input "**********"
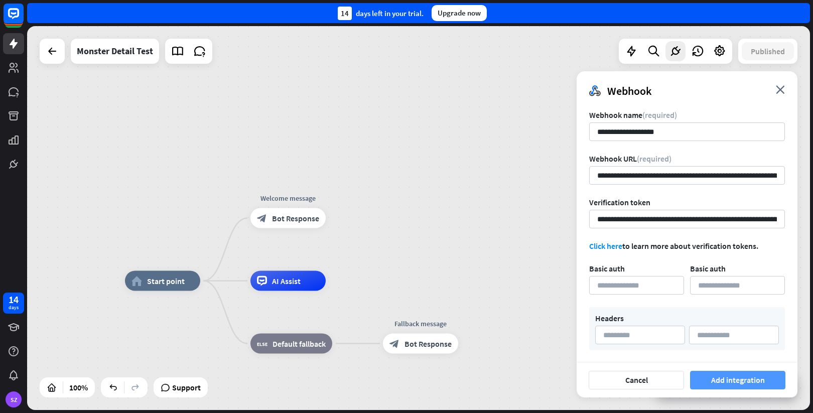
click at [718, 383] on button "Add integration" at bounding box center [737, 380] width 95 height 19
click at [658, 223] on input "**********" at bounding box center [687, 219] width 196 height 19
click at [713, 385] on button "Add integration" at bounding box center [737, 380] width 95 height 19
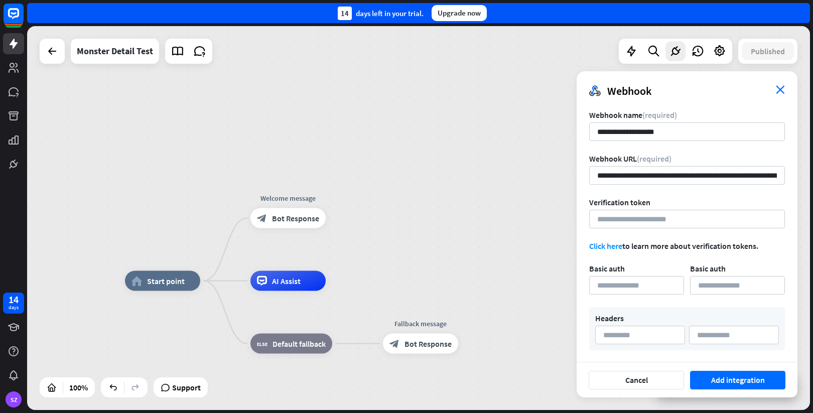
click at [780, 87] on icon "close" at bounding box center [780, 89] width 9 height 9
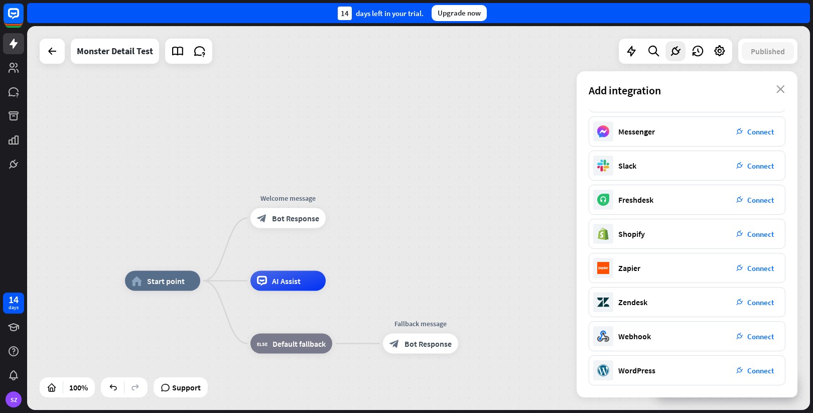
scroll to position [95, 0]
click at [640, 332] on div "Webhook" at bounding box center [634, 336] width 33 height 10
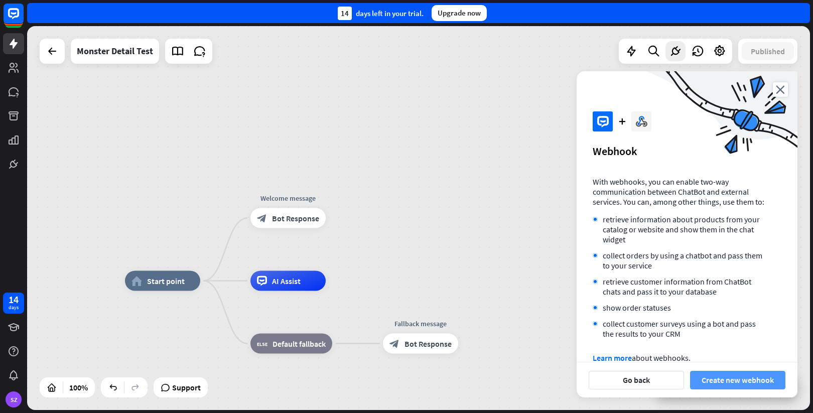
click at [721, 377] on button "Create new webhook" at bounding box center [737, 380] width 95 height 19
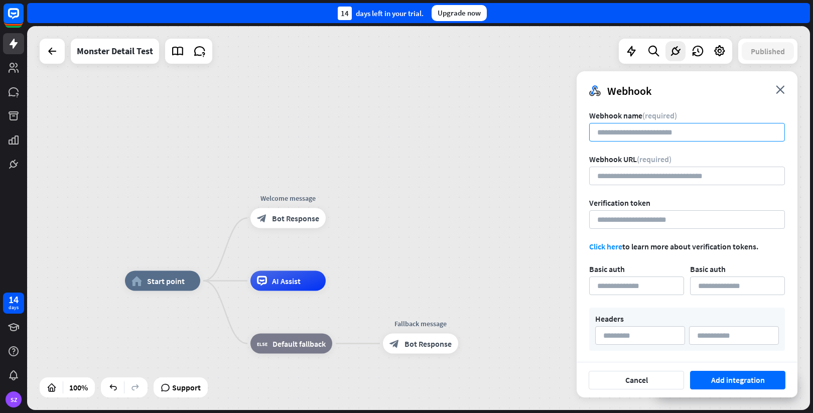
click at [648, 130] on input at bounding box center [687, 132] width 196 height 19
click at [624, 283] on input at bounding box center [636, 285] width 95 height 19
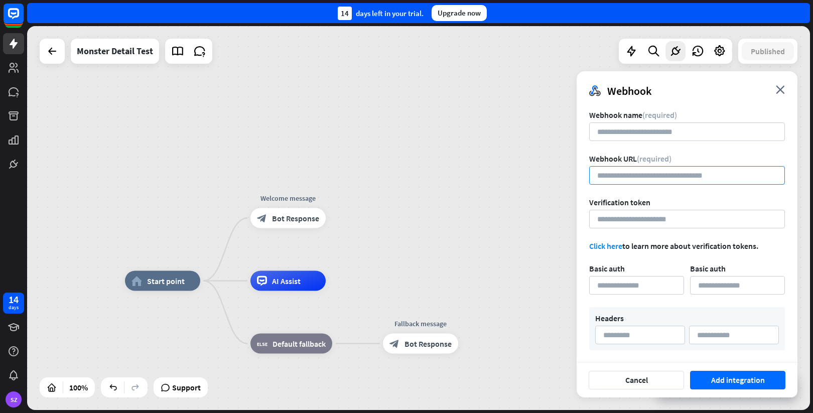
click at [636, 175] on input "url" at bounding box center [687, 175] width 196 height 19
click at [629, 222] on input at bounding box center [687, 219] width 196 height 19
click at [629, 220] on input at bounding box center [687, 219] width 196 height 19
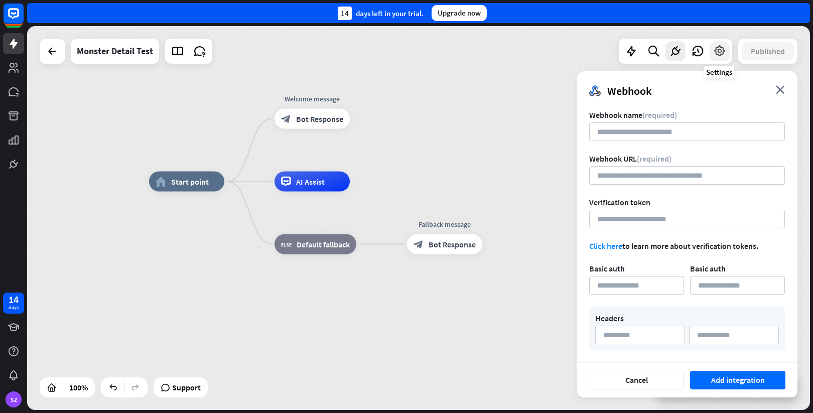
click at [727, 50] on div at bounding box center [720, 51] width 20 height 20
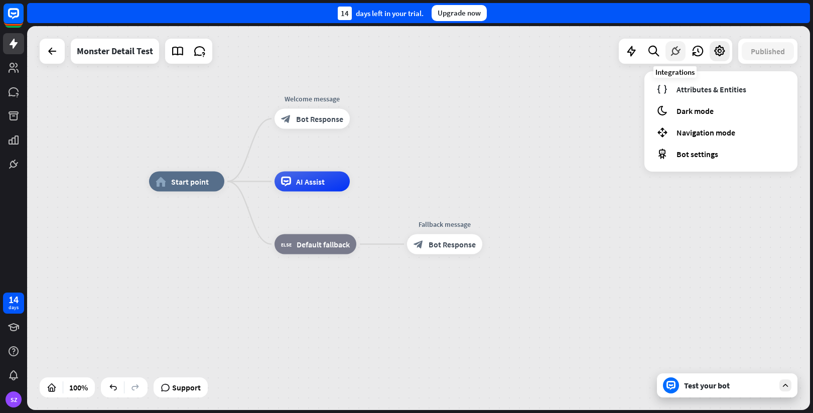
click at [679, 52] on icon at bounding box center [675, 51] width 13 height 13
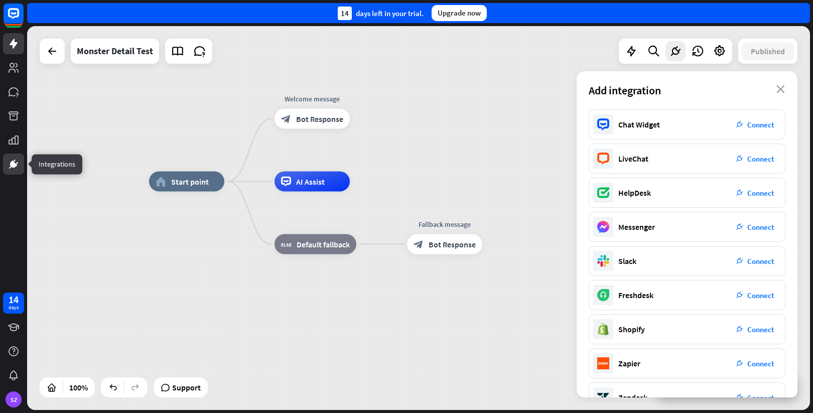
click at [12, 167] on icon at bounding box center [13, 164] width 7 height 7
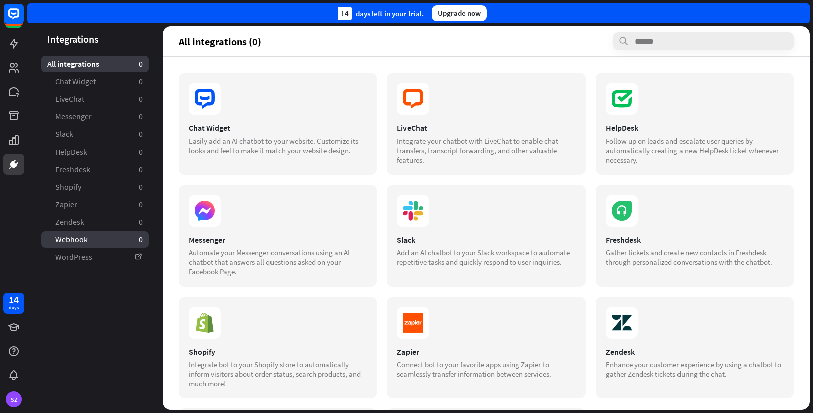
click at [92, 243] on link "Webhook 0" at bounding box center [94, 239] width 107 height 17
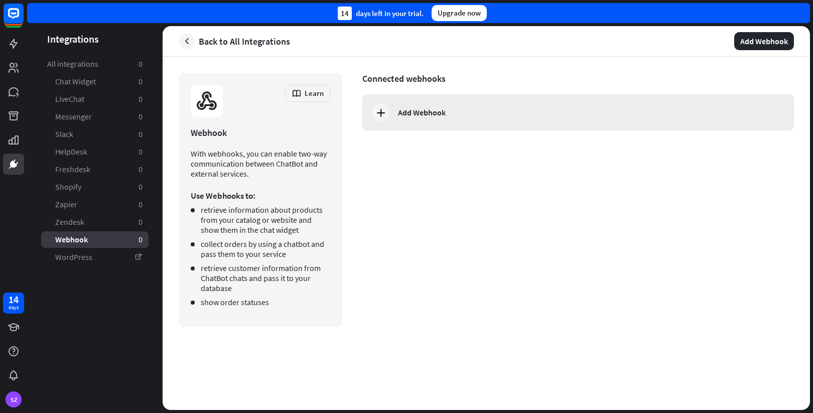
click at [389, 114] on div at bounding box center [381, 112] width 18 height 18
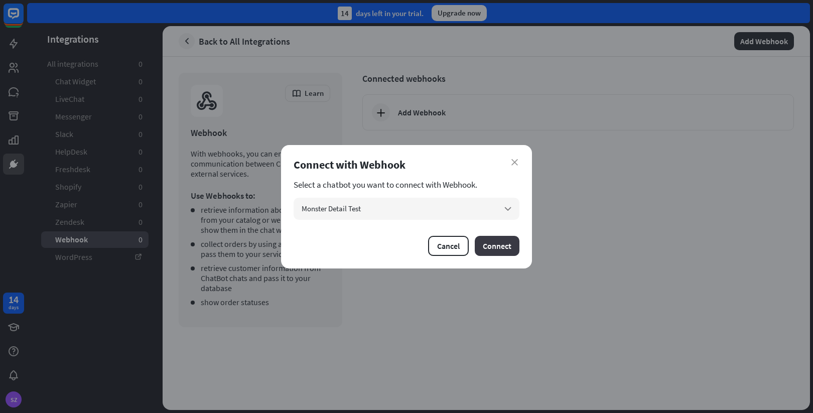
click at [504, 246] on button "Connect" at bounding box center [497, 246] width 45 height 20
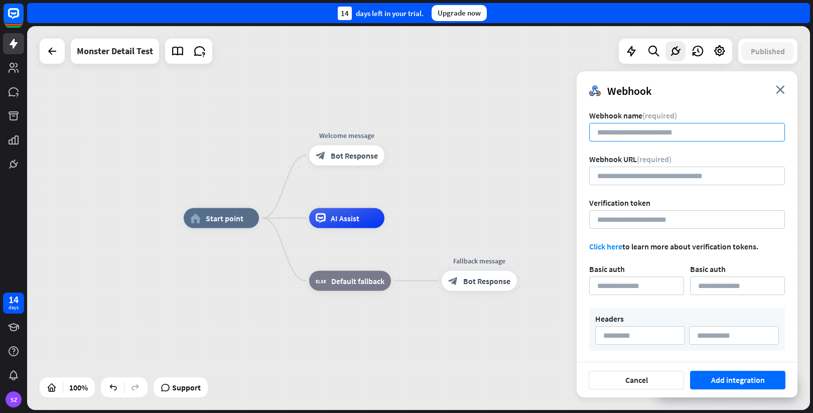
click at [643, 127] on input at bounding box center [687, 132] width 196 height 19
click at [781, 86] on icon "close" at bounding box center [780, 89] width 9 height 9
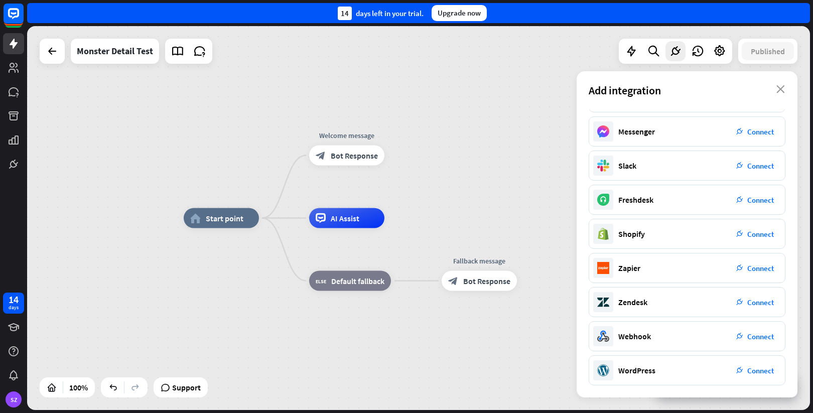
scroll to position [95, 0]
click at [759, 334] on span "Connect" at bounding box center [760, 337] width 27 height 10
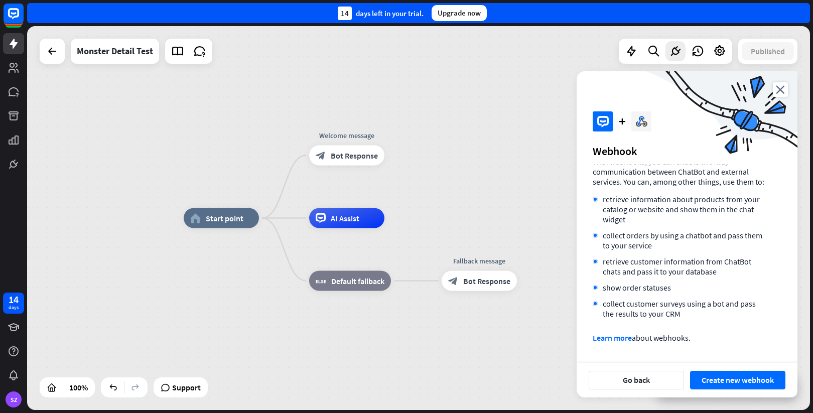
scroll to position [20, 0]
click at [610, 340] on link "Learn more" at bounding box center [612, 338] width 39 height 10
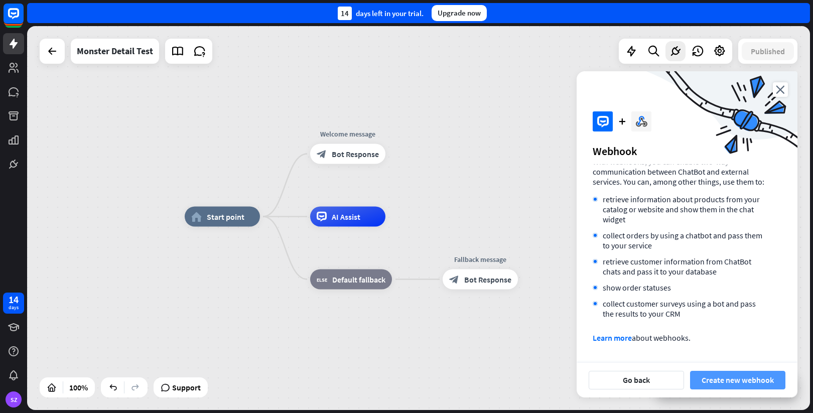
click at [728, 384] on button "Create new webhook" at bounding box center [737, 380] width 95 height 19
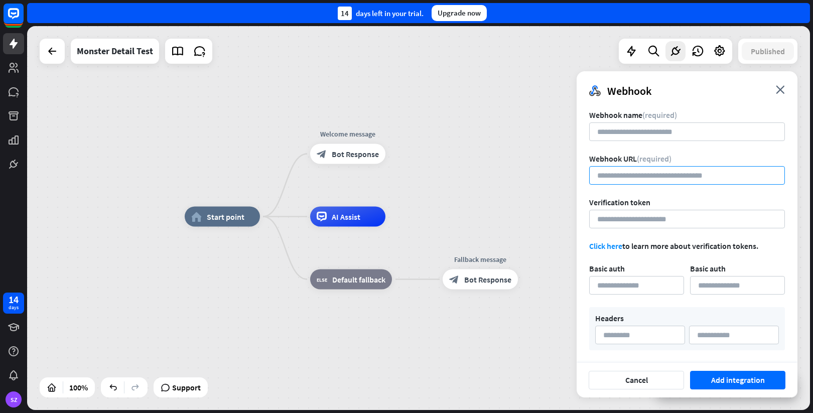
scroll to position [1, 0]
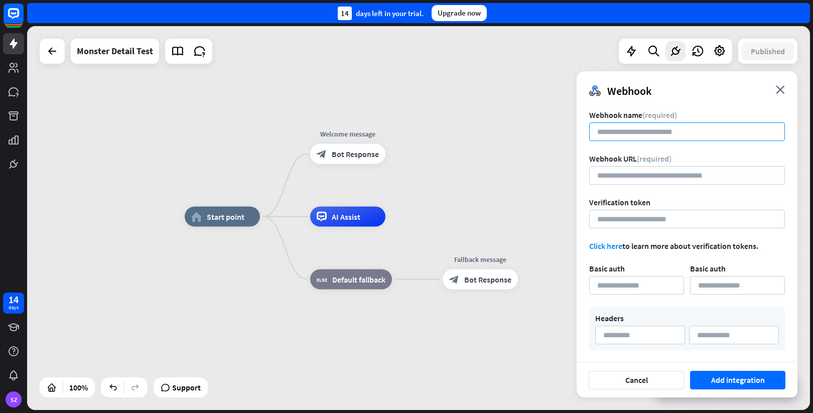
click at [632, 135] on input at bounding box center [687, 131] width 196 height 19
click at [600, 246] on link "Click here" at bounding box center [605, 246] width 33 height 10
click at [717, 50] on icon at bounding box center [719, 51] width 13 height 13
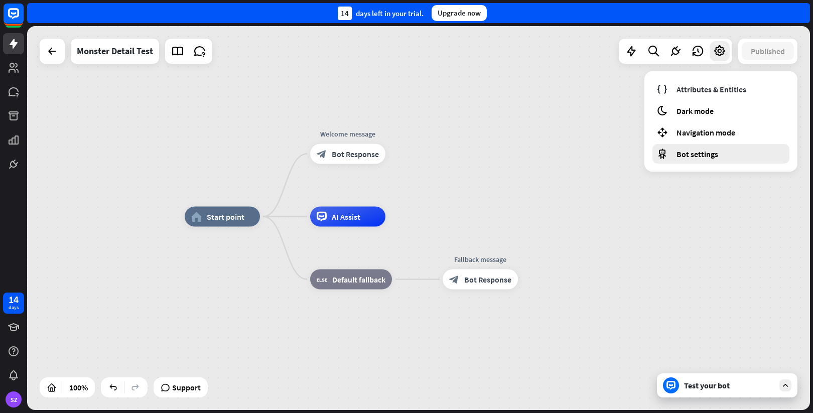
click at [683, 160] on div "Bot settings" at bounding box center [720, 154] width 137 height 20
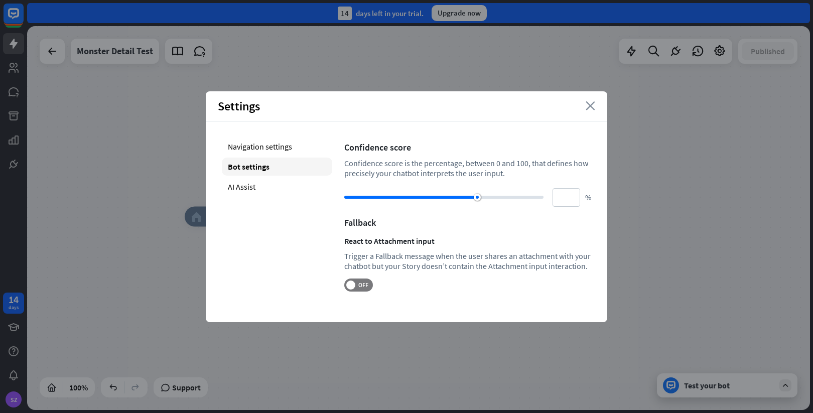
click at [593, 108] on icon "close" at bounding box center [591, 105] width 10 height 9
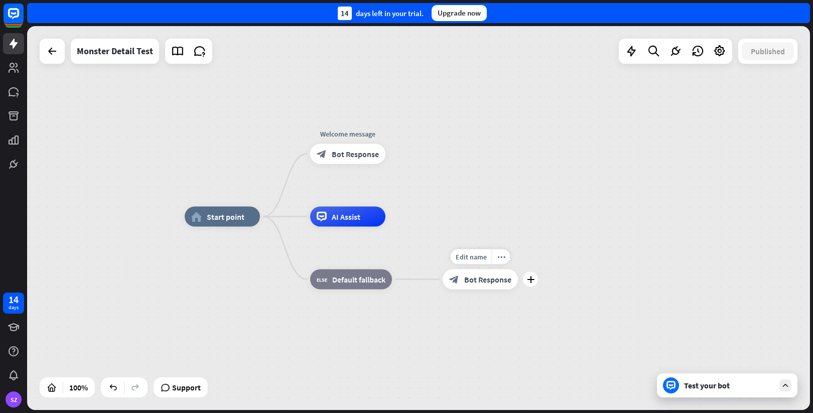
click at [487, 288] on div "block_bot_response Bot Response" at bounding box center [480, 279] width 75 height 20
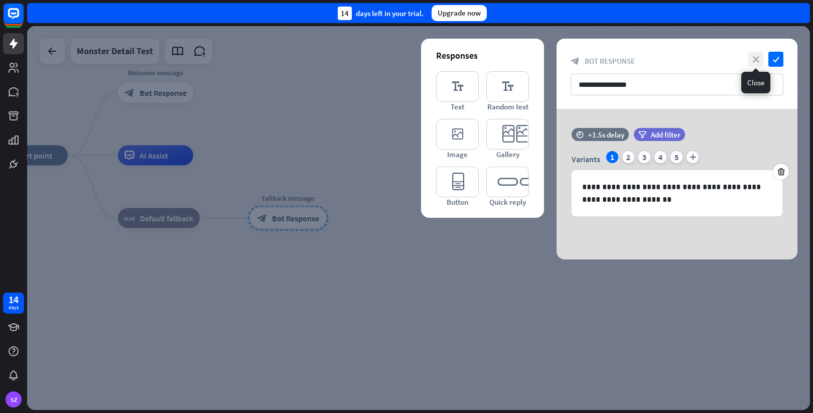
click at [757, 55] on icon "close" at bounding box center [755, 59] width 15 height 15
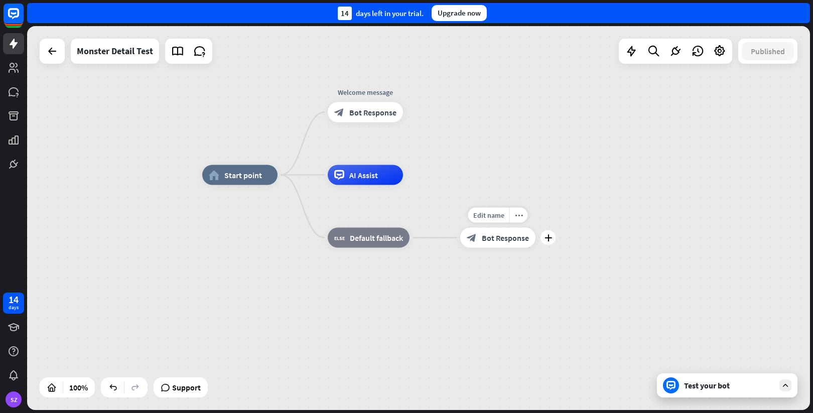
drag, startPoint x: 271, startPoint y: 126, endPoint x: 481, endPoint y: 146, distance: 210.7
click at [481, 146] on div "home_2 Start point Welcome message block_bot_response Bot Response AI Assist bl…" at bounding box center [418, 218] width 783 height 384
click at [388, 94] on div "more_horiz" at bounding box center [386, 89] width 19 height 15
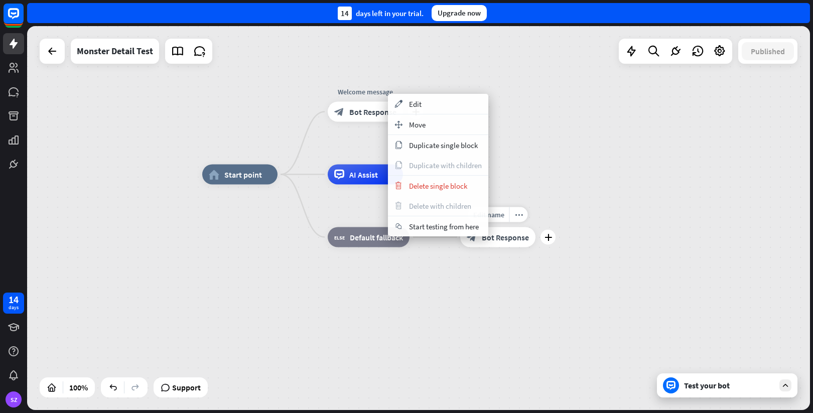
click at [530, 102] on div "home_2 Start point plus Welcome message block_bot_response Bot Response AI Assi…" at bounding box center [418, 218] width 783 height 384
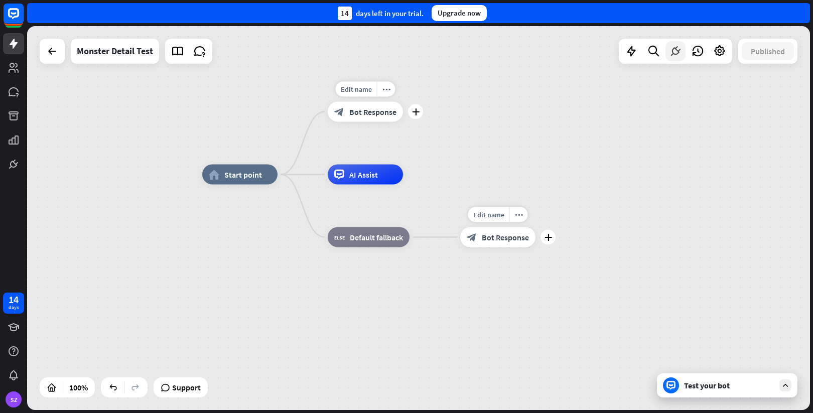
click at [674, 52] on icon at bounding box center [675, 51] width 13 height 13
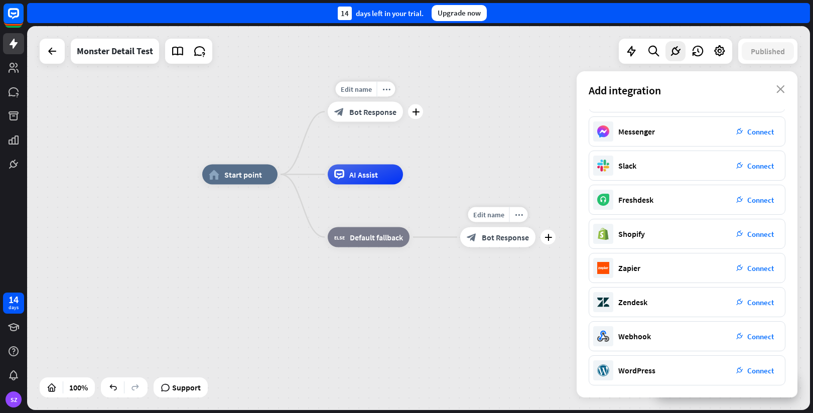
scroll to position [95, 0]
click at [758, 334] on span "Connect" at bounding box center [760, 337] width 27 height 10
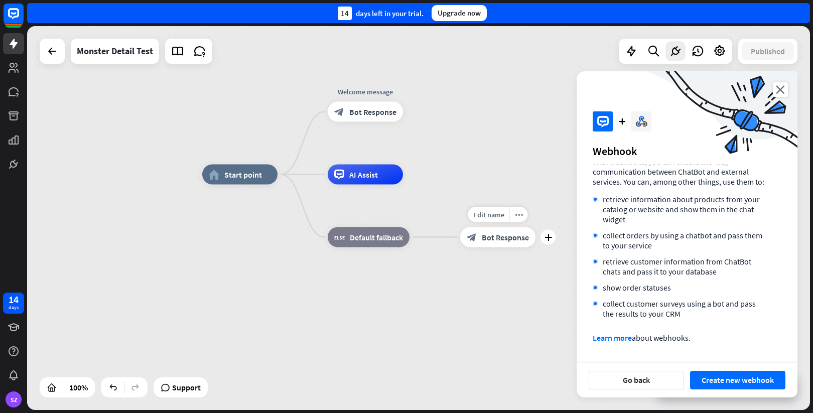
scroll to position [20, 0]
click at [609, 340] on link "Learn more" at bounding box center [612, 338] width 39 height 10
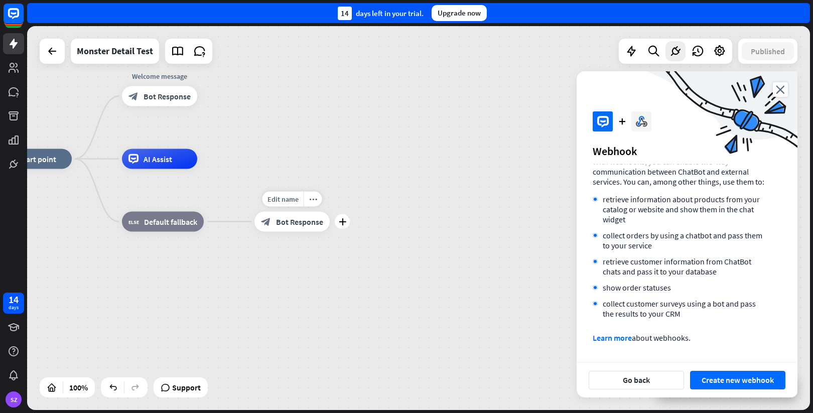
drag, startPoint x: 509, startPoint y: 185, endPoint x: 300, endPoint y: 170, distance: 209.8
click at [300, 170] on div "home_2 Start point Welcome message block_bot_response Bot Response AI Assist bl…" at bounding box center [387, 351] width 783 height 384
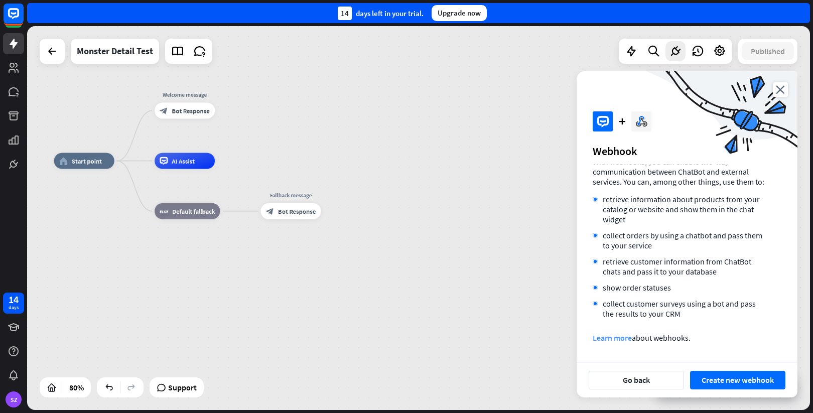
click at [598, 334] on link "Learn more" at bounding box center [612, 338] width 39 height 10
click at [712, 380] on button "Create new webhook" at bounding box center [737, 380] width 95 height 19
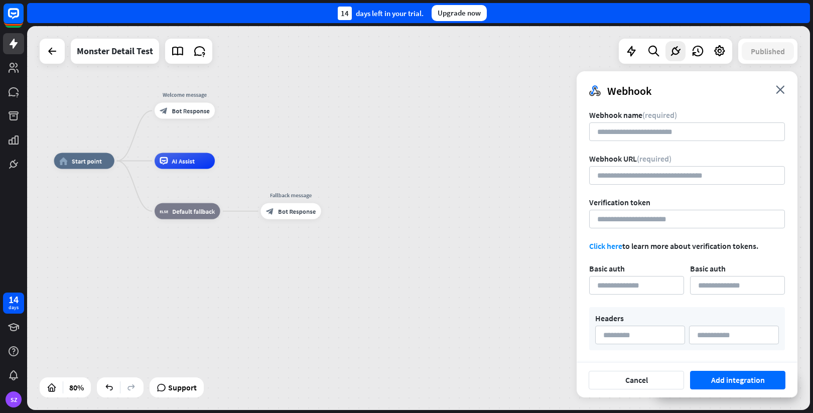
scroll to position [1, 0]
